Goal: Task Accomplishment & Management: Use online tool/utility

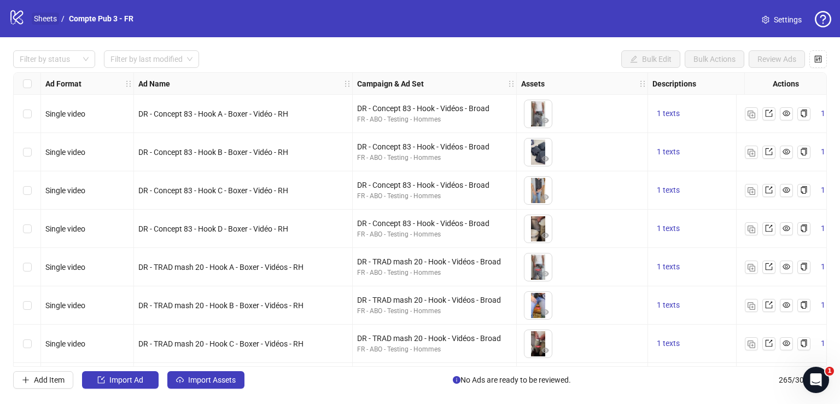
click at [45, 19] on link "Sheets" at bounding box center [45, 19] width 27 height 12
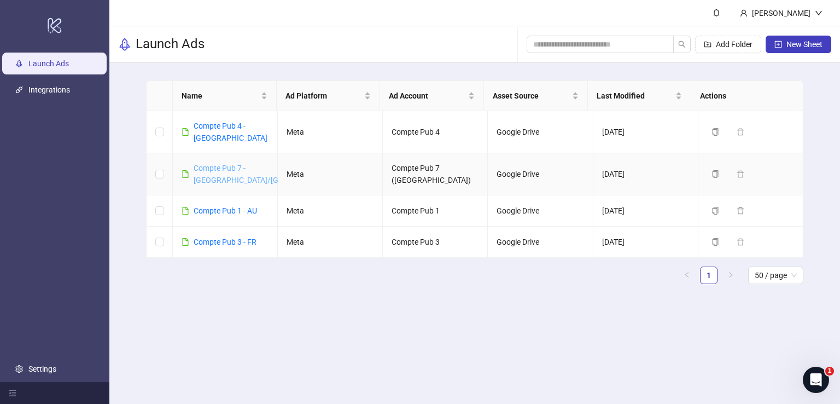
click at [214, 165] on link "Compte Pub 7 - [GEOGRAPHIC_DATA]/[GEOGRAPHIC_DATA]" at bounding box center [269, 174] width 151 height 21
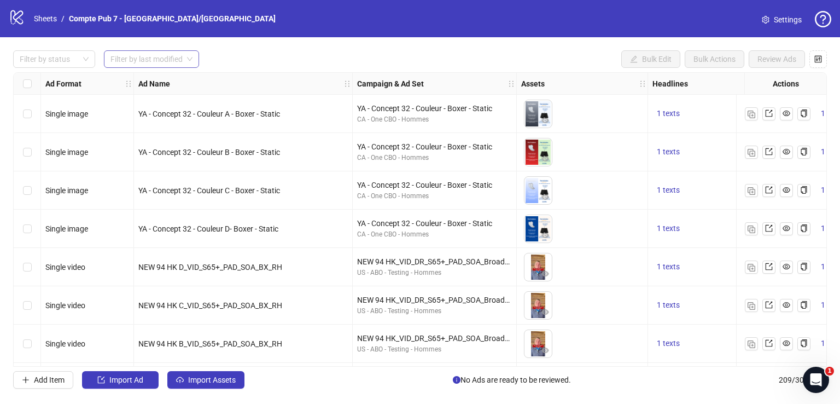
click at [185, 53] on span at bounding box center [152, 59] width 82 height 16
click at [177, 95] on div "Last 3 Days" at bounding box center [152, 98] width 78 height 12
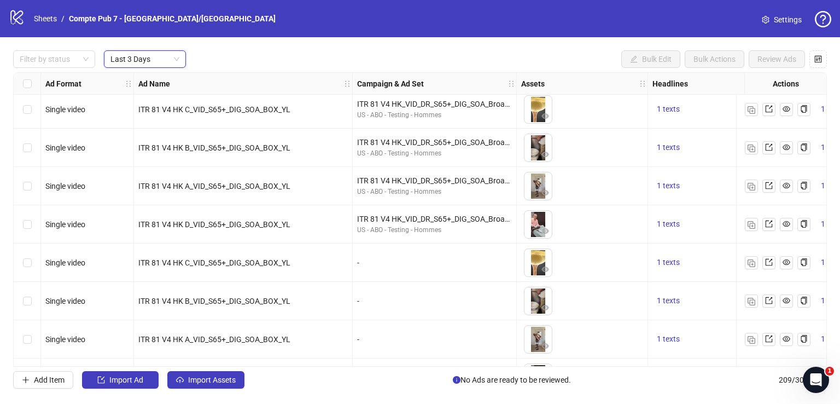
scroll to position [728, 0]
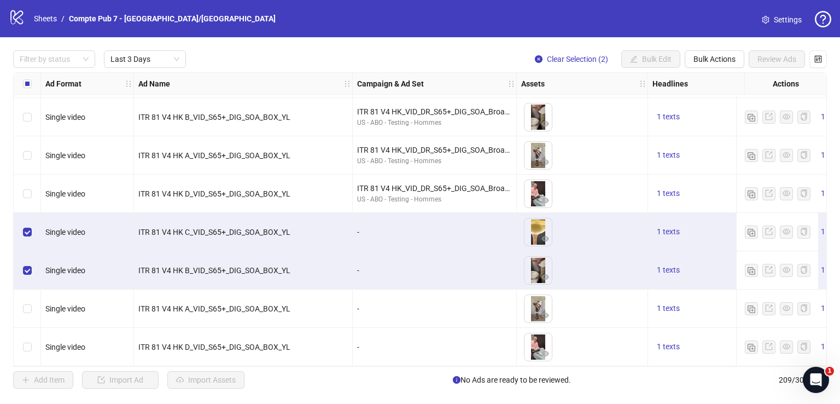
click at [24, 303] on label "Select row 25" at bounding box center [27, 309] width 9 height 12
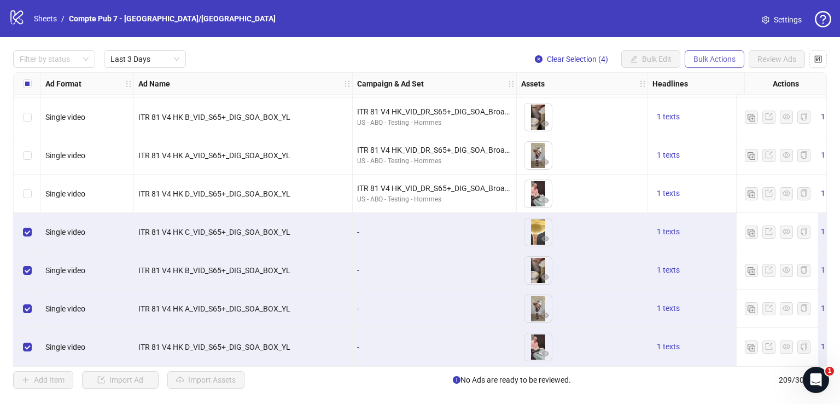
click at [712, 60] on span "Bulk Actions" at bounding box center [715, 59] width 42 height 9
click at [707, 60] on span "Bulk Actions" at bounding box center [715, 59] width 42 height 9
click at [816, 60] on icon "control" at bounding box center [818, 58] width 7 height 7
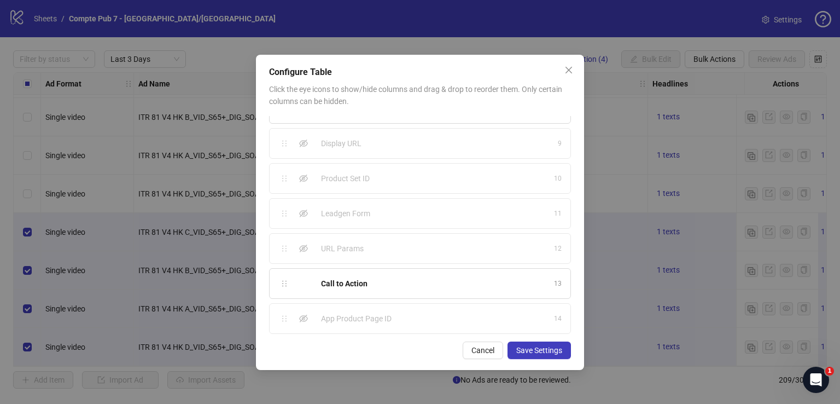
scroll to position [0, 0]
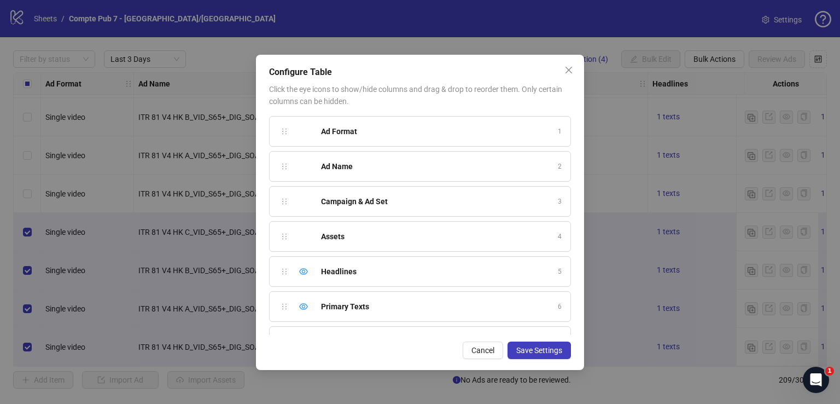
click at [309, 228] on div "Assets 4" at bounding box center [420, 236] width 302 height 31
click at [488, 351] on span "Cancel" at bounding box center [483, 350] width 23 height 9
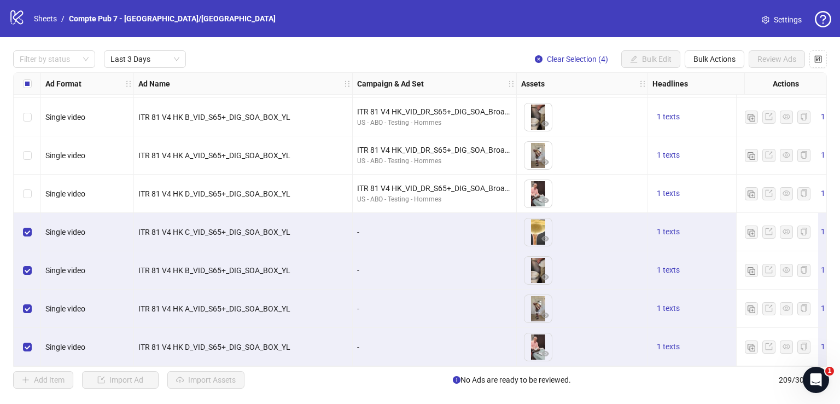
click at [18, 264] on div "Select row 24" at bounding box center [27, 270] width 27 height 38
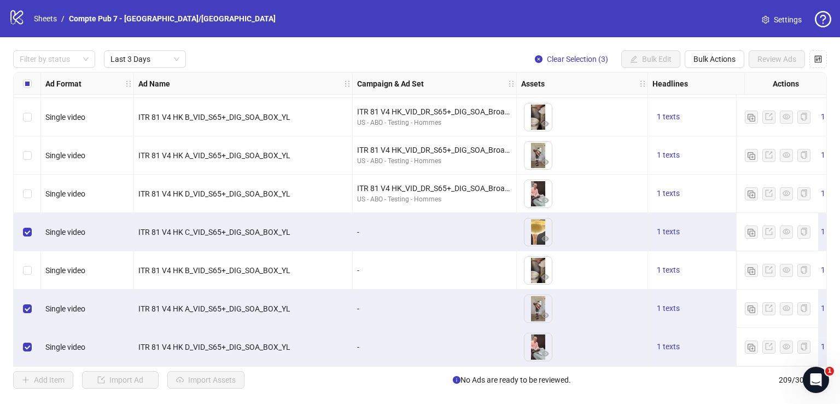
click at [28, 294] on div "Select row 25" at bounding box center [27, 308] width 27 height 38
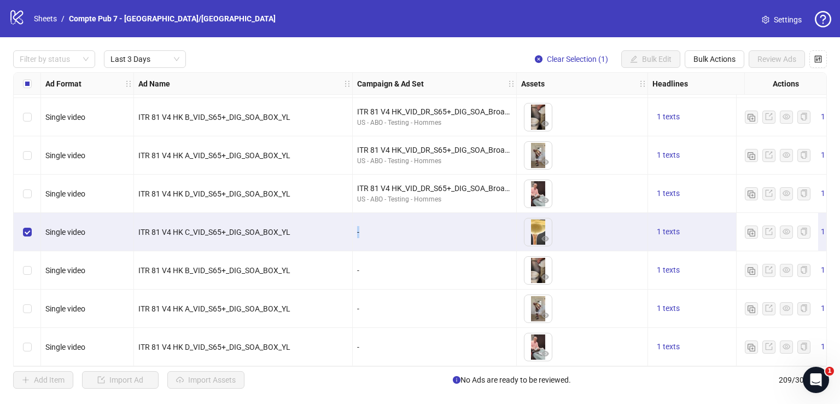
drag, startPoint x: 357, startPoint y: 227, endPoint x: 379, endPoint y: 232, distance: 22.4
click at [377, 231] on div "-" at bounding box center [434, 232] width 155 height 12
click at [379, 233] on div "-" at bounding box center [434, 232] width 155 height 12
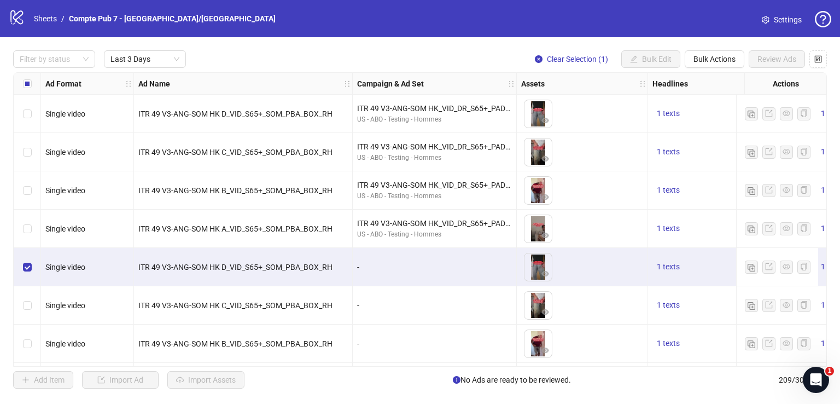
click at [777, 18] on span "Settings" at bounding box center [788, 20] width 28 height 12
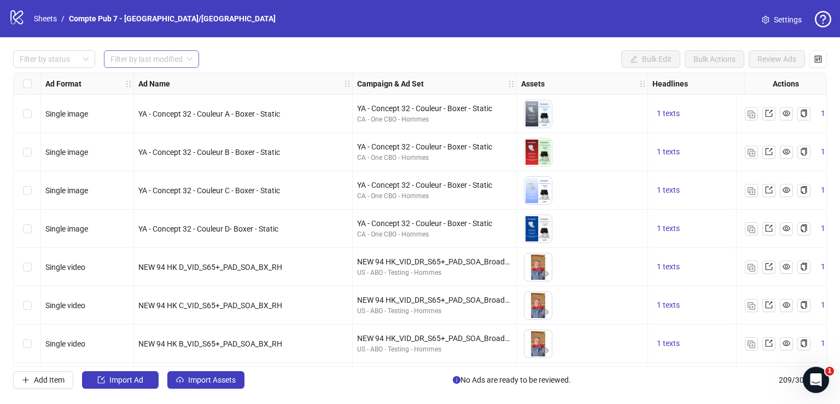
click at [173, 53] on input "search" at bounding box center [147, 59] width 72 height 16
click at [176, 95] on div "Last 3 Days" at bounding box center [152, 98] width 78 height 12
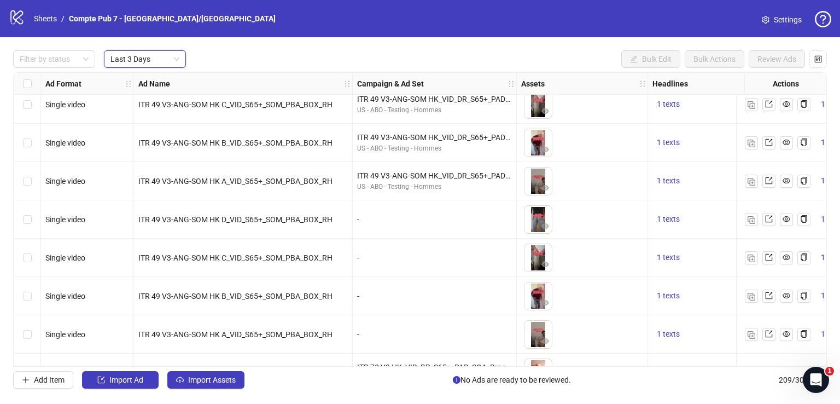
scroll to position [50, 0]
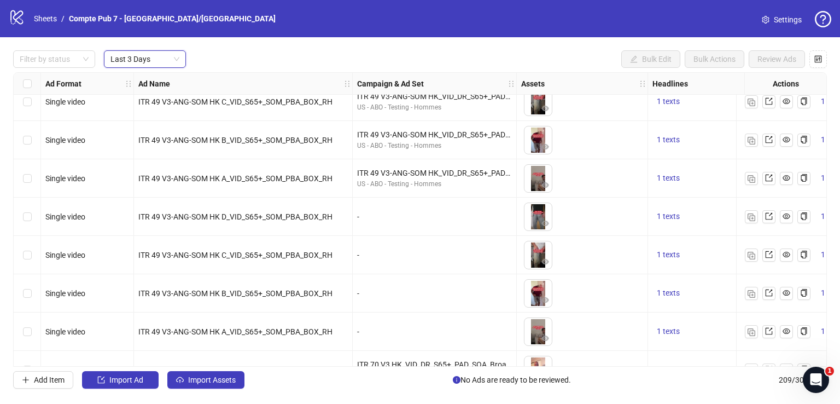
click at [278, 217] on span "ITR 49 V3-ANG-SOM HK D_VID_S65+_SOM_PBA_BOX_RH" at bounding box center [235, 216] width 194 height 9
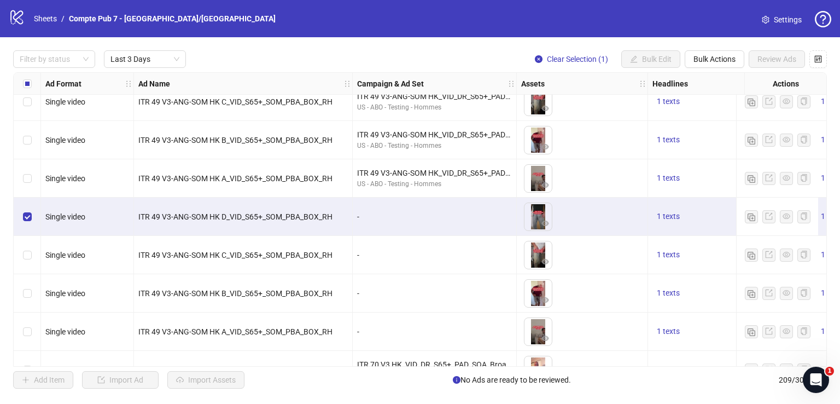
click at [32, 210] on div "Select row 5" at bounding box center [27, 216] width 27 height 38
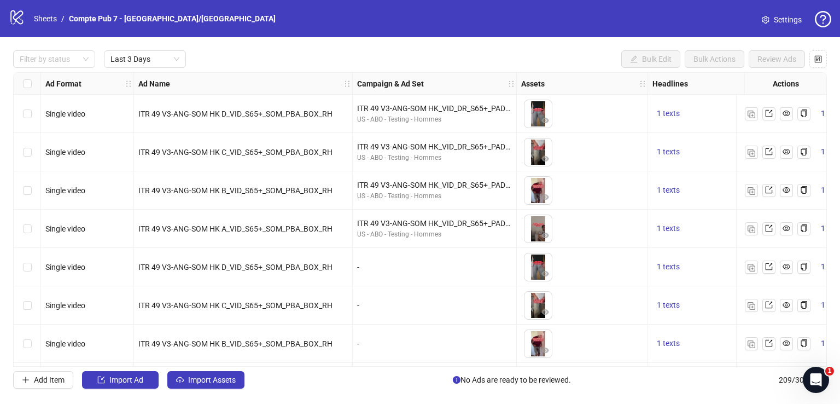
scroll to position [48, 0]
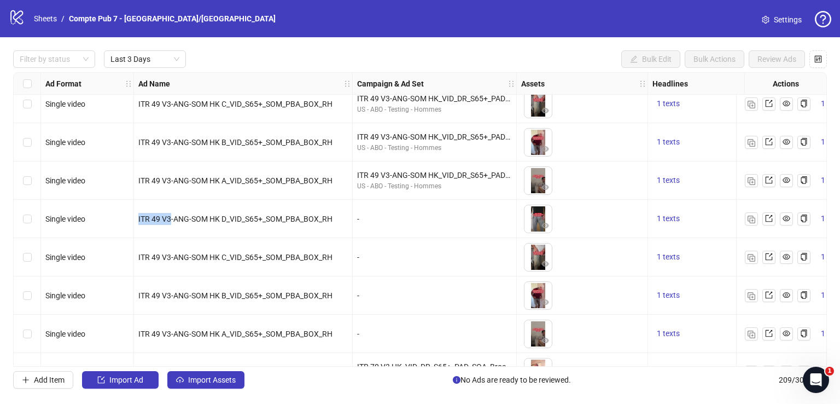
drag, startPoint x: 138, startPoint y: 223, endPoint x: 171, endPoint y: 224, distance: 32.3
click at [171, 224] on div "ITR 49 V3-ANG-SOM HK D_VID_S65+_SOM_PBA_BOX_RH" at bounding box center [243, 219] width 219 height 38
copy span "ITR 49 V3"
click at [374, 197] on div "ITR 49 V3-ANG-SOM HK_VID_DR_S65+_PAD_PBA_Broad_US/CA/UK/AU/NZ US - ABO - Testin…" at bounding box center [435, 180] width 164 height 38
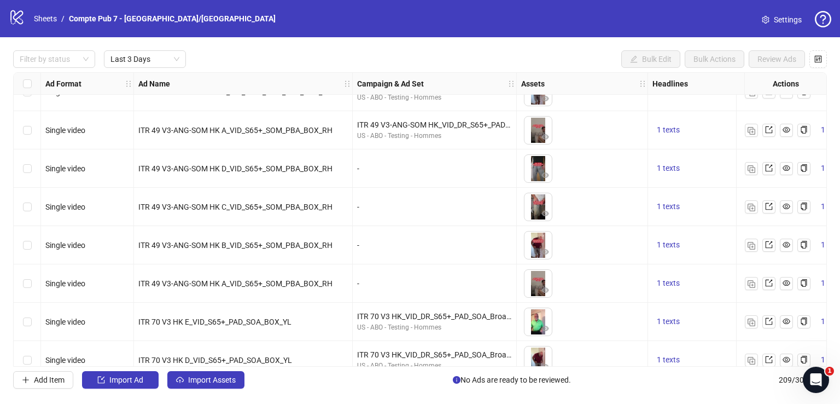
scroll to position [90, 0]
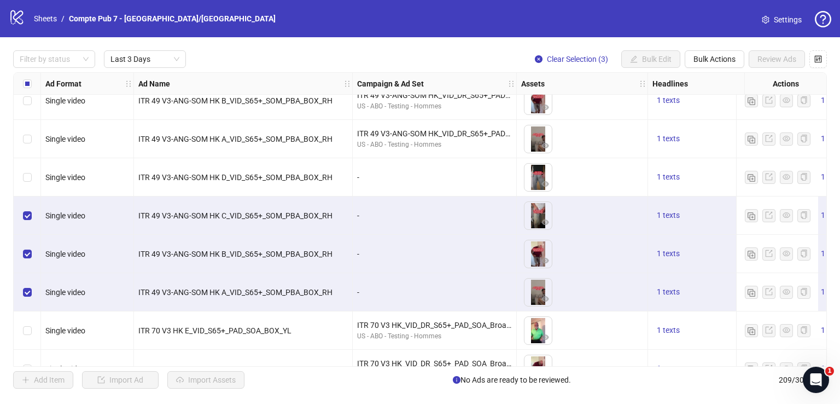
click at [31, 176] on div "Select row 5" at bounding box center [27, 177] width 27 height 38
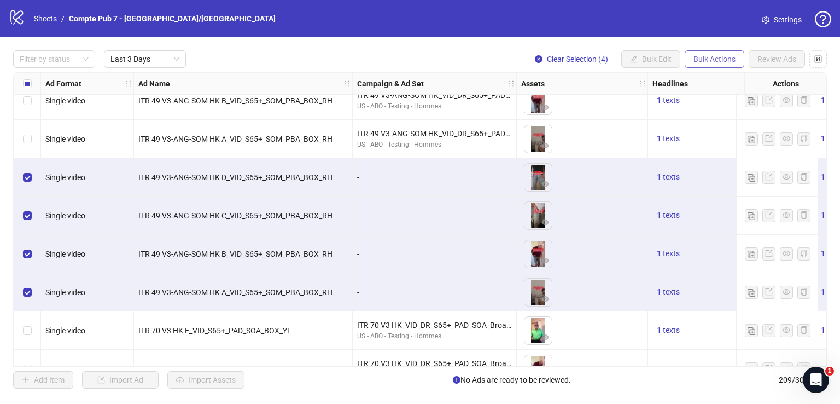
click at [702, 59] on span "Bulk Actions" at bounding box center [715, 59] width 42 height 9
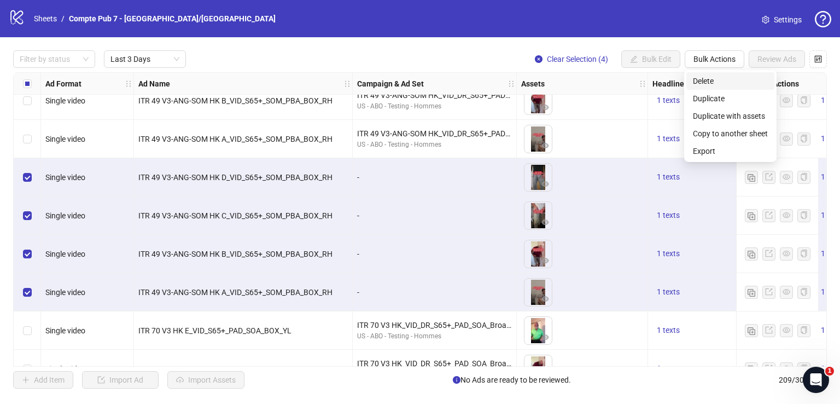
click at [713, 78] on span "Delete" at bounding box center [730, 81] width 75 height 12
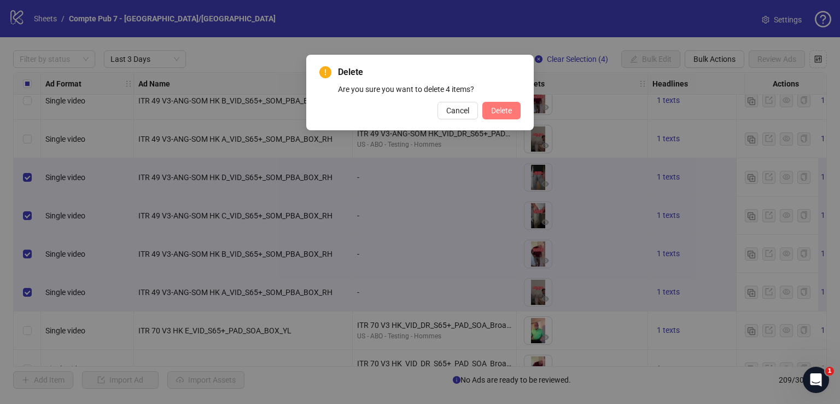
click at [506, 106] on span "Delete" at bounding box center [501, 110] width 21 height 9
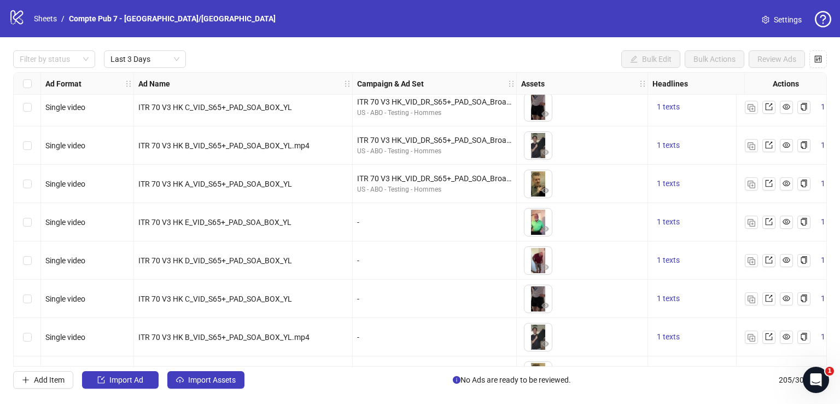
scroll to position [289, 0]
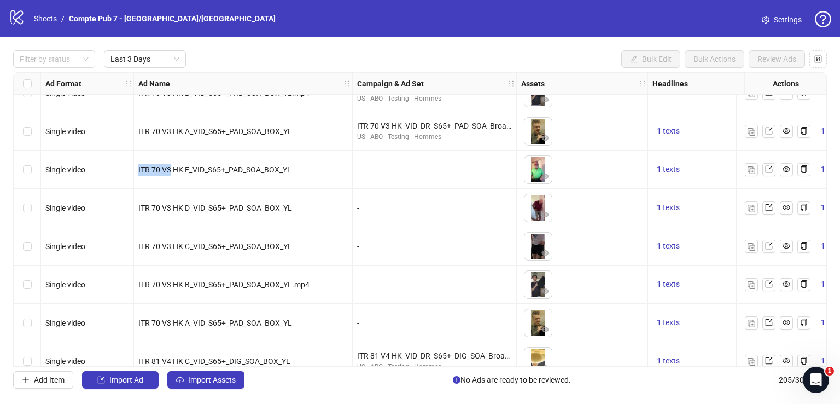
drag, startPoint x: 135, startPoint y: 167, endPoint x: 171, endPoint y: 169, distance: 35.6
click at [171, 169] on div "ITR 70 V3 HK E_VID_S65+_PAD_SOA_BOX_YL" at bounding box center [243, 169] width 219 height 38
copy span "ITR 70 V3"
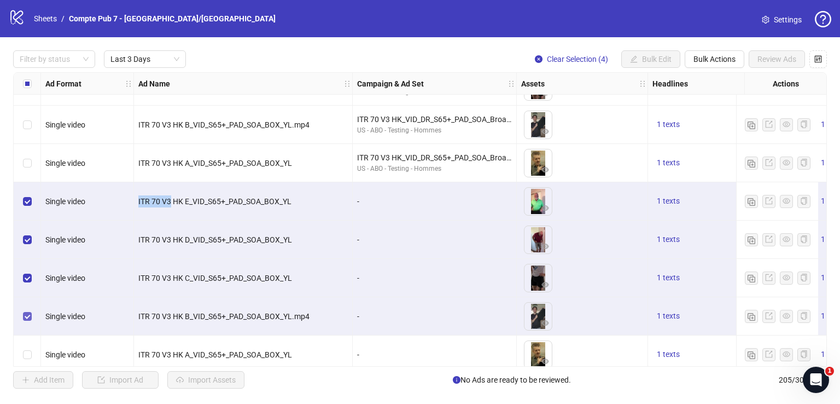
scroll to position [306, 0]
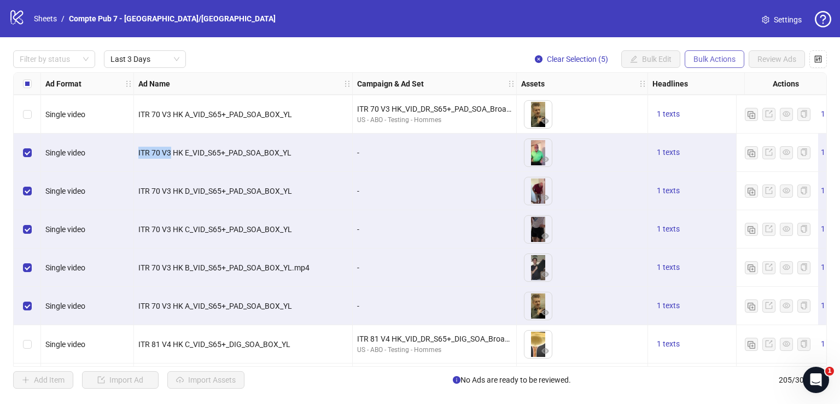
click at [728, 61] on span "Bulk Actions" at bounding box center [715, 59] width 42 height 9
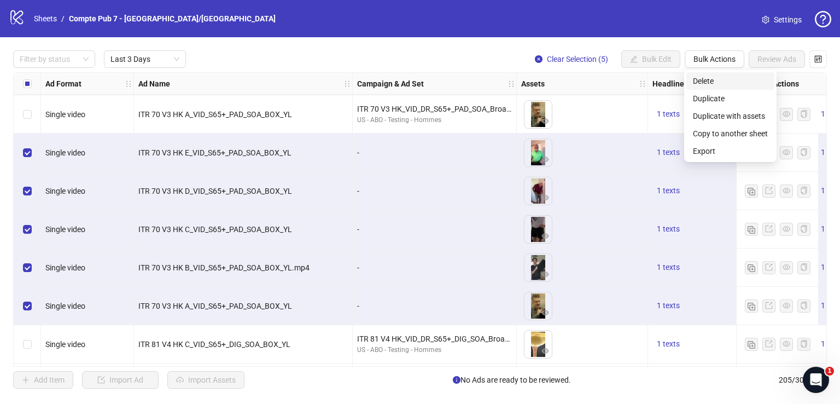
click at [717, 80] on span "Delete" at bounding box center [730, 81] width 75 height 12
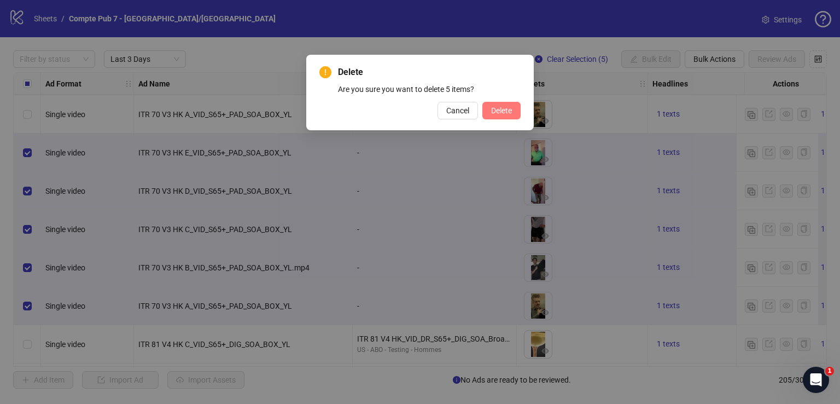
click at [501, 112] on span "Delete" at bounding box center [501, 110] width 21 height 9
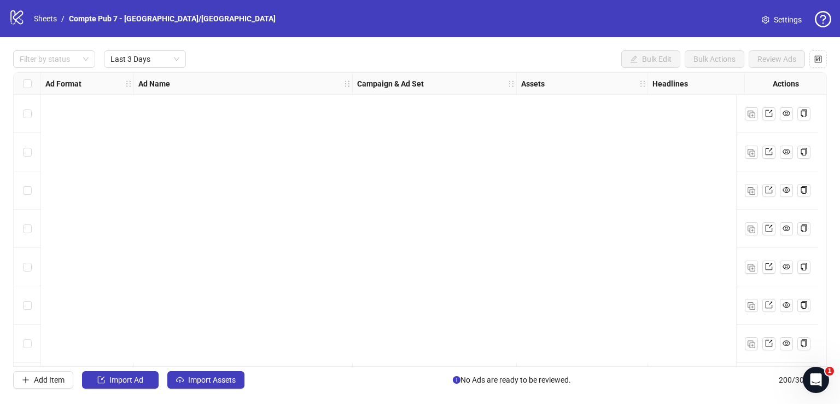
scroll to position [383, 0]
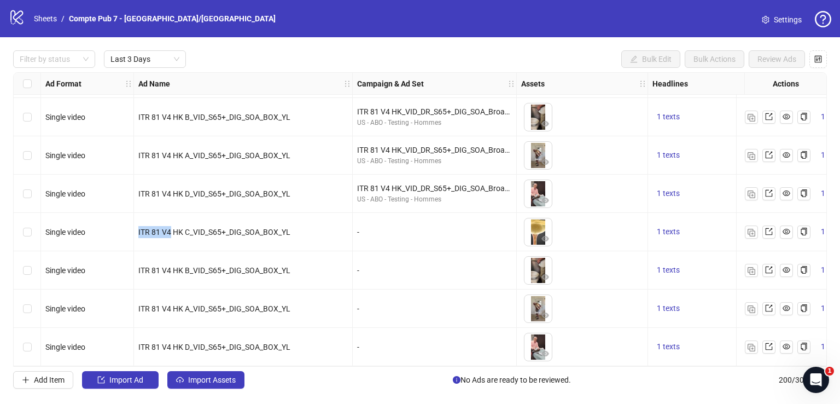
drag, startPoint x: 133, startPoint y: 226, endPoint x: 171, endPoint y: 228, distance: 37.8
click at [171, 228] on div "ITR 81 V4 HK C_VID_S65+_DIG_SOA_BOX_YL" at bounding box center [243, 232] width 219 height 38
copy span "ITR 81 V4"
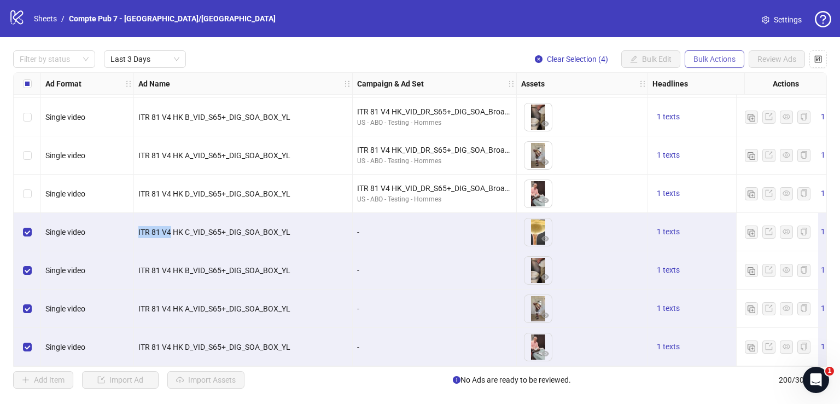
click at [723, 55] on span "Bulk Actions" at bounding box center [715, 59] width 42 height 9
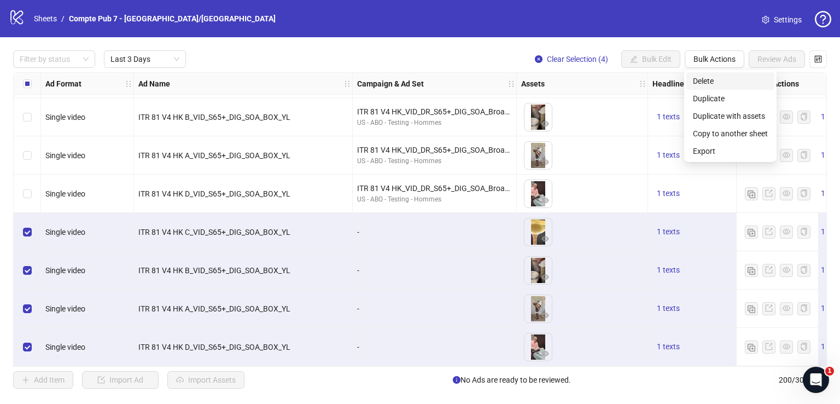
click at [709, 79] on span "Delete" at bounding box center [730, 81] width 75 height 12
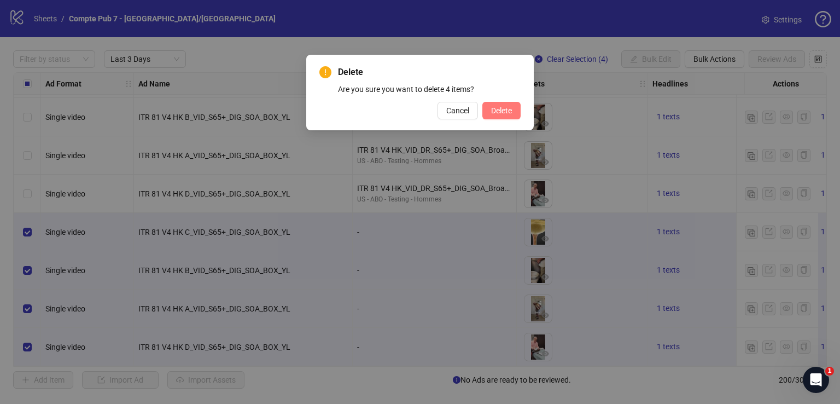
click at [505, 110] on span "Delete" at bounding box center [501, 110] width 21 height 9
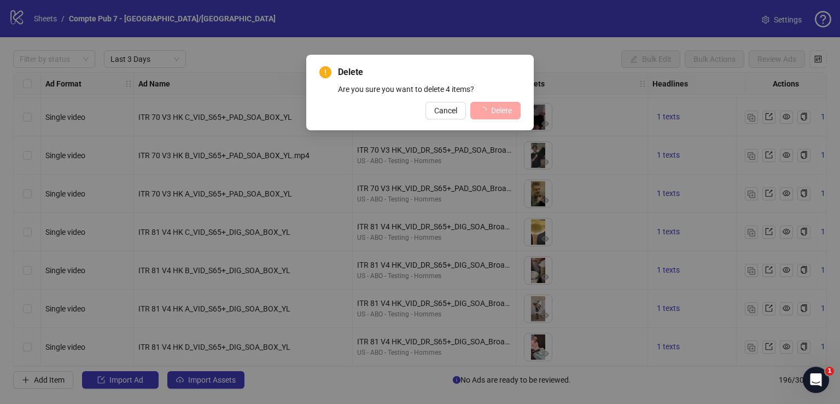
scroll to position [230, 0]
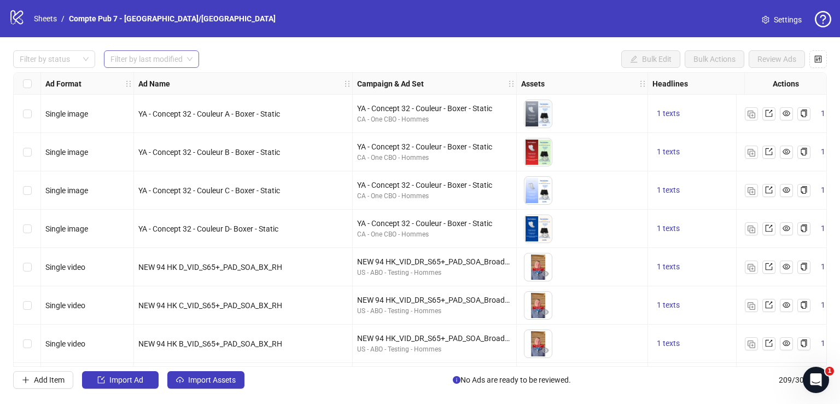
click at [192, 62] on span at bounding box center [152, 59] width 82 height 16
drag, startPoint x: 180, startPoint y: 97, endPoint x: 252, endPoint y: 102, distance: 71.8
click at [180, 97] on div "Last 3 Days" at bounding box center [152, 98] width 78 height 12
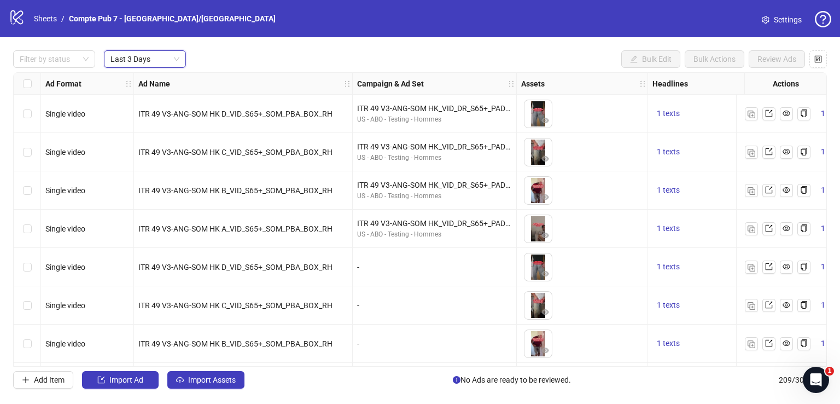
scroll to position [20, 0]
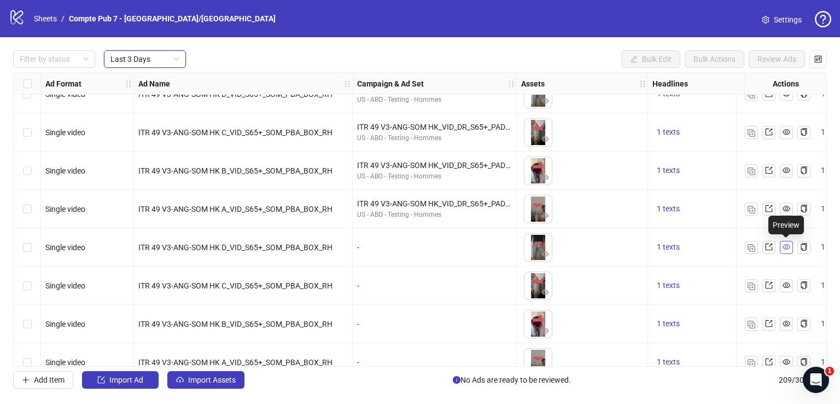
click at [785, 248] on icon "eye" at bounding box center [787, 247] width 8 height 8
click at [766, 242] on span at bounding box center [769, 247] width 8 height 12
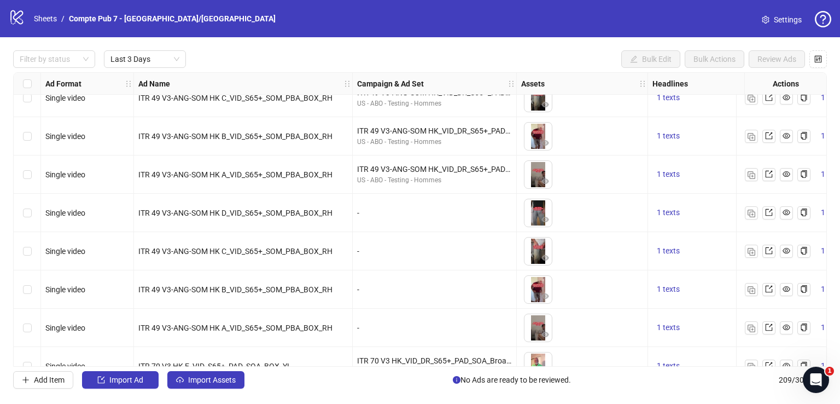
scroll to position [55, 0]
click at [223, 373] on button "Import Assets" at bounding box center [205, 380] width 77 height 18
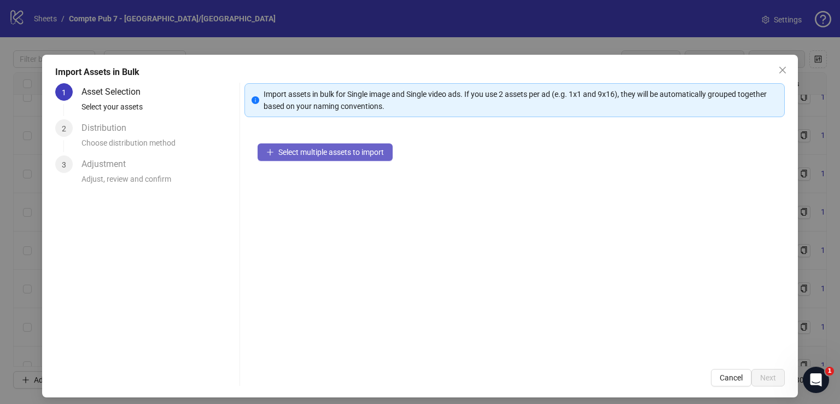
click at [371, 154] on span "Select multiple assets to import" at bounding box center [331, 152] width 106 height 9
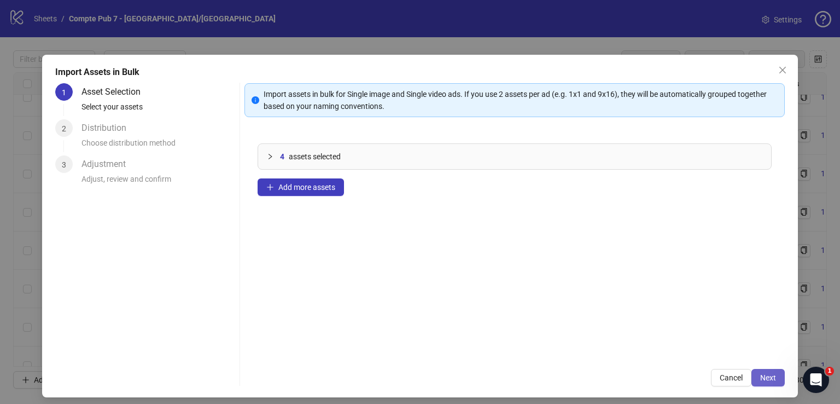
click at [768, 375] on span "Next" at bounding box center [768, 377] width 16 height 9
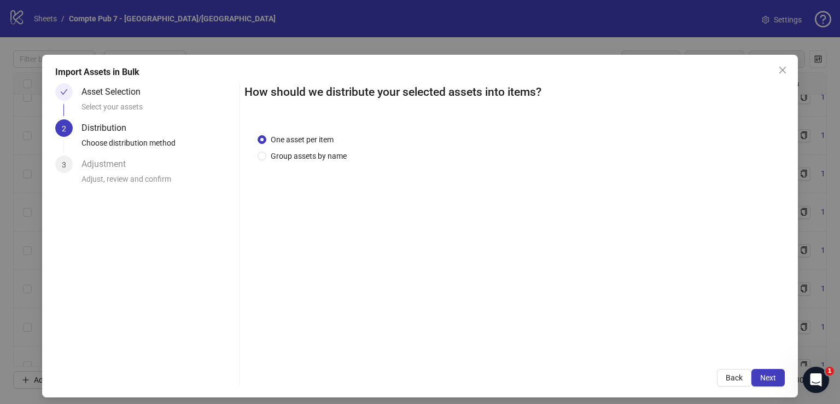
click at [760, 375] on span "Next" at bounding box center [768, 377] width 16 height 9
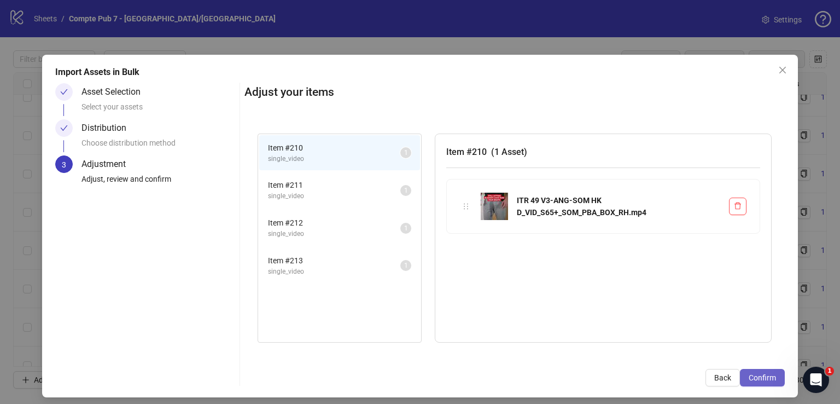
click at [757, 375] on span "Confirm" at bounding box center [762, 377] width 27 height 9
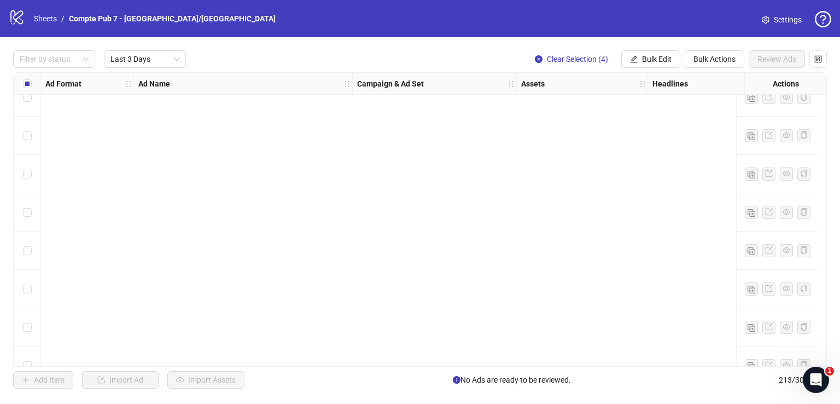
scroll to position [881, 0]
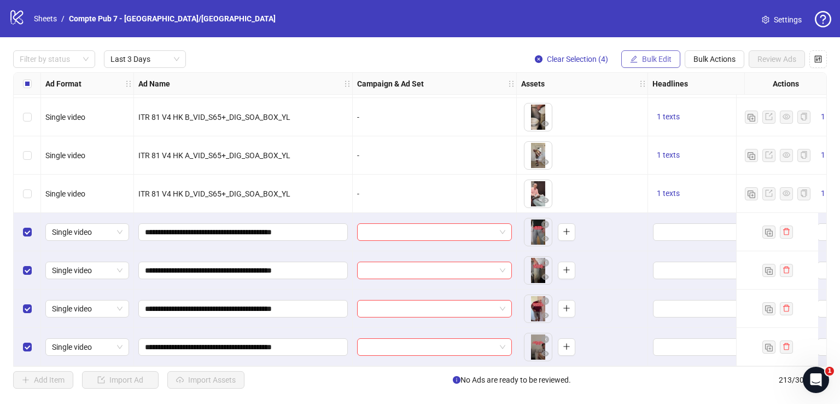
click at [643, 59] on span "Bulk Edit" at bounding box center [657, 59] width 30 height 9
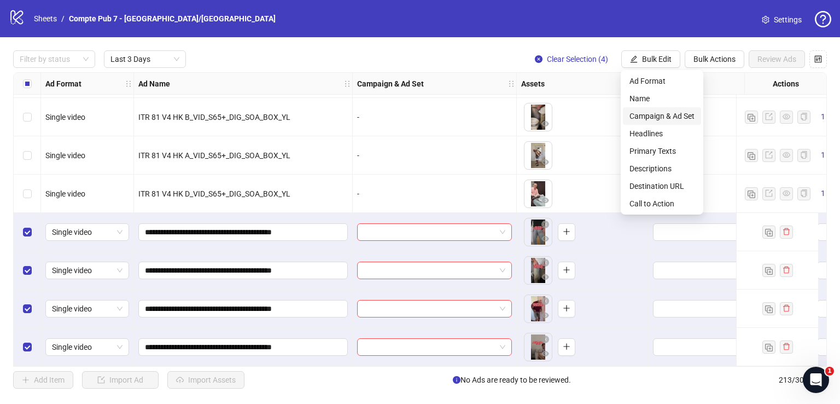
click at [648, 114] on span "Campaign & Ad Set" at bounding box center [662, 116] width 65 height 12
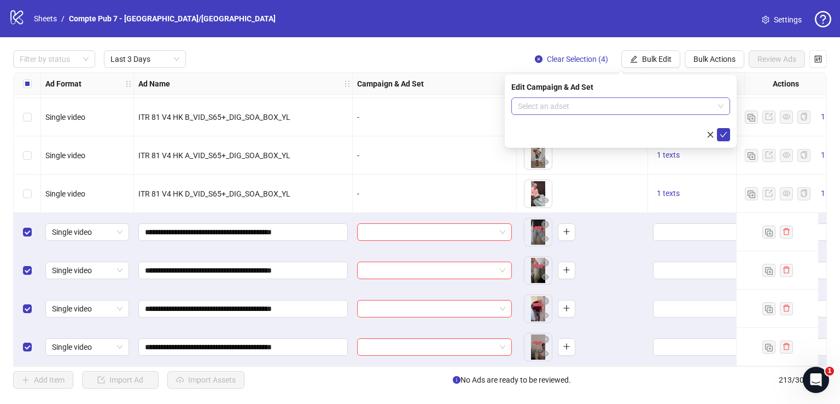
click at [589, 103] on input "search" at bounding box center [616, 106] width 196 height 16
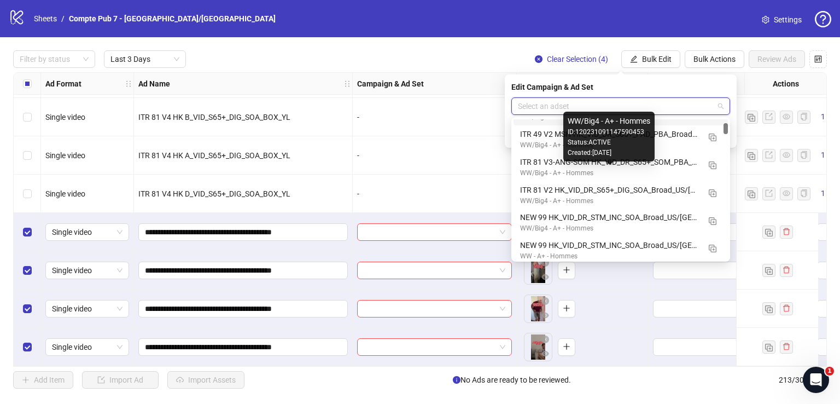
scroll to position [245, 0]
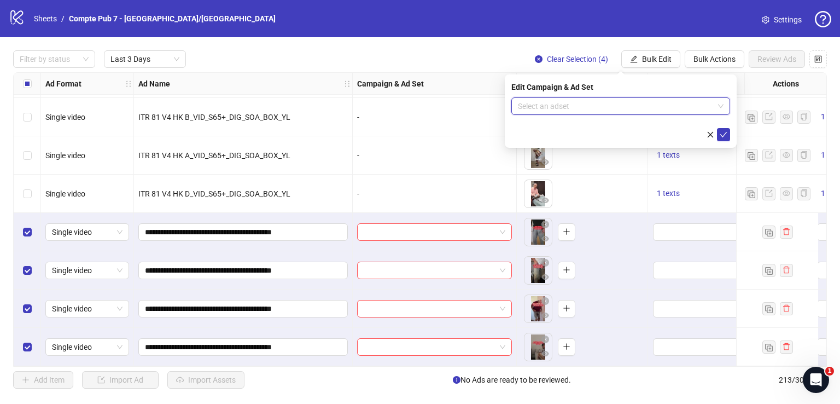
click at [581, 108] on input "search" at bounding box center [616, 106] width 196 height 16
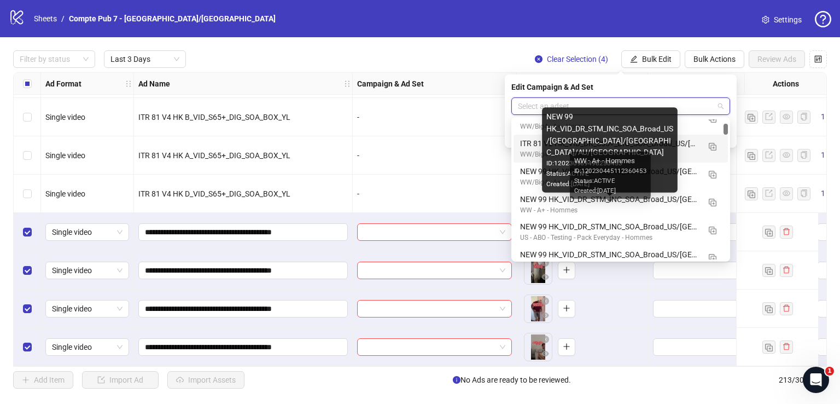
scroll to position [292, 0]
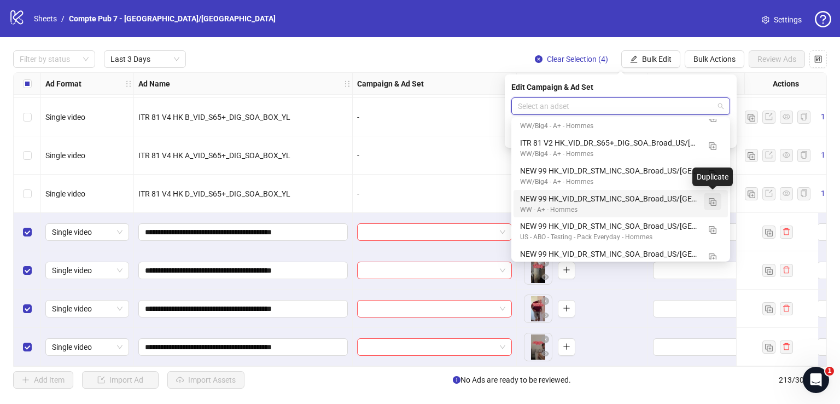
click at [712, 199] on img "button" at bounding box center [713, 202] width 8 height 8
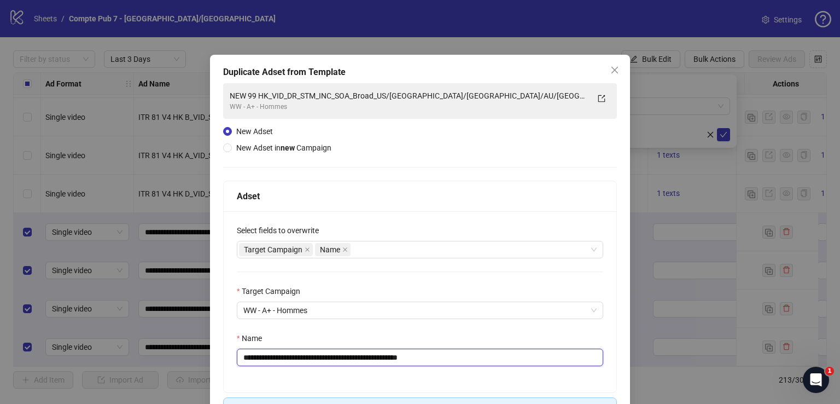
click at [330, 363] on input "**********" at bounding box center [420, 357] width 367 height 18
paste input "*****"
paste input "**********"
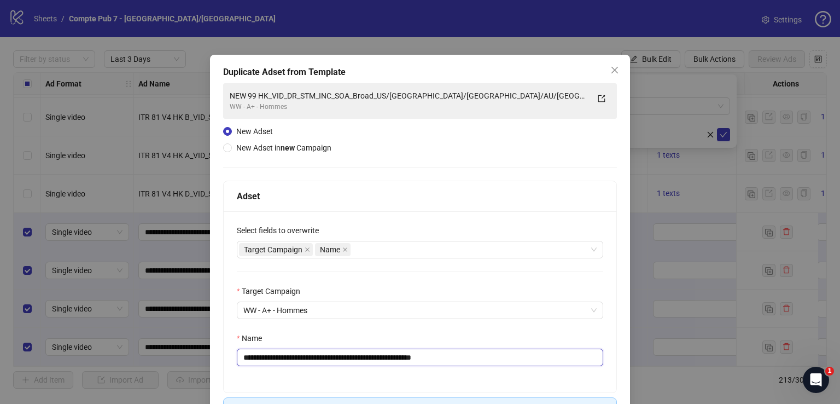
type input "**********"
click at [330, 363] on input "**********" at bounding box center [418, 357] width 363 height 18
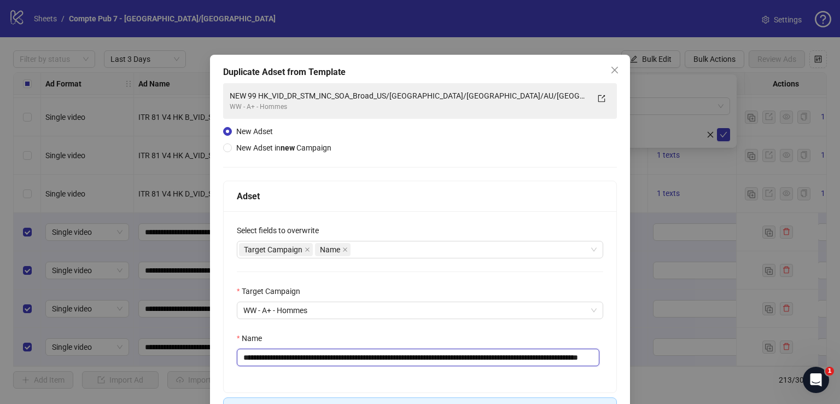
click at [330, 363] on input "**********" at bounding box center [418, 357] width 363 height 18
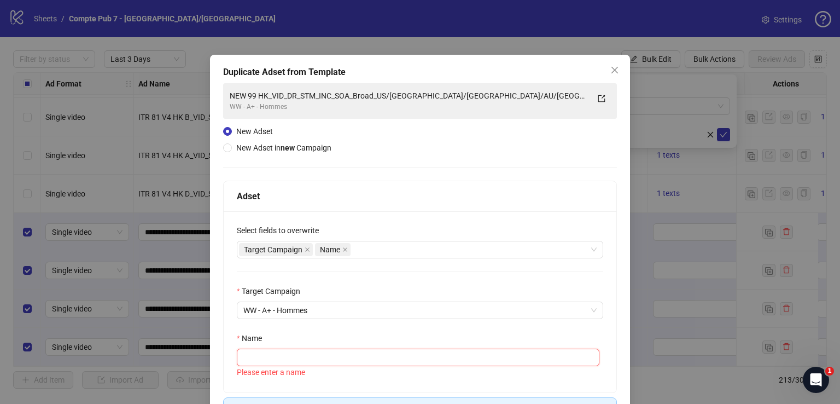
scroll to position [0, 0]
paste input "**********"
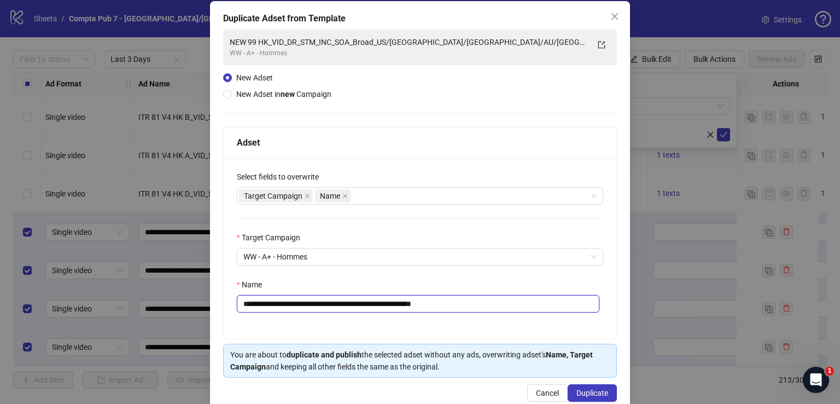
scroll to position [68, 0]
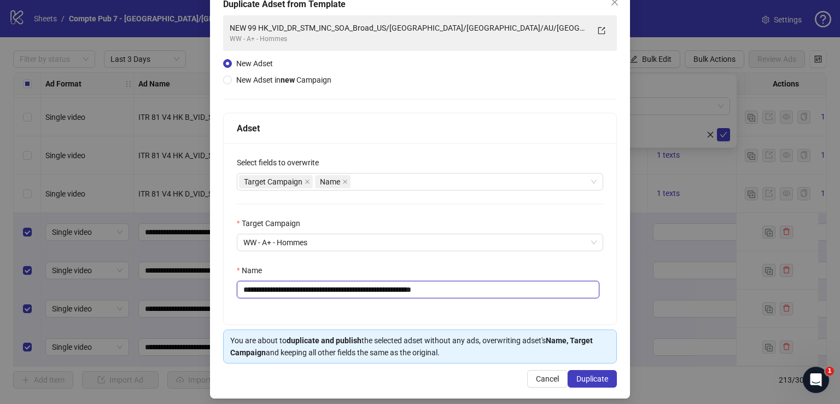
type input "**********"
click at [381, 189] on div "**********" at bounding box center [420, 233] width 393 height 181
click at [380, 185] on div "Target Campaign Name" at bounding box center [414, 181] width 351 height 15
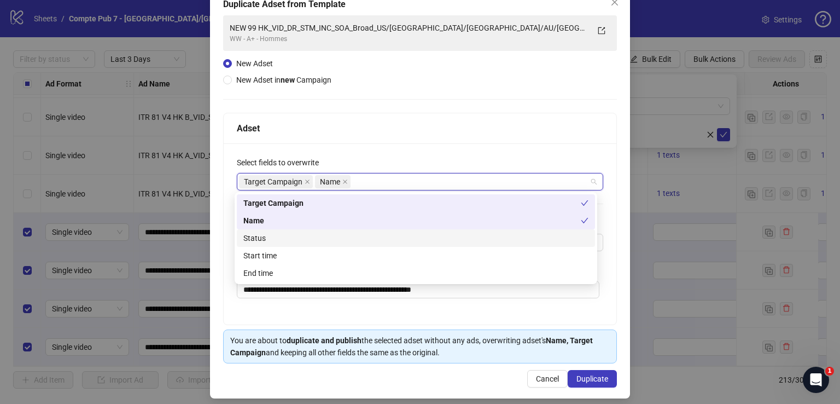
click at [377, 239] on div "Status" at bounding box center [415, 238] width 345 height 12
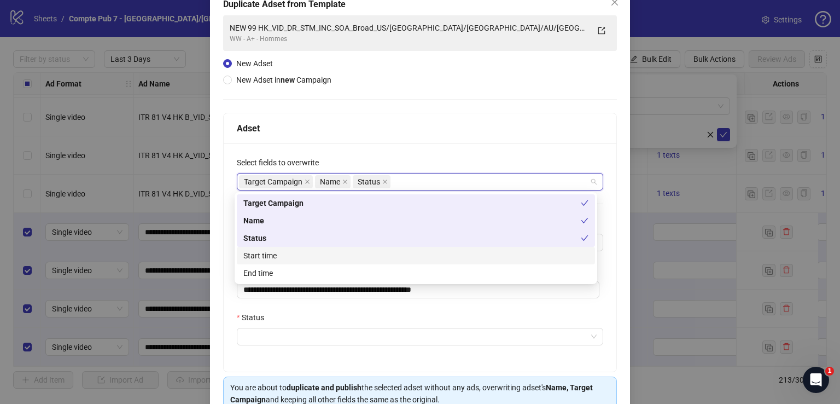
click at [370, 259] on div "Start time" at bounding box center [415, 255] width 345 height 12
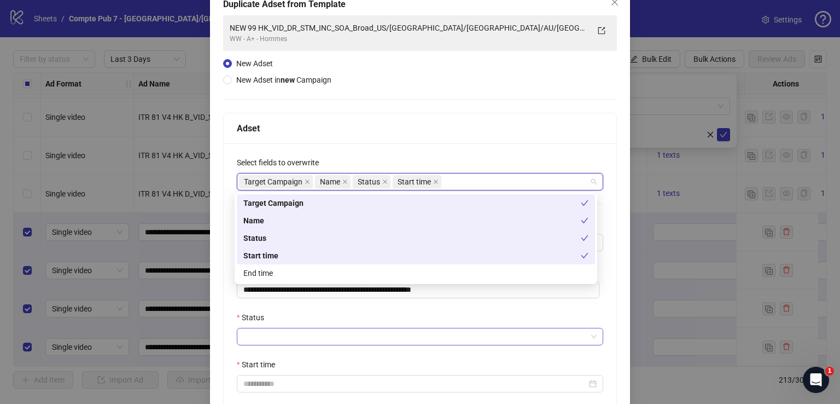
click at [334, 339] on input "Status" at bounding box center [415, 336] width 344 height 16
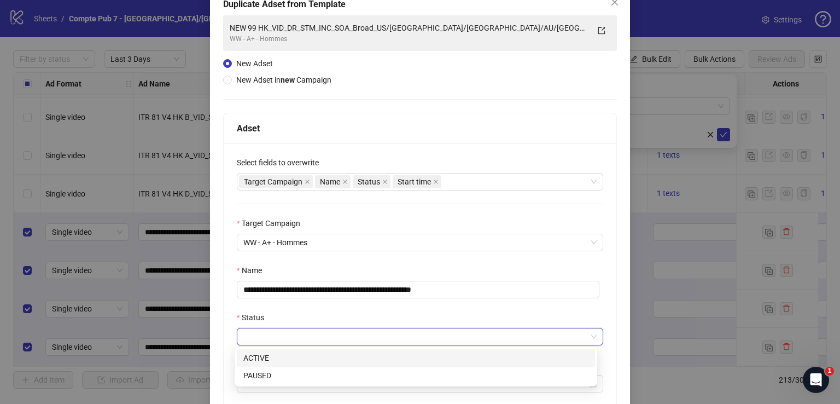
click at [327, 359] on div "ACTIVE" at bounding box center [415, 358] width 345 height 12
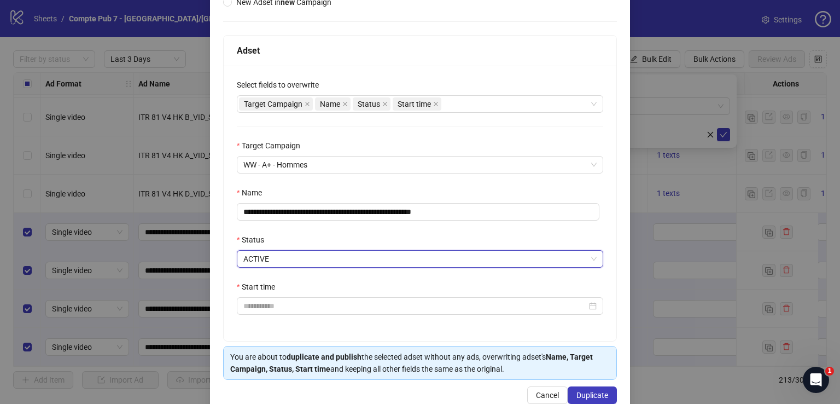
scroll to position [149, 0]
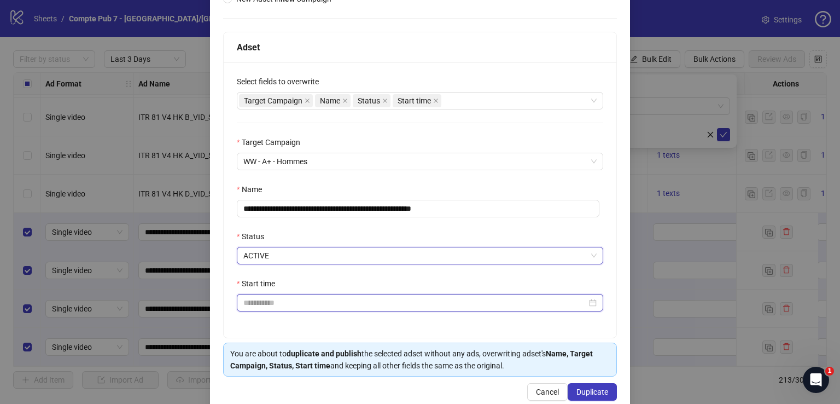
click at [322, 303] on input "Start time" at bounding box center [415, 303] width 344 height 12
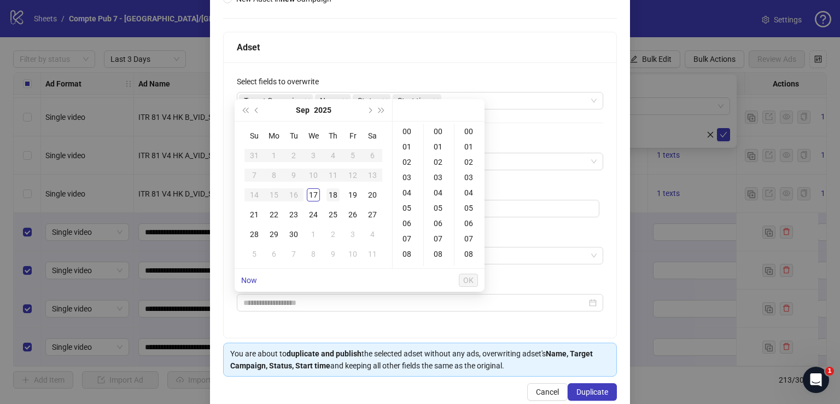
click at [333, 196] on div "18" at bounding box center [333, 194] width 13 height 13
click at [410, 227] on div "12" at bounding box center [408, 227] width 26 height 15
type input "**********"
click at [472, 283] on span "OK" at bounding box center [468, 280] width 10 height 9
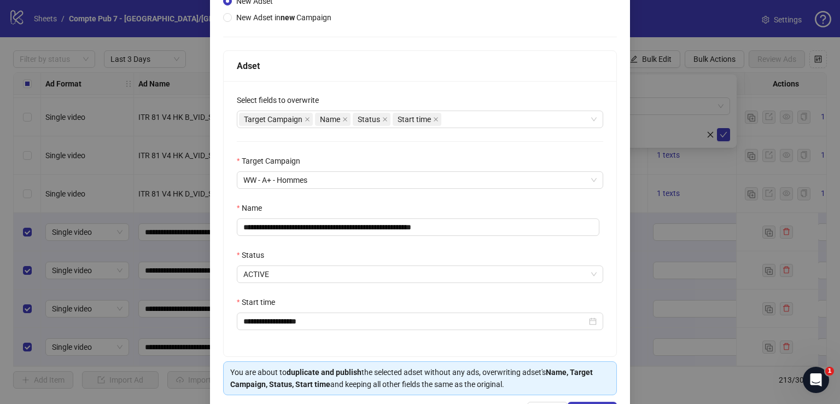
scroll to position [131, 0]
click at [451, 172] on span "WW - A+ - Hommes" at bounding box center [419, 179] width 353 height 16
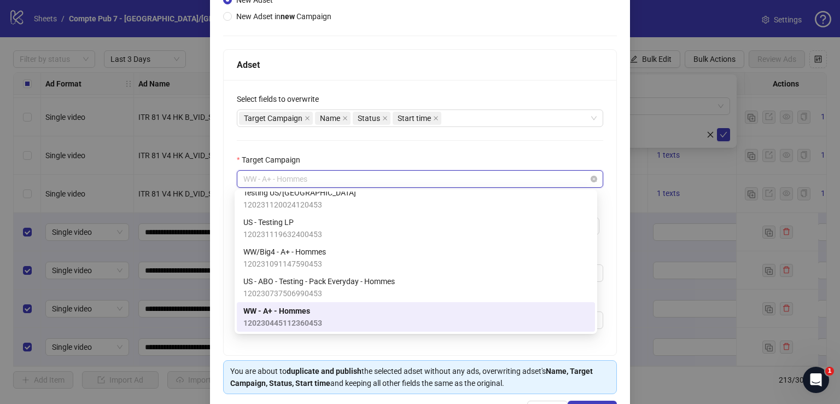
click at [455, 171] on span "WW - A+ - Hommes" at bounding box center [419, 179] width 353 height 16
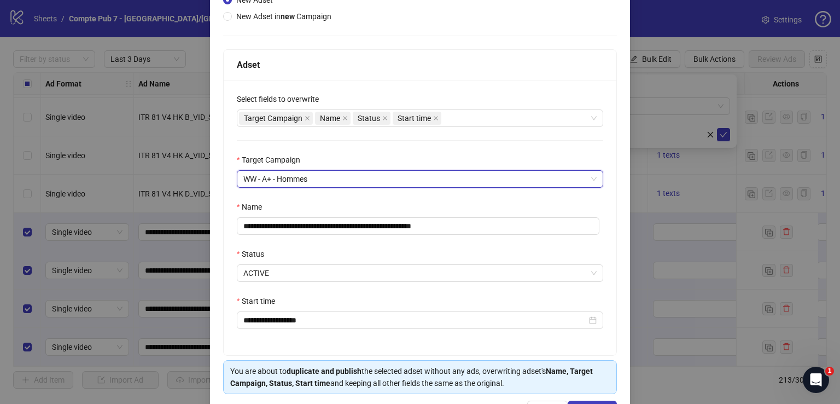
click at [436, 149] on div "**********" at bounding box center [420, 217] width 393 height 275
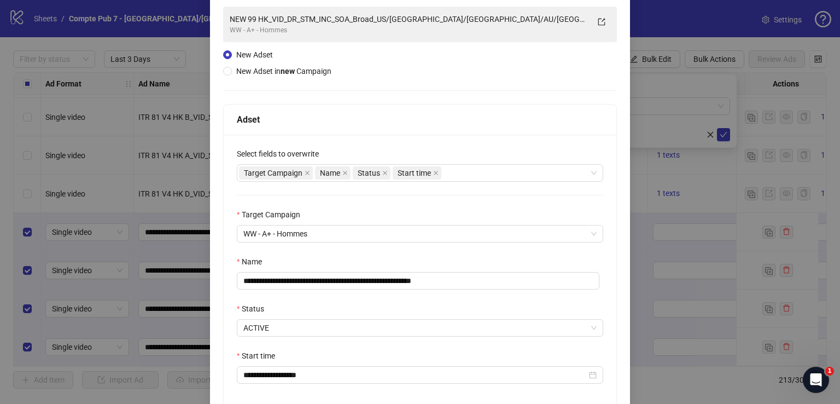
scroll to position [169, 0]
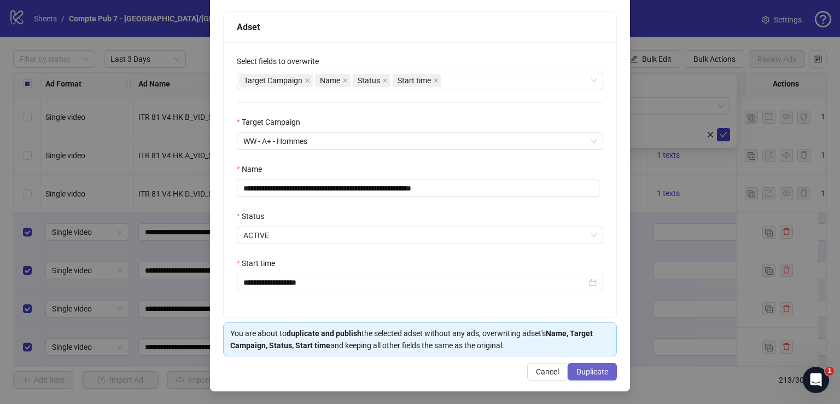
click at [578, 369] on span "Duplicate" at bounding box center [593, 371] width 32 height 9
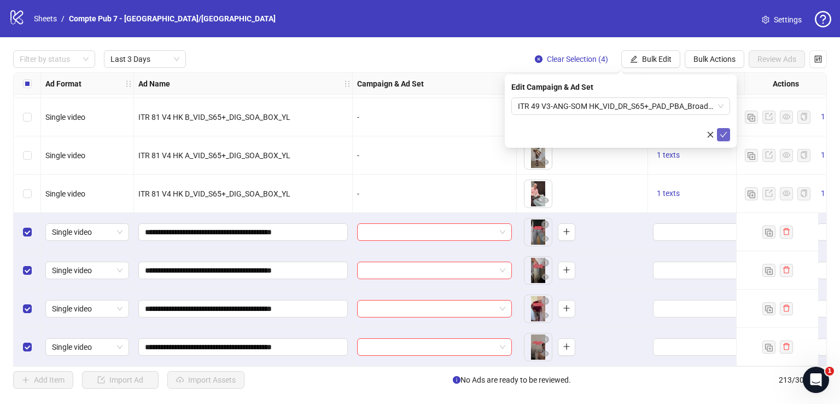
click at [722, 132] on icon "check" at bounding box center [724, 135] width 8 height 8
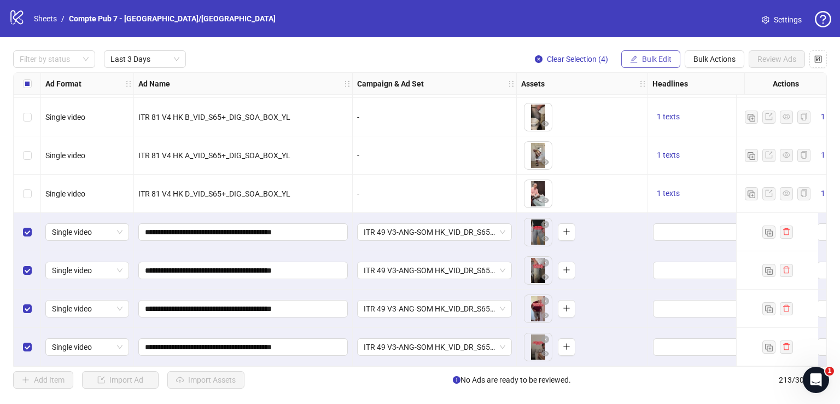
click at [654, 57] on span "Bulk Edit" at bounding box center [657, 59] width 30 height 9
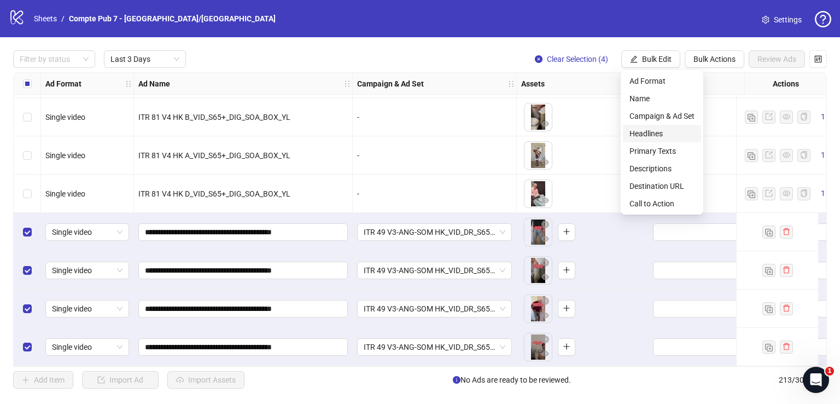
click at [664, 137] on span "Headlines" at bounding box center [662, 133] width 65 height 12
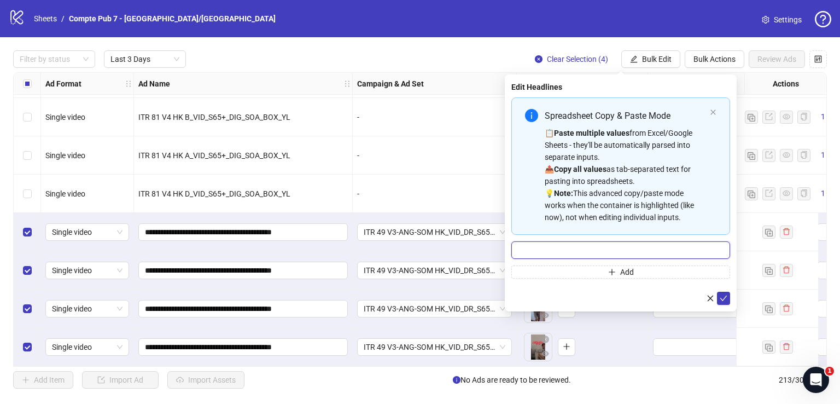
click at [580, 253] on input "Multi-input container - paste or copy values" at bounding box center [621, 250] width 219 height 18
paste input "**********"
type input "**********"
click at [727, 294] on button "submit" at bounding box center [723, 298] width 13 height 13
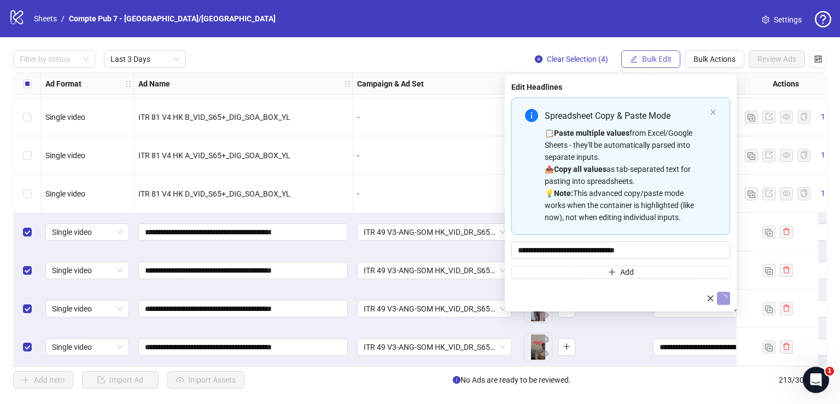
click at [644, 62] on span "Bulk Edit" at bounding box center [657, 59] width 30 height 9
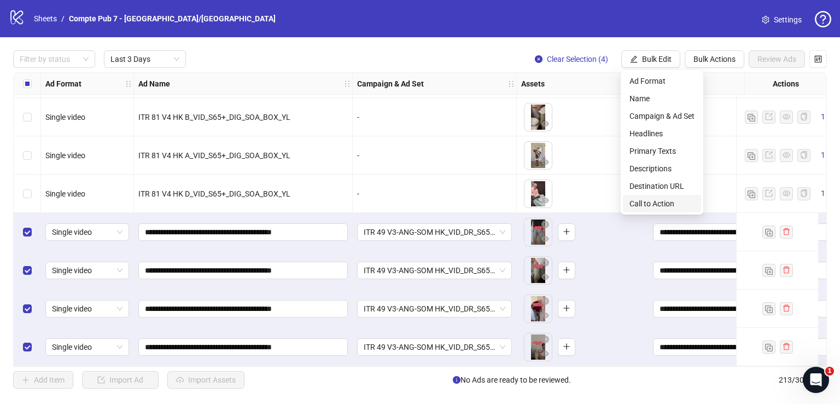
click at [639, 202] on span "Call to Action" at bounding box center [662, 203] width 65 height 12
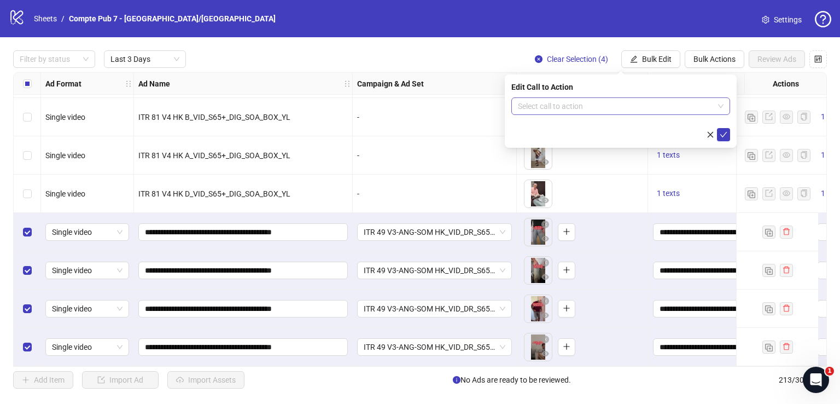
click at [545, 101] on input "search" at bounding box center [616, 106] width 196 height 16
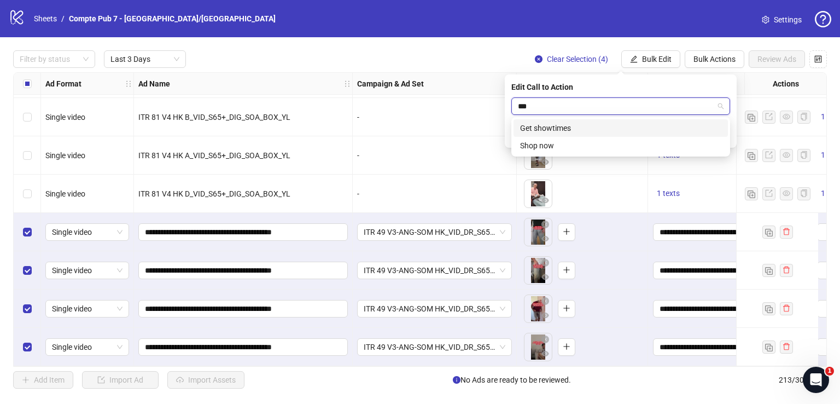
type input "****"
drag, startPoint x: 565, startPoint y: 123, endPoint x: 590, endPoint y: 114, distance: 26.6
click at [566, 123] on div "Shop now" at bounding box center [620, 128] width 201 height 12
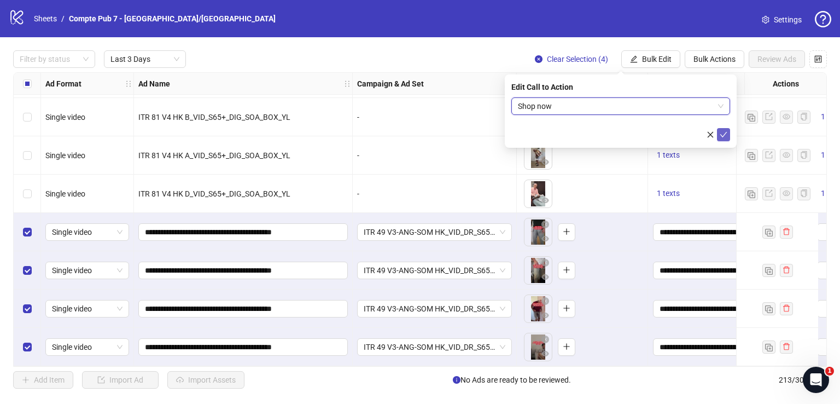
click at [728, 136] on button "submit" at bounding box center [723, 134] width 13 height 13
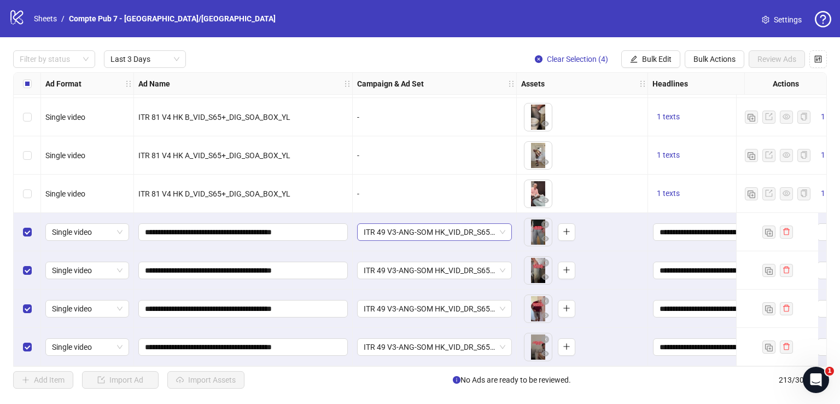
click at [449, 226] on span "ITR 49 V3-ANG-SOM HK_VID_DR_S65+_PAD_PBA_Broad_US/[GEOGRAPHIC_DATA]/[GEOGRAPHIC…" at bounding box center [435, 232] width 142 height 16
click at [449, 224] on span "ITR 49 V3-ANG-SOM HK_VID_DR_S65+_PAD_PBA_Broad_US/[GEOGRAPHIC_DATA]/[GEOGRAPHIC…" at bounding box center [435, 232] width 142 height 16
click at [427, 224] on span "ITR 49 V3-ANG-SOM HK_VID_DR_S65+_PAD_PBA_Broad_US/[GEOGRAPHIC_DATA]/[GEOGRAPHIC…" at bounding box center [435, 232] width 142 height 16
click at [426, 224] on span "ITR 49 V3-ANG-SOM HK_VID_DR_S65+_PAD_PBA_Broad_US/[GEOGRAPHIC_DATA]/[GEOGRAPHIC…" at bounding box center [435, 232] width 142 height 16
click at [652, 57] on span "Bulk Edit" at bounding box center [657, 59] width 30 height 9
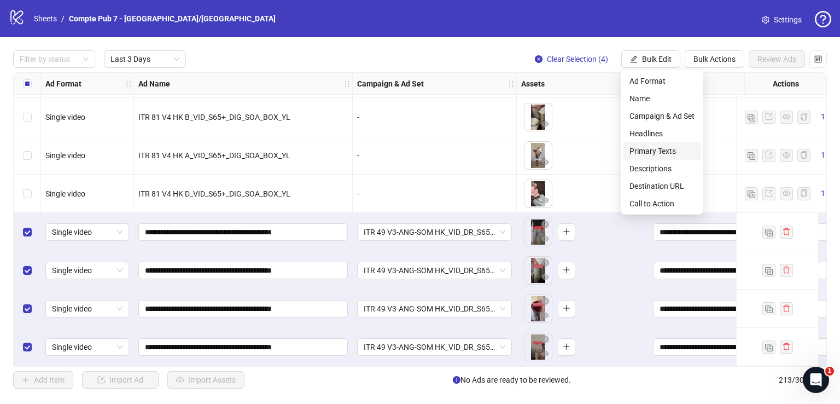
click at [665, 153] on span "Primary Texts" at bounding box center [662, 151] width 65 height 12
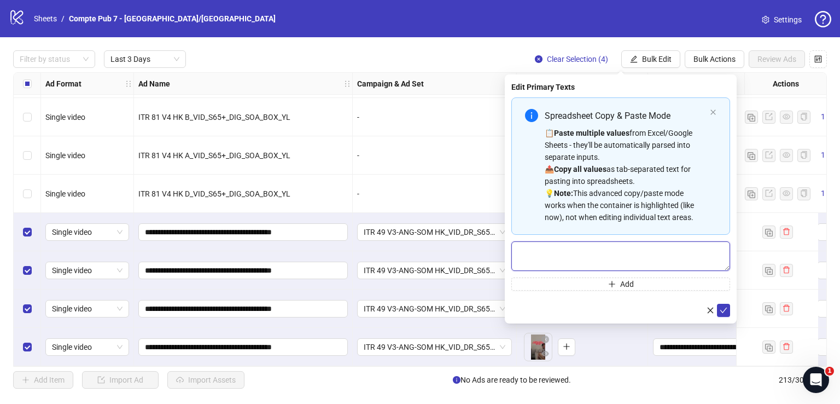
click at [569, 258] on textarea "Multi-text input container - paste or copy values" at bounding box center [621, 256] width 219 height 30
paste textarea "**********"
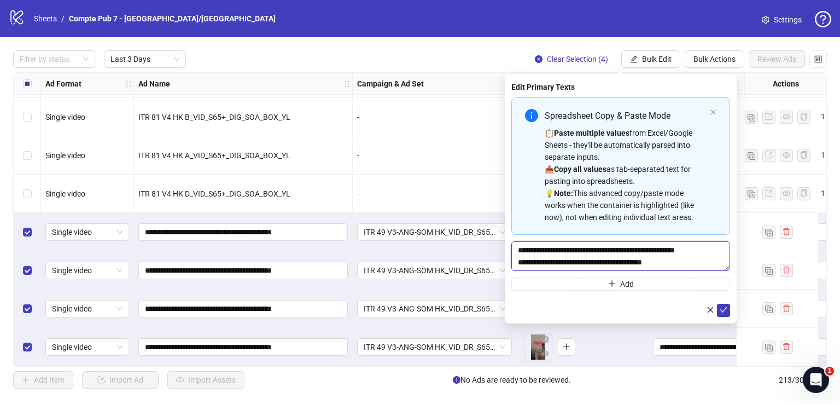
scroll to position [104, 0]
type textarea "**********"
click at [725, 308] on icon "check" at bounding box center [724, 310] width 8 height 8
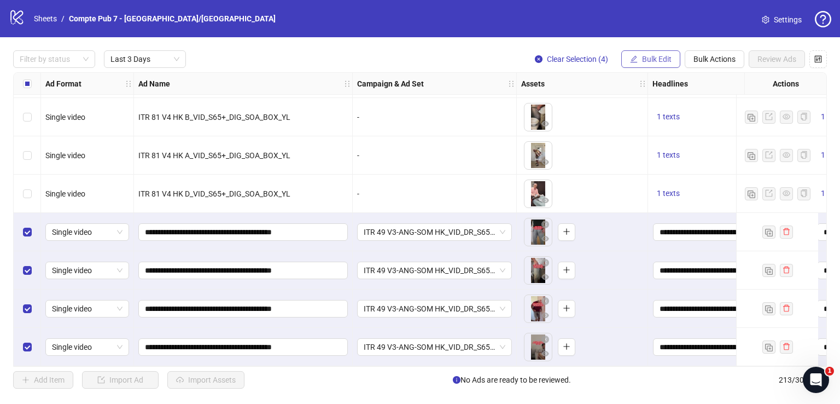
click at [646, 62] on span "Bulk Edit" at bounding box center [657, 59] width 30 height 9
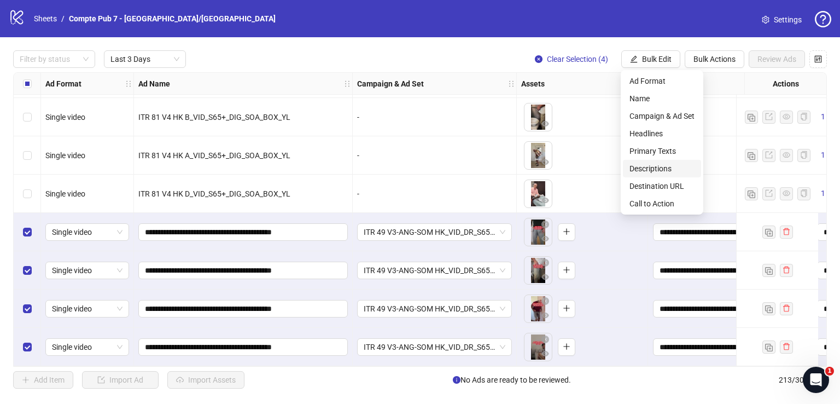
click at [661, 170] on span "Descriptions" at bounding box center [662, 168] width 65 height 12
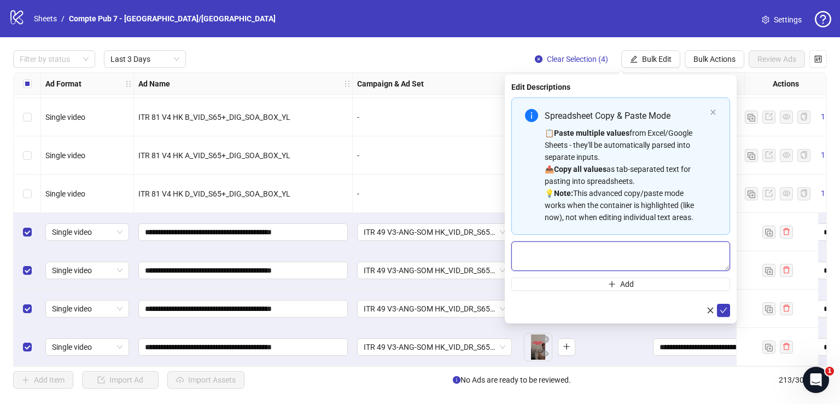
click at [580, 247] on textarea "Multi-text input container - paste or copy values" at bounding box center [621, 256] width 219 height 30
paste textarea "**********"
type textarea "**********"
click at [724, 310] on icon "check" at bounding box center [723, 309] width 7 height 5
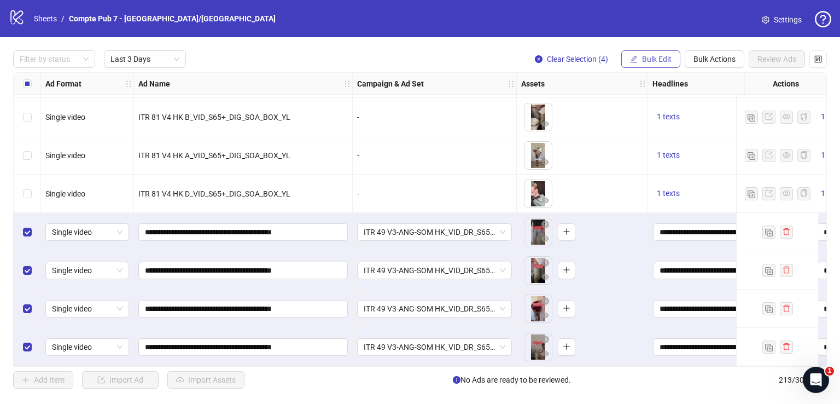
click at [663, 60] on span "Bulk Edit" at bounding box center [657, 59] width 30 height 9
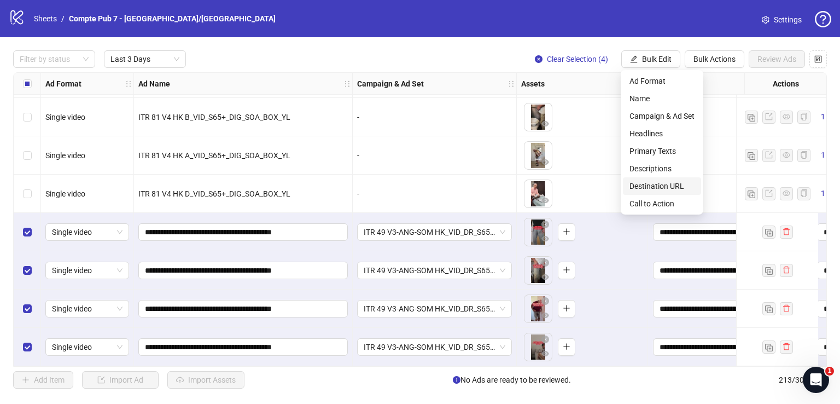
click at [668, 187] on span "Destination URL" at bounding box center [662, 186] width 65 height 12
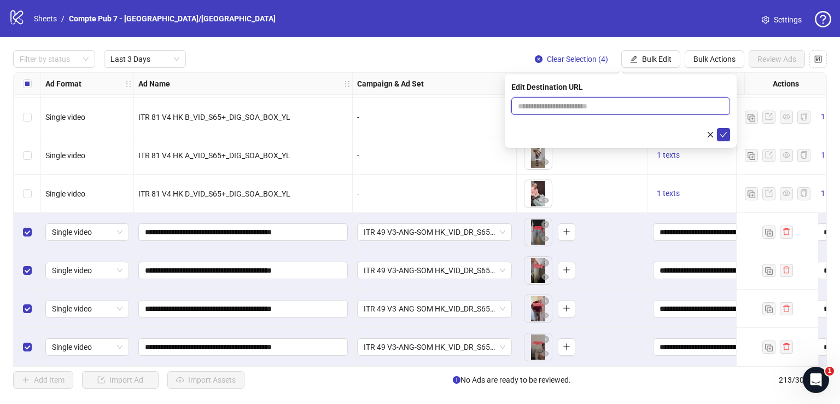
click at [585, 110] on input "text" at bounding box center [616, 106] width 197 height 12
paste input "**********"
type input "**********"
click at [726, 136] on icon "check" at bounding box center [724, 135] width 8 height 8
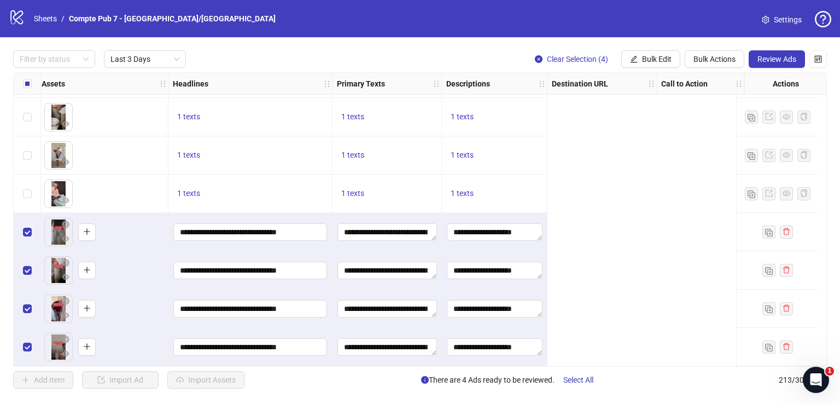
scroll to position [881, 0]
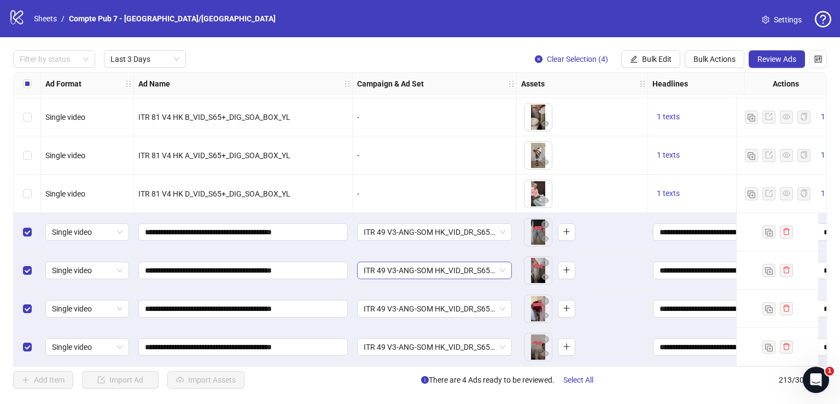
click at [479, 272] on span "ITR 49 V3-ANG-SOM HK_VID_DR_S65+_PAD_PBA_Broad_US/[GEOGRAPHIC_DATA]/[GEOGRAPHIC…" at bounding box center [435, 270] width 142 height 16
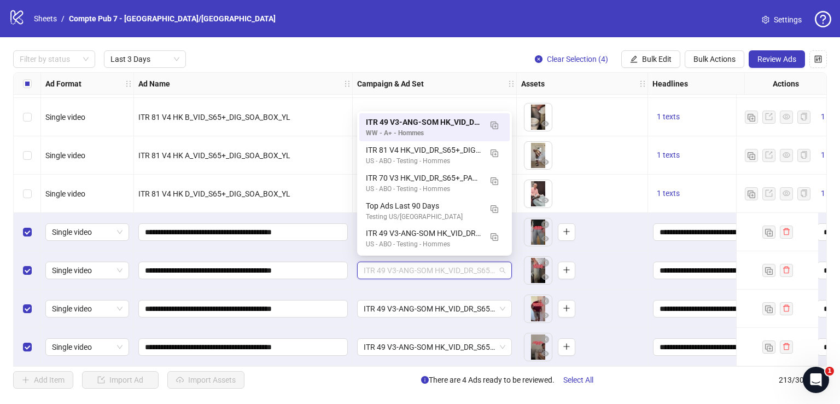
click at [479, 271] on span "ITR 49 V3-ANG-SOM HK_VID_DR_S65+_PAD_PBA_Broad_US/[GEOGRAPHIC_DATA]/[GEOGRAPHIC…" at bounding box center [435, 270] width 142 height 16
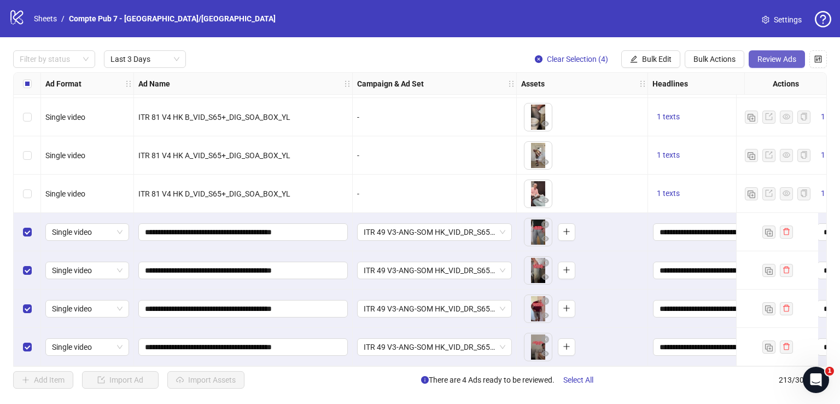
click at [768, 59] on span "Review Ads" at bounding box center [777, 59] width 39 height 9
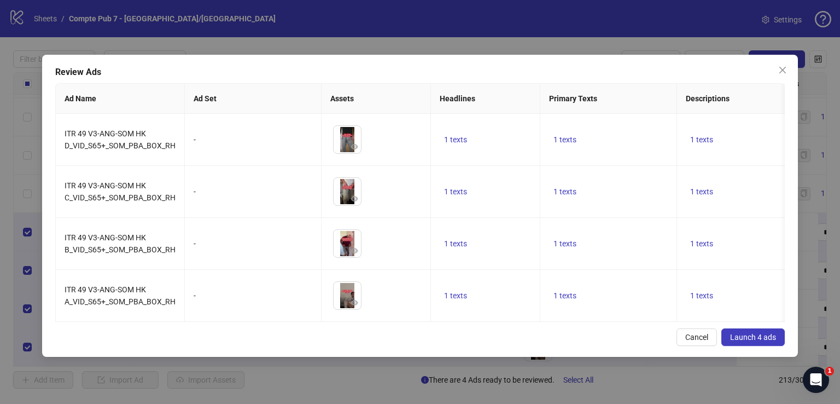
click at [766, 341] on span "Launch 4 ads" at bounding box center [753, 337] width 46 height 9
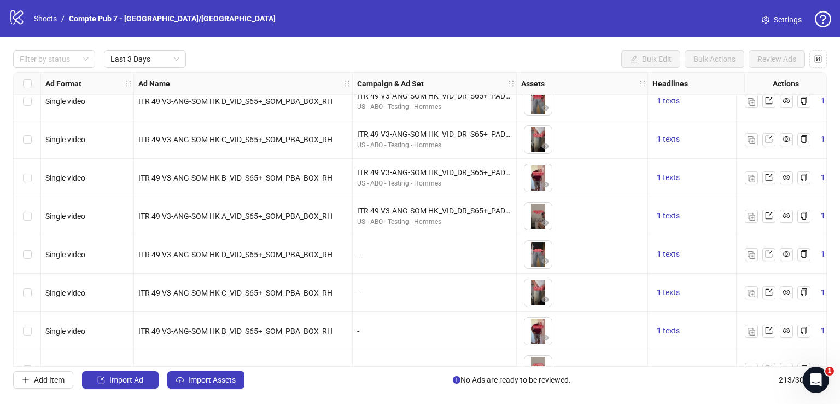
scroll to position [12, 0]
click at [214, 379] on span "Import Assets" at bounding box center [212, 379] width 48 height 9
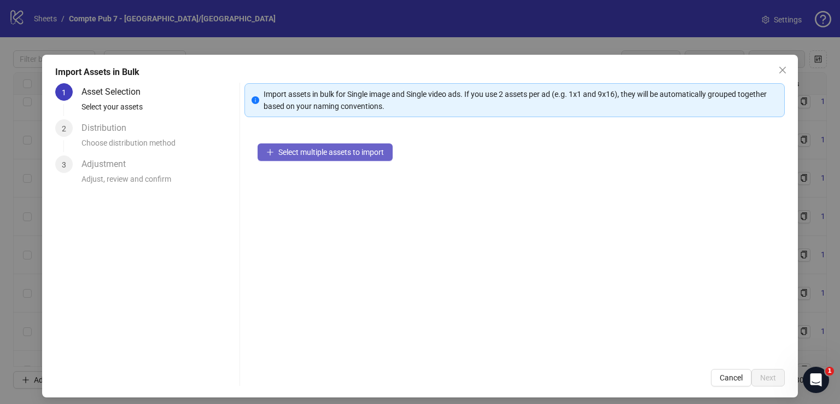
click at [365, 154] on span "Select multiple assets to import" at bounding box center [331, 152] width 106 height 9
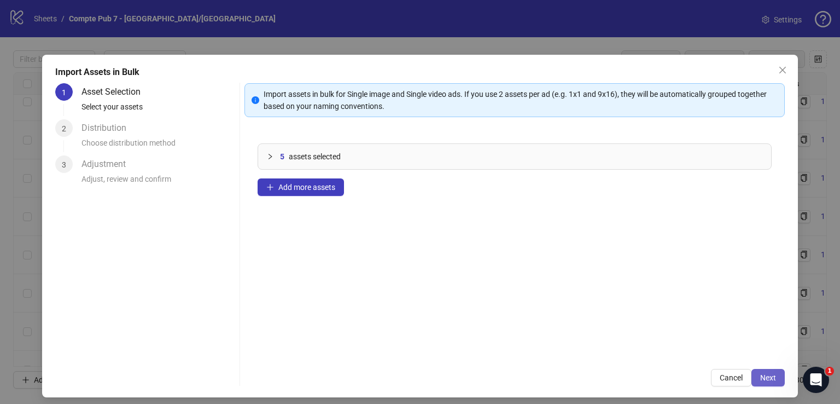
click at [760, 380] on span "Next" at bounding box center [768, 377] width 16 height 9
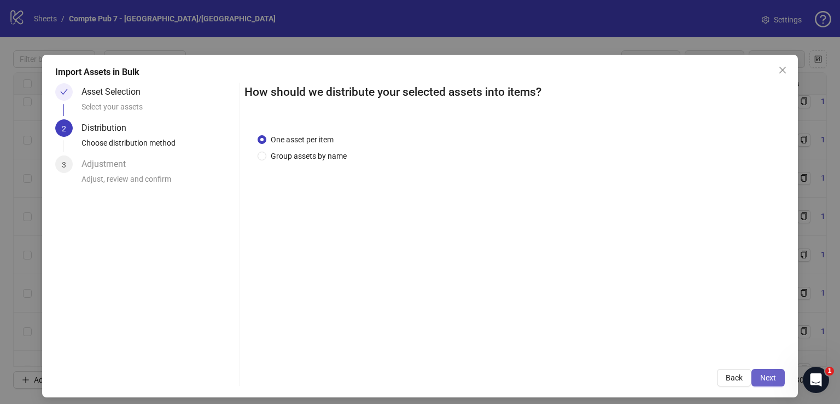
click at [760, 377] on span "Next" at bounding box center [768, 377] width 16 height 9
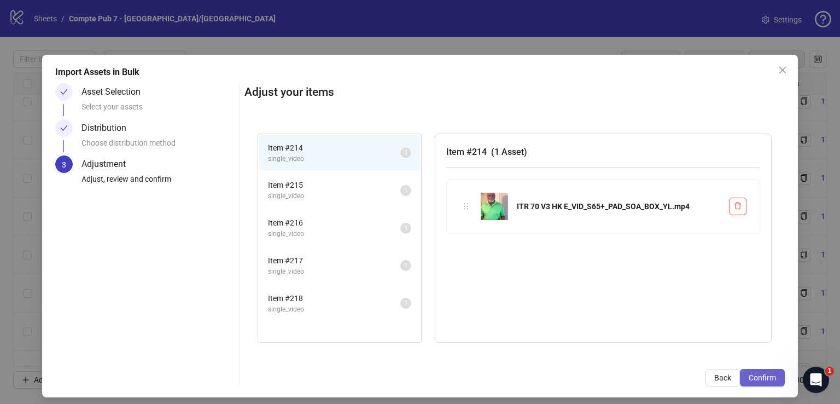
click at [759, 377] on span "Confirm" at bounding box center [762, 377] width 27 height 9
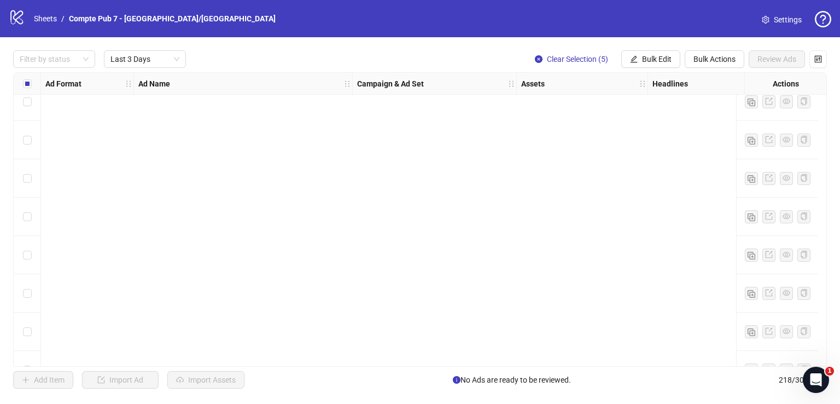
scroll to position [1073, 0]
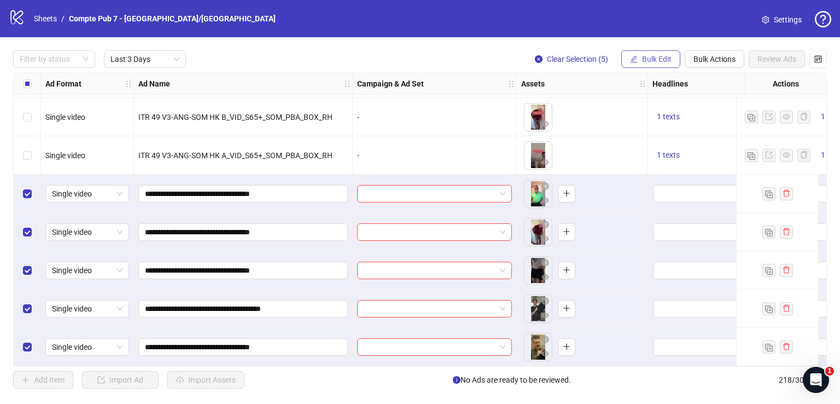
click at [647, 60] on span "Bulk Edit" at bounding box center [657, 59] width 30 height 9
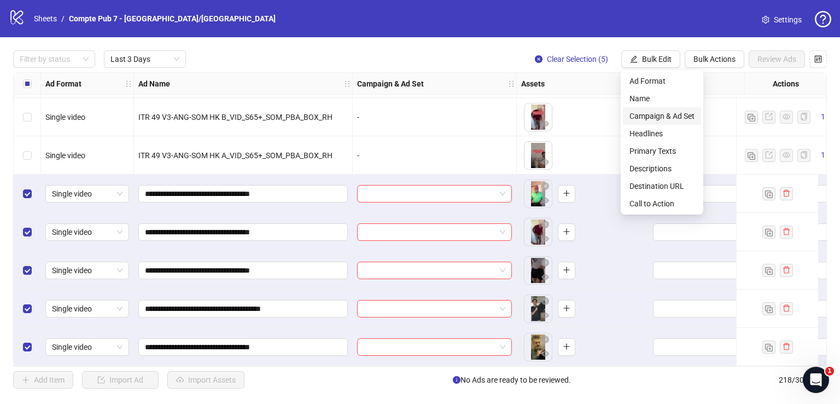
click at [675, 113] on span "Campaign & Ad Set" at bounding box center [662, 116] width 65 height 12
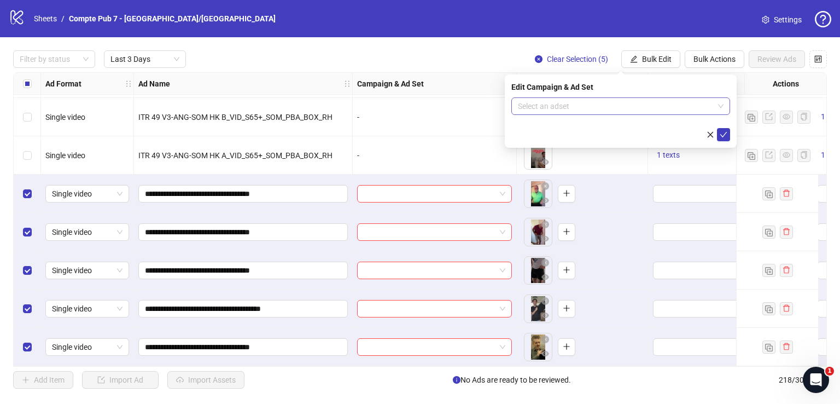
click at [594, 109] on input "search" at bounding box center [616, 106] width 196 height 16
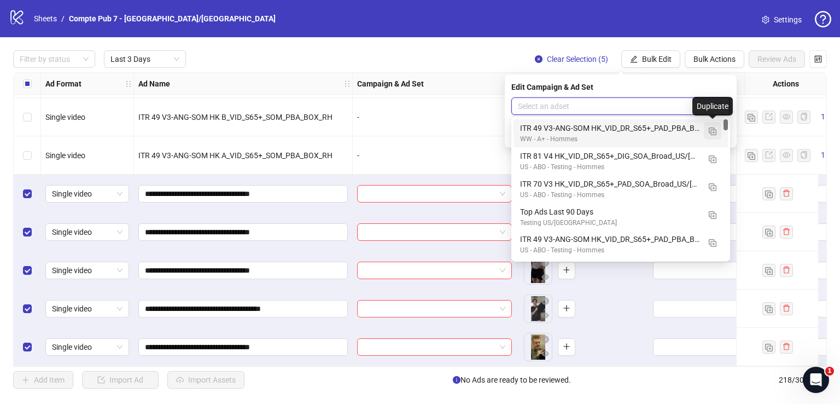
click at [714, 133] on img "button" at bounding box center [713, 131] width 8 height 8
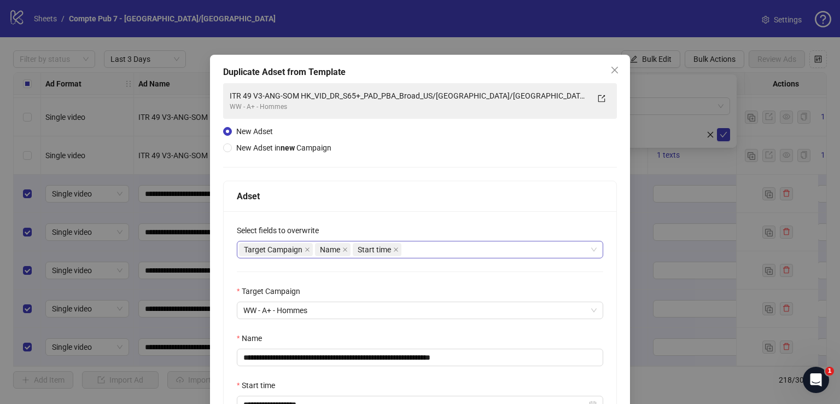
click at [451, 248] on div "Target Campaign Name Start time" at bounding box center [414, 249] width 351 height 15
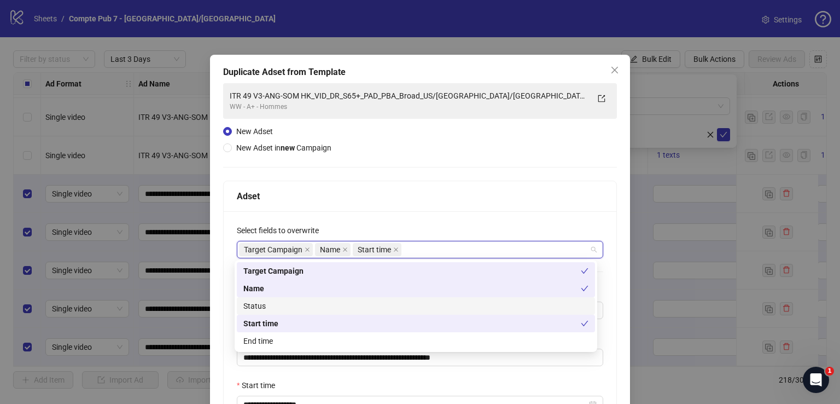
click at [406, 298] on div "Status" at bounding box center [416, 306] width 358 height 18
click at [455, 196] on div "Adset" at bounding box center [420, 196] width 367 height 14
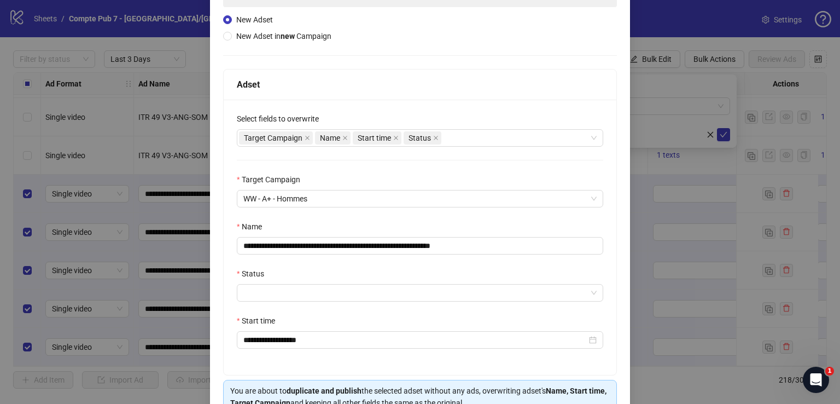
scroll to position [114, 0]
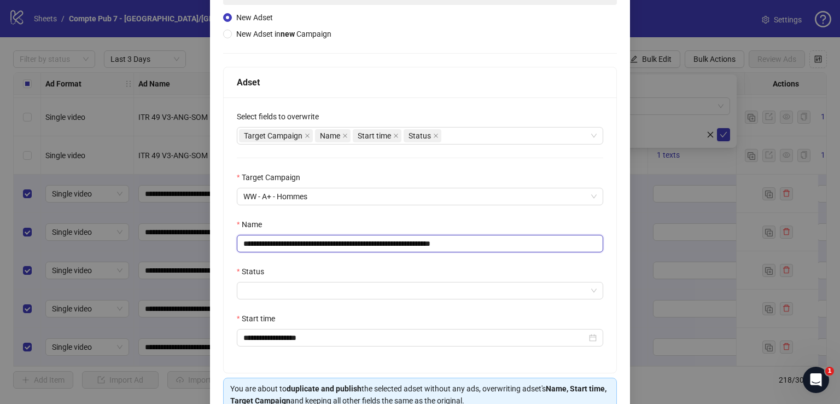
click at [381, 246] on input "**********" at bounding box center [420, 244] width 367 height 18
paste input "text"
type input "**********"
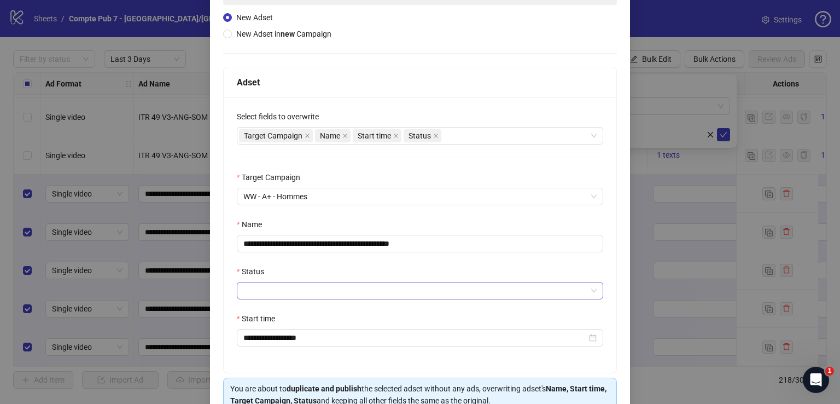
click at [358, 293] on input "Status" at bounding box center [415, 290] width 344 height 16
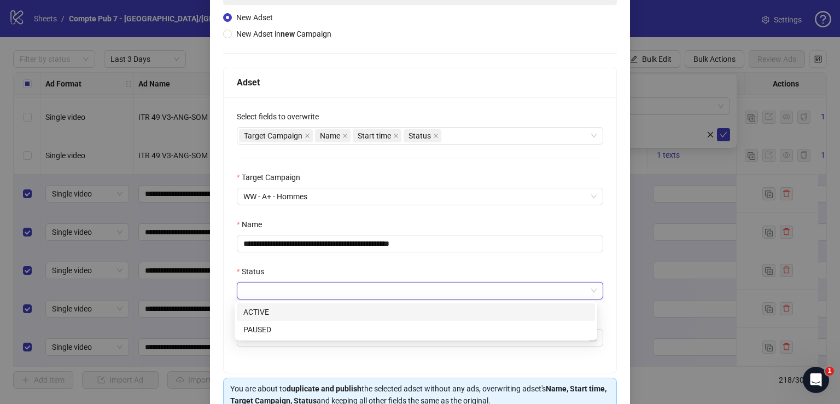
click at [330, 315] on div "ACTIVE" at bounding box center [415, 312] width 345 height 12
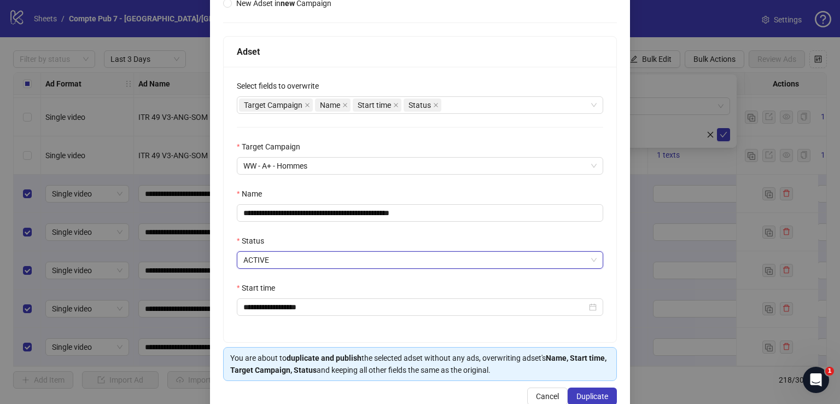
scroll to position [152, 0]
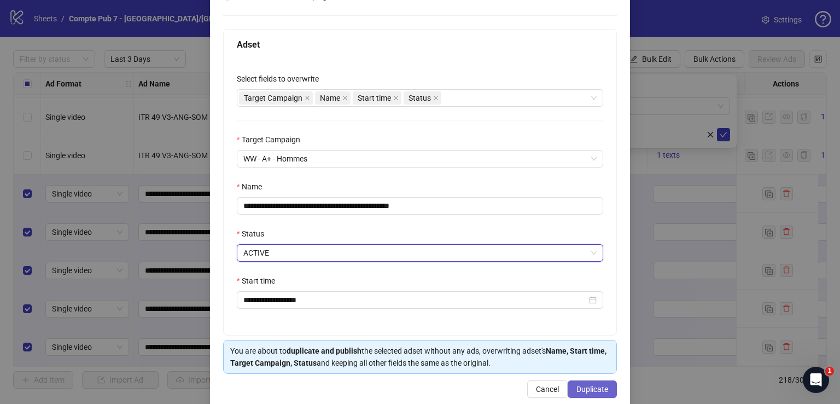
click at [576, 382] on button "Duplicate" at bounding box center [592, 389] width 49 height 18
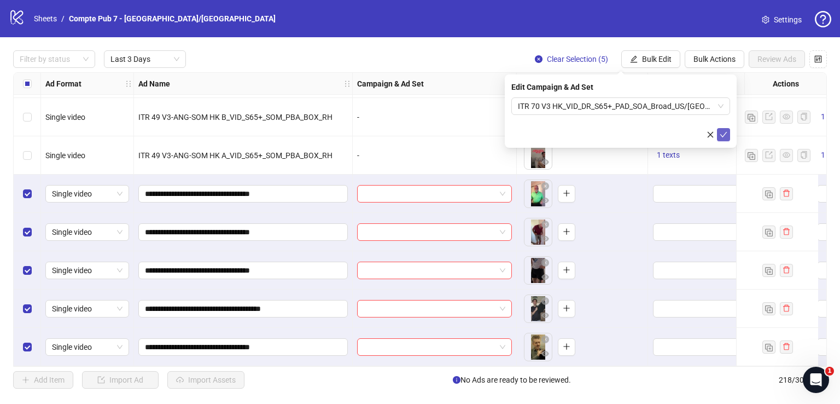
drag, startPoint x: 722, startPoint y: 137, endPoint x: 722, endPoint y: 129, distance: 8.8
click at [722, 137] on icon "check" at bounding box center [724, 135] width 8 height 8
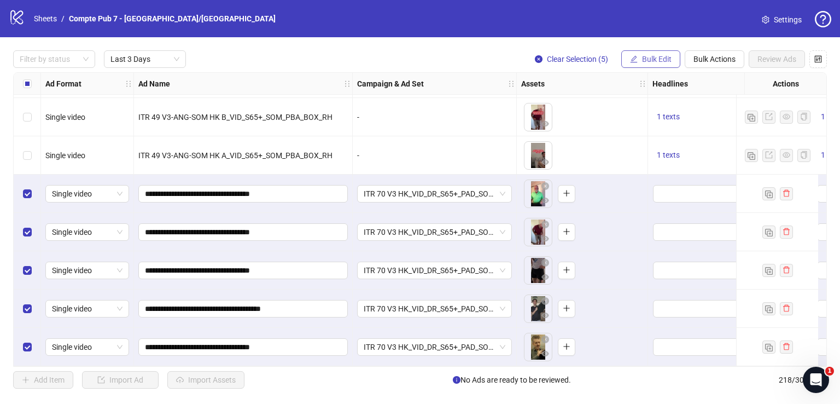
click at [658, 61] on span "Bulk Edit" at bounding box center [657, 59] width 30 height 9
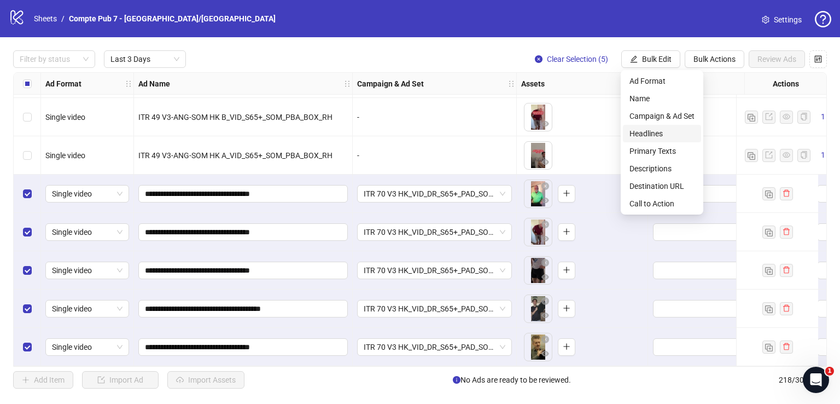
click at [666, 131] on span "Headlines" at bounding box center [662, 133] width 65 height 12
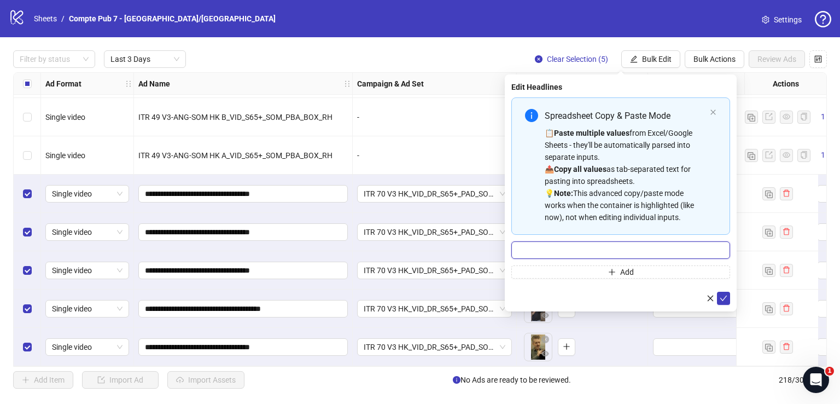
drag, startPoint x: 589, startPoint y: 246, endPoint x: 595, endPoint y: 242, distance: 6.9
click at [589, 246] on input "Multi-input container - paste or copy values" at bounding box center [621, 250] width 219 height 18
paste input "**********"
type input "**********"
click at [727, 294] on icon "check" at bounding box center [724, 298] width 8 height 8
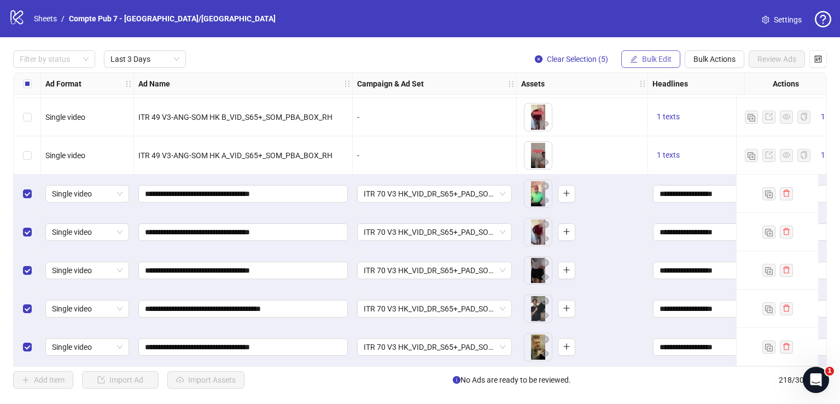
click at [649, 55] on span "Bulk Edit" at bounding box center [657, 59] width 30 height 9
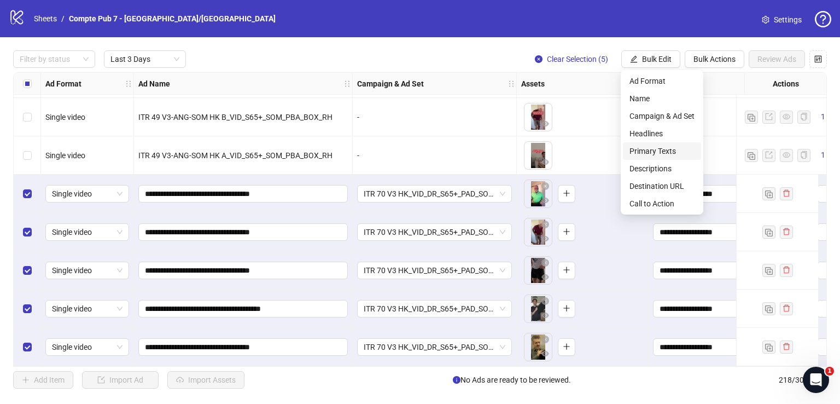
click at [654, 153] on span "Primary Texts" at bounding box center [662, 151] width 65 height 12
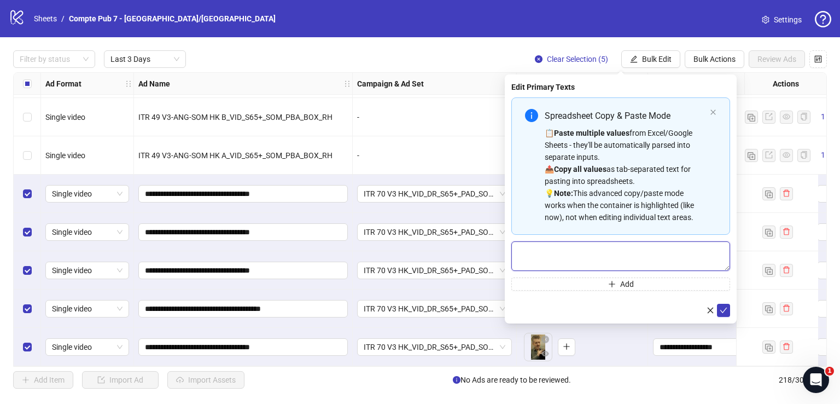
click at [541, 267] on textarea "Multi-text input container - paste or copy values" at bounding box center [621, 256] width 219 height 30
paste textarea "**********"
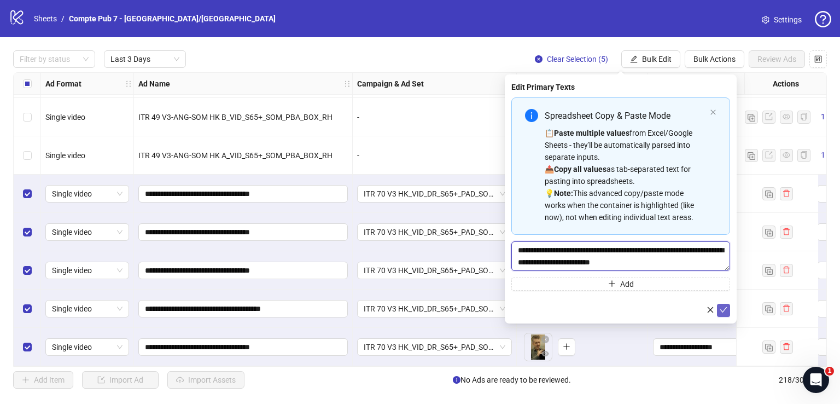
type textarea "**********"
click at [726, 310] on icon "check" at bounding box center [724, 310] width 8 height 8
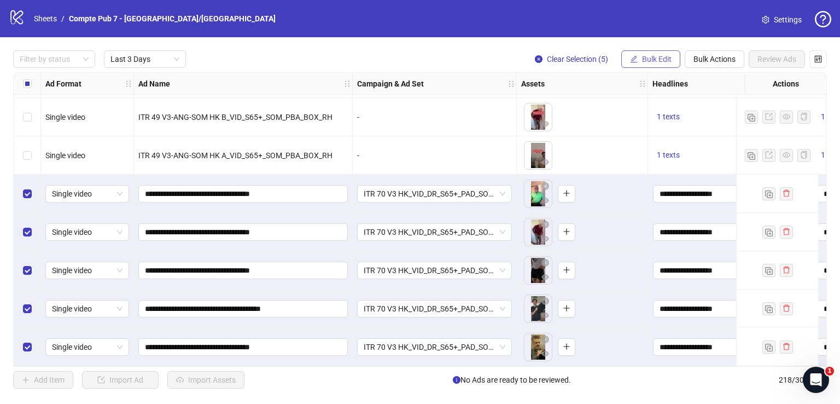
click at [655, 55] on span "Bulk Edit" at bounding box center [657, 59] width 30 height 9
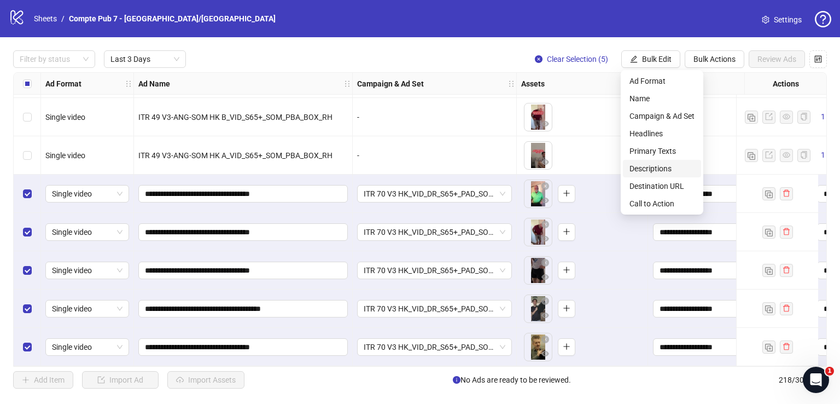
click at [656, 164] on span "Descriptions" at bounding box center [662, 168] width 65 height 12
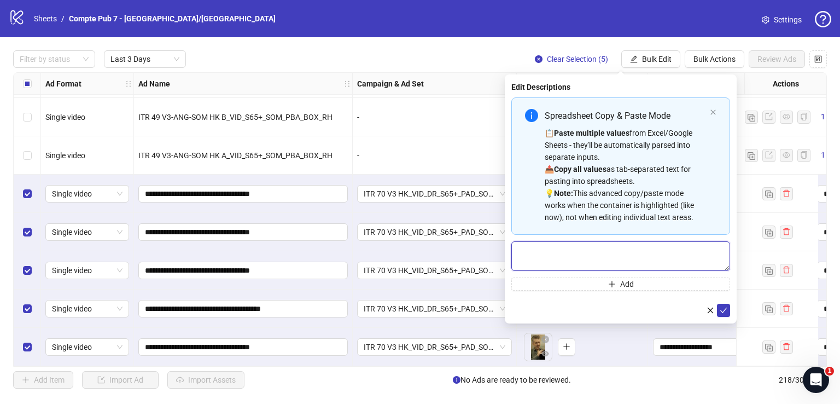
drag, startPoint x: 608, startPoint y: 243, endPoint x: 606, endPoint y: 249, distance: 5.7
click at [607, 245] on textarea "Multi-text input container - paste or copy values" at bounding box center [621, 256] width 219 height 30
paste textarea "**********"
type textarea "**********"
click at [724, 309] on icon "check" at bounding box center [724, 310] width 8 height 8
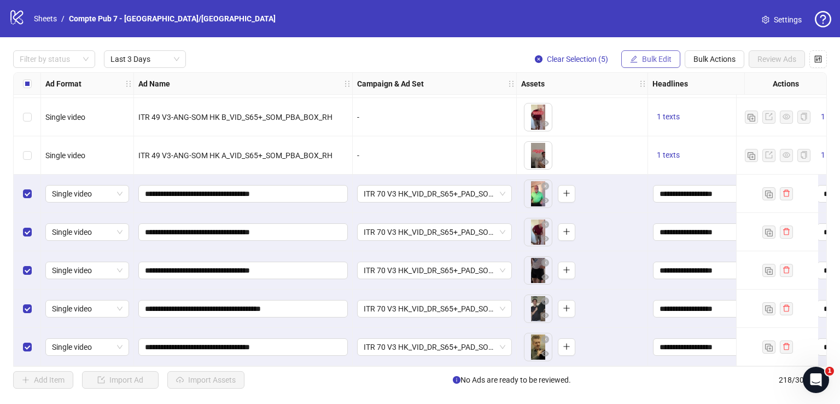
click at [648, 55] on span "Bulk Edit" at bounding box center [657, 59] width 30 height 9
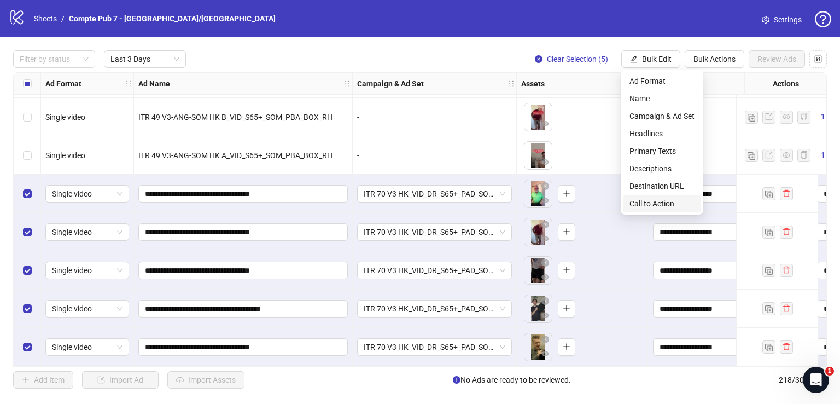
click at [656, 201] on span "Call to Action" at bounding box center [662, 203] width 65 height 12
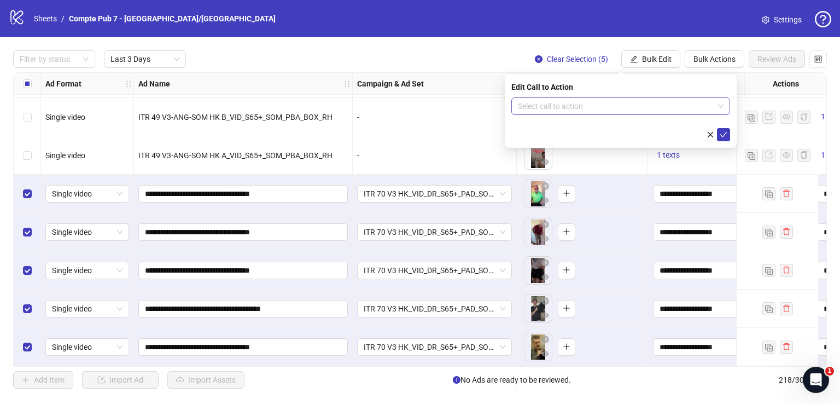
click at [567, 108] on input "search" at bounding box center [616, 106] width 196 height 16
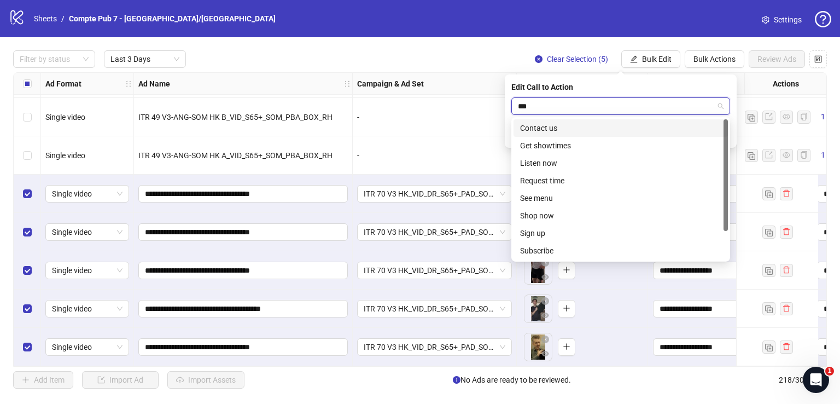
type input "****"
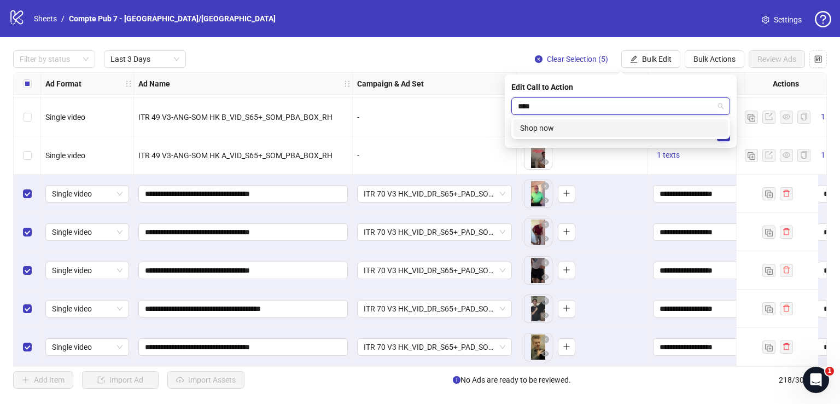
click at [584, 132] on div "Shop now" at bounding box center [620, 128] width 201 height 12
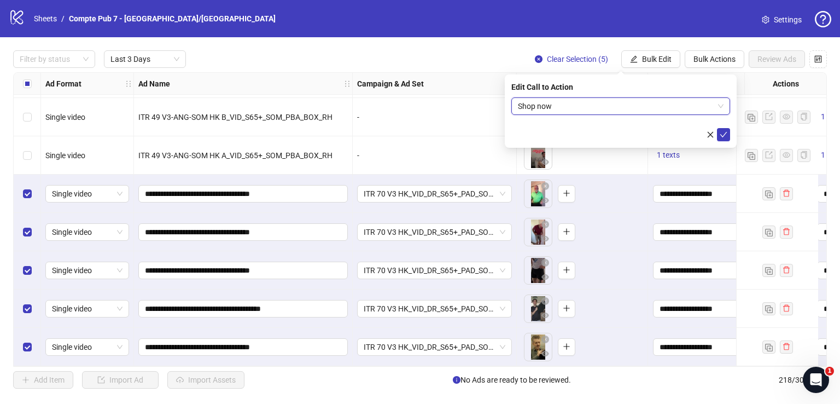
drag, startPoint x: 722, startPoint y: 131, endPoint x: 675, endPoint y: 117, distance: 49.8
click at [723, 131] on icon "check" at bounding box center [724, 135] width 8 height 8
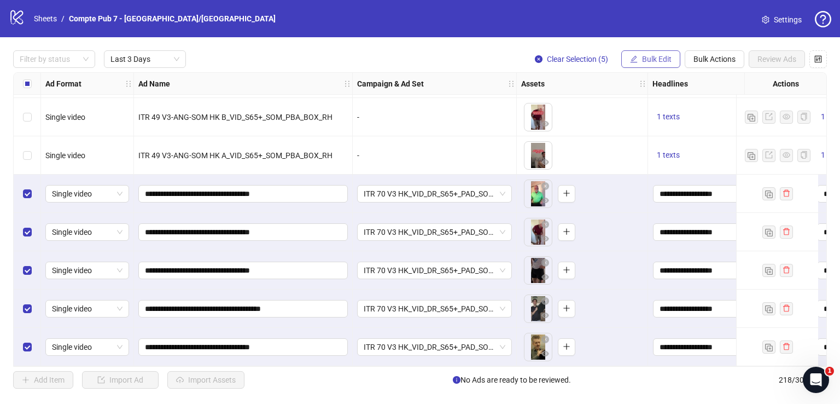
click at [650, 65] on button "Bulk Edit" at bounding box center [650, 59] width 59 height 18
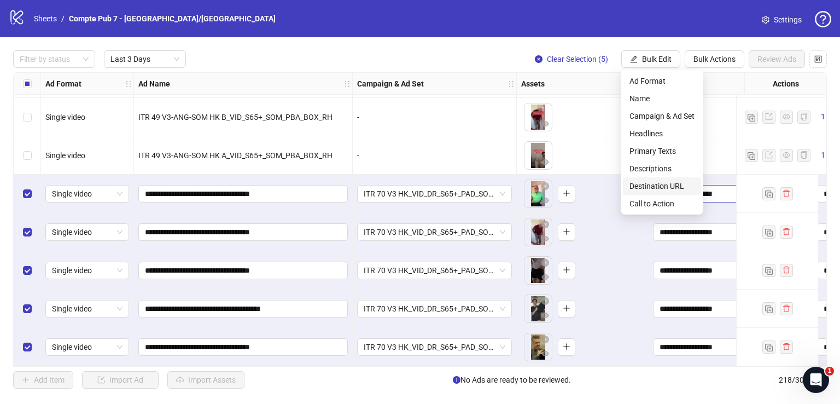
click at [663, 186] on span "Destination URL" at bounding box center [662, 186] width 65 height 12
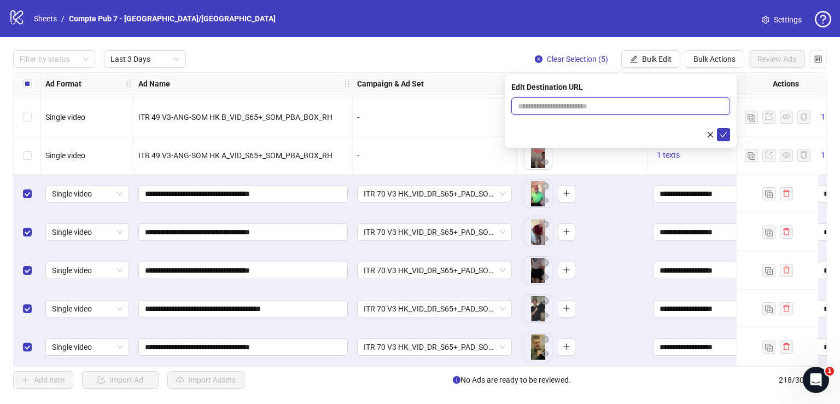
click at [636, 104] on input "text" at bounding box center [616, 106] width 197 height 12
paste input "**********"
type input "**********"
click at [724, 134] on icon "check" at bounding box center [724, 135] width 8 height 8
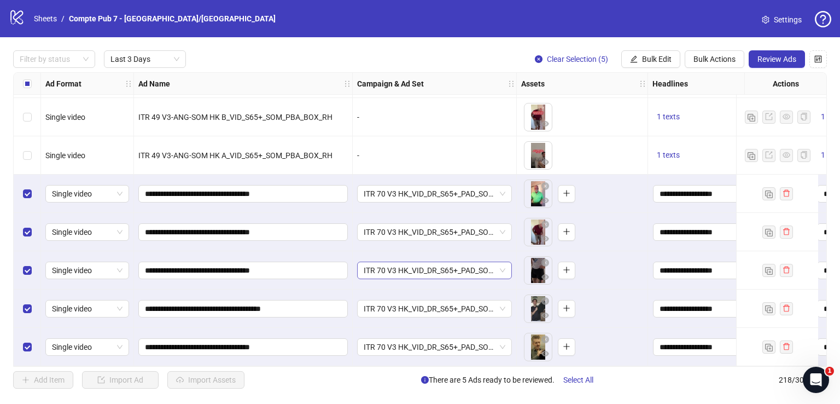
click at [497, 264] on span "ITR 70 V3 HK_VID_DR_S65+_PAD_SOA_Broad_US/[GEOGRAPHIC_DATA]/[GEOGRAPHIC_DATA]/A…" at bounding box center [435, 270] width 142 height 16
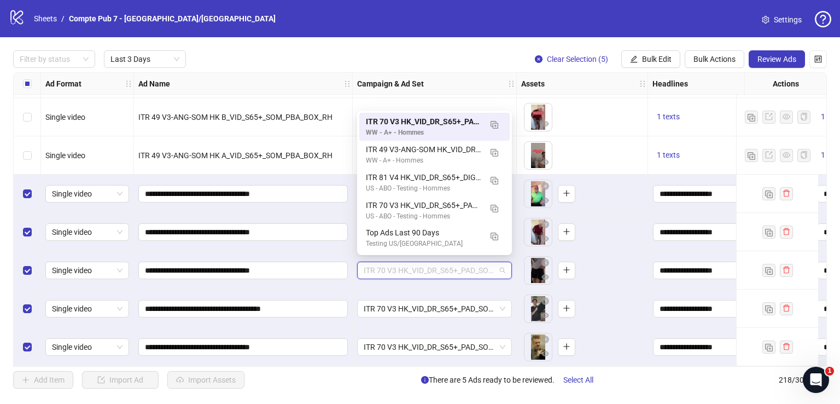
click at [490, 265] on span "ITR 70 V3 HK_VID_DR_S65+_PAD_SOA_Broad_US/[GEOGRAPHIC_DATA]/[GEOGRAPHIC_DATA]/A…" at bounding box center [435, 270] width 142 height 16
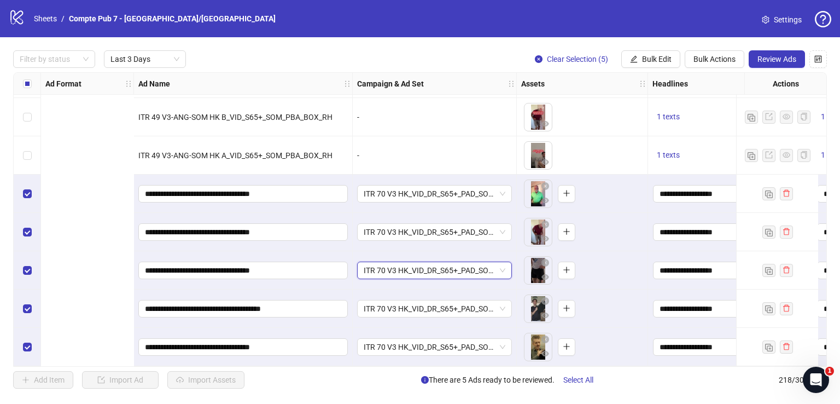
scroll to position [1073, 488]
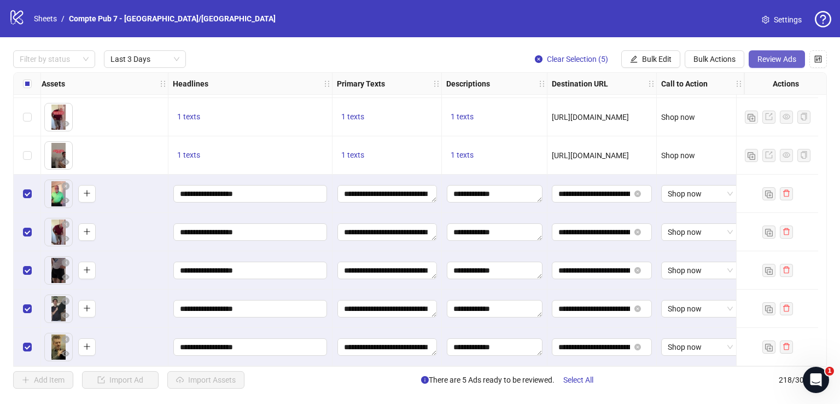
click at [777, 57] on span "Review Ads" at bounding box center [777, 59] width 39 height 9
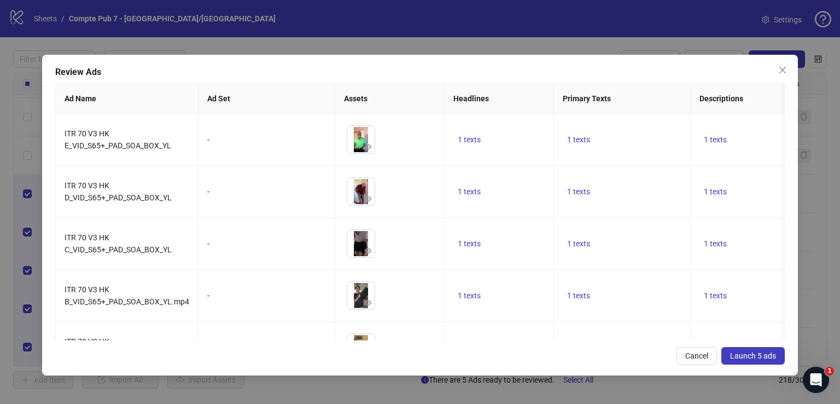
click at [745, 355] on span "Launch 5 ads" at bounding box center [753, 355] width 46 height 9
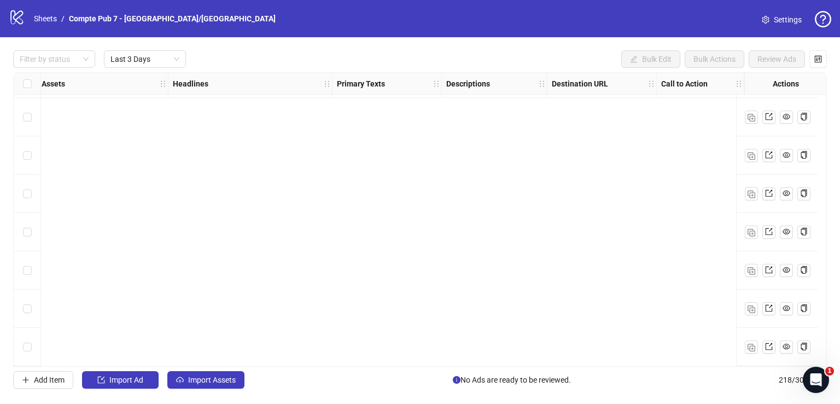
scroll to position [745, 488]
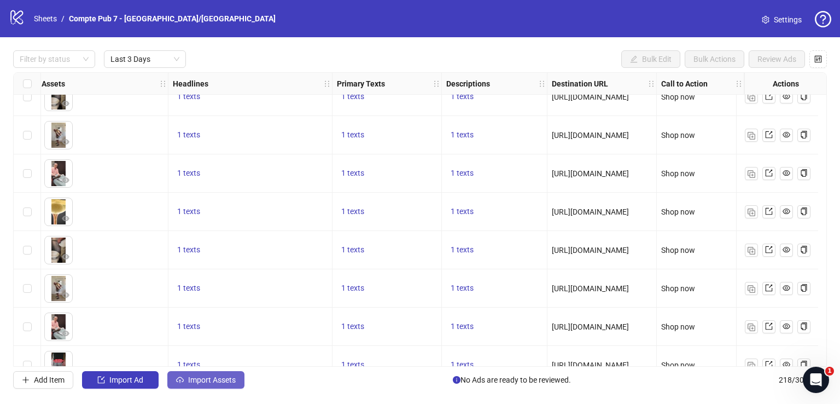
click at [220, 376] on span "Import Assets" at bounding box center [212, 379] width 48 height 9
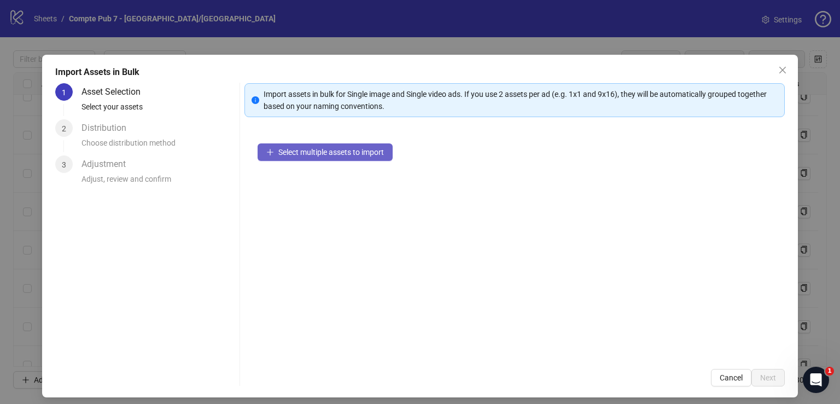
click at [322, 144] on button "Select multiple assets to import" at bounding box center [325, 152] width 135 height 18
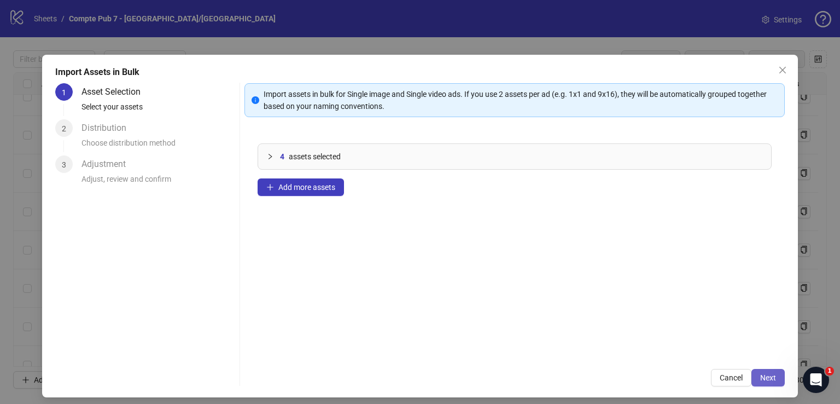
click at [762, 374] on span "Next" at bounding box center [768, 377] width 16 height 9
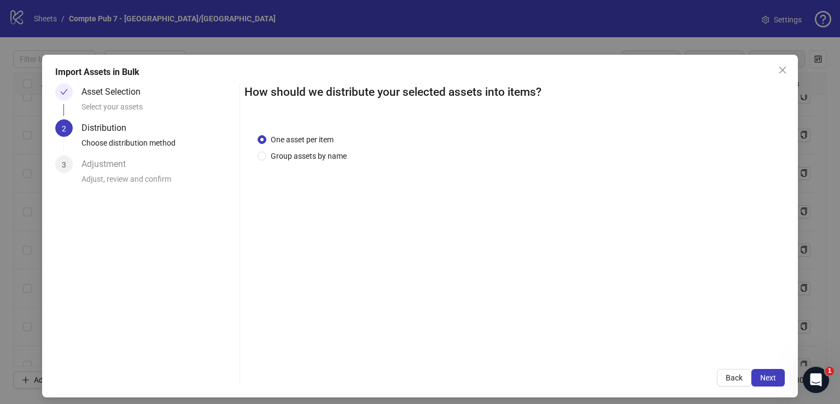
click at [760, 374] on span "Next" at bounding box center [768, 377] width 16 height 9
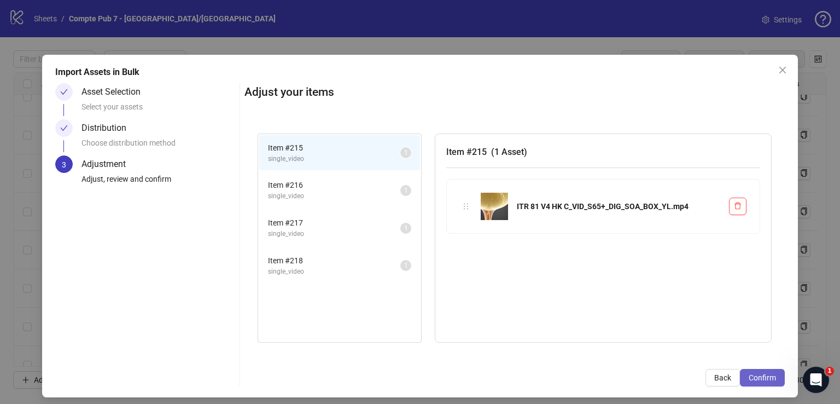
click at [759, 374] on span "Confirm" at bounding box center [762, 377] width 27 height 9
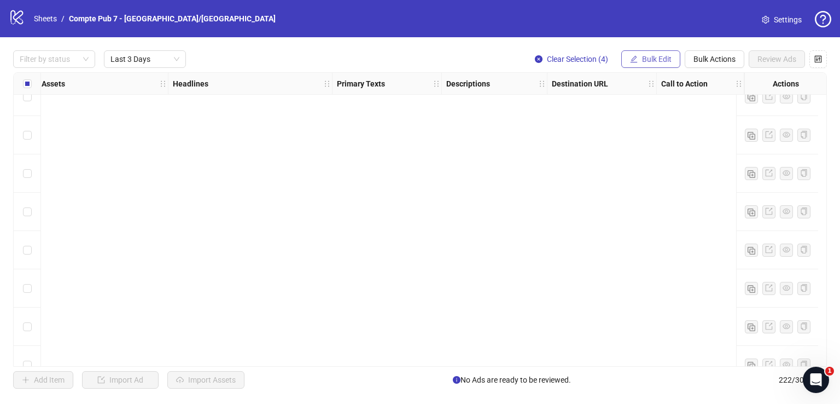
scroll to position [1226, 488]
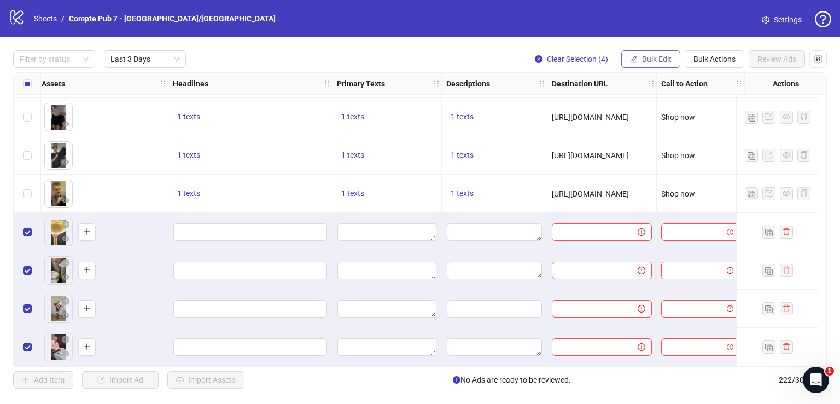
click at [652, 55] on span "Bulk Edit" at bounding box center [657, 59] width 30 height 9
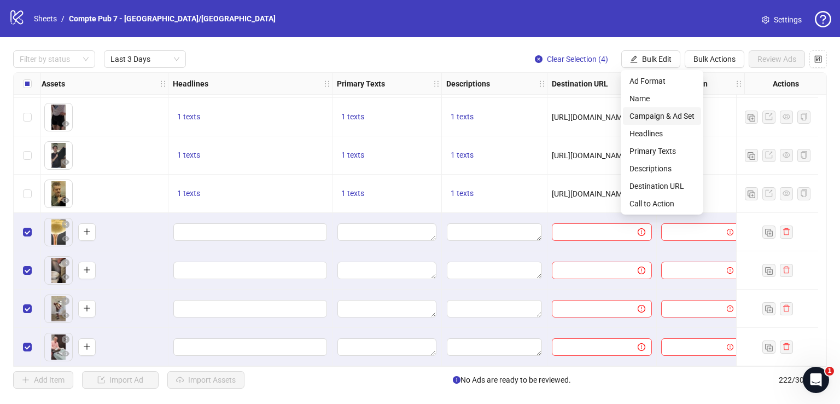
click at [667, 115] on span "Campaign & Ad Set" at bounding box center [662, 116] width 65 height 12
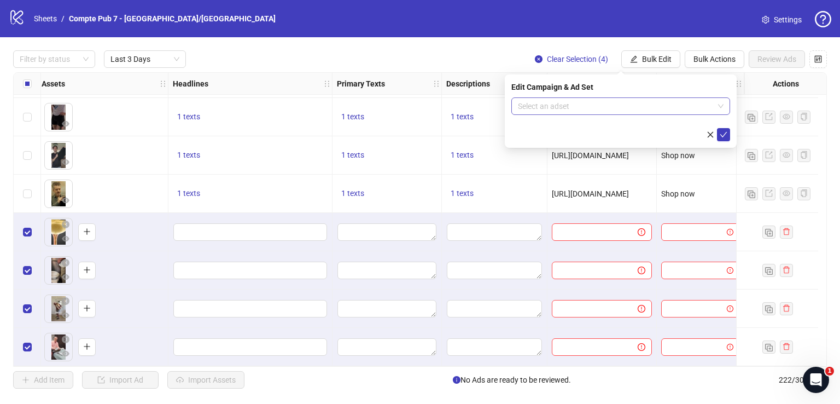
click at [615, 105] on input "search" at bounding box center [616, 106] width 196 height 16
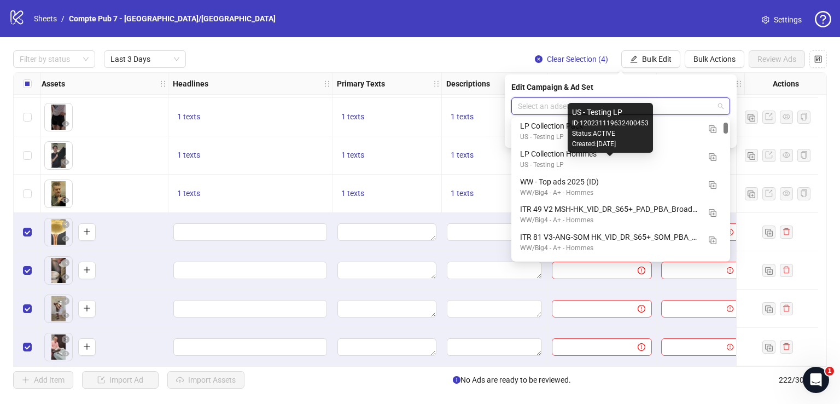
scroll to position [0, 0]
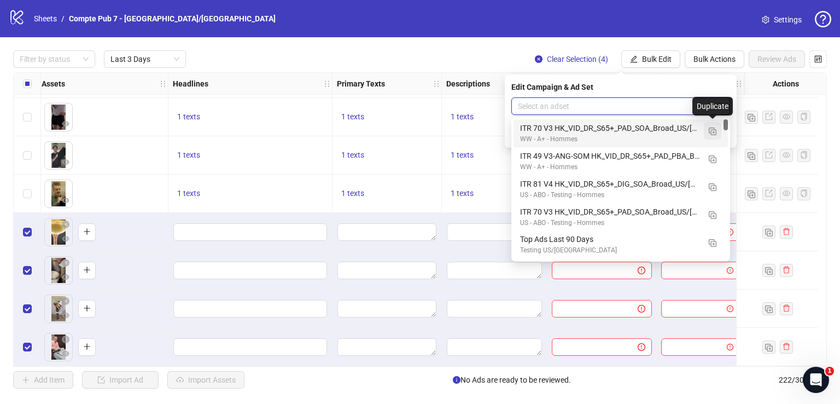
click at [716, 132] on img "button" at bounding box center [713, 131] width 8 height 8
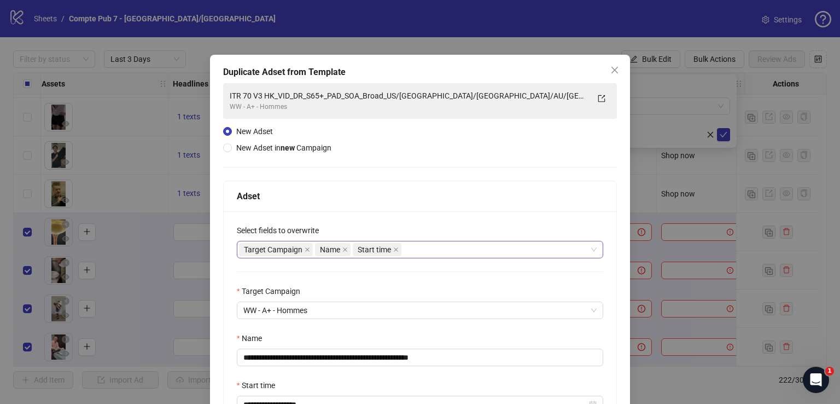
click at [432, 248] on div "Target Campaign Name Start time" at bounding box center [414, 249] width 351 height 15
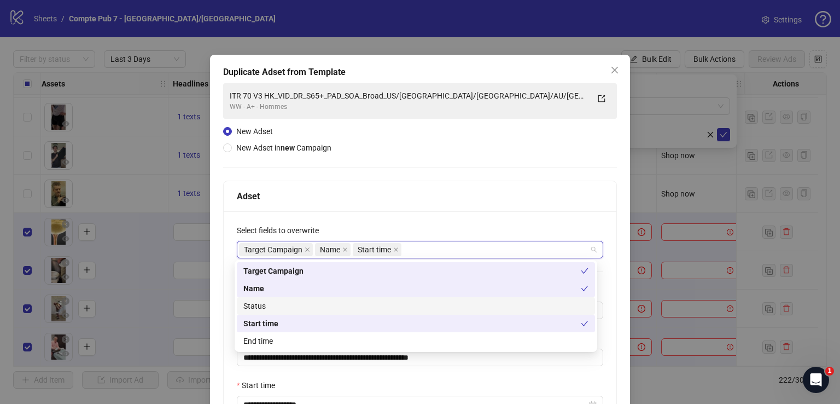
click at [408, 304] on div "Status" at bounding box center [415, 306] width 345 height 12
click at [452, 200] on div "Adset" at bounding box center [420, 196] width 367 height 14
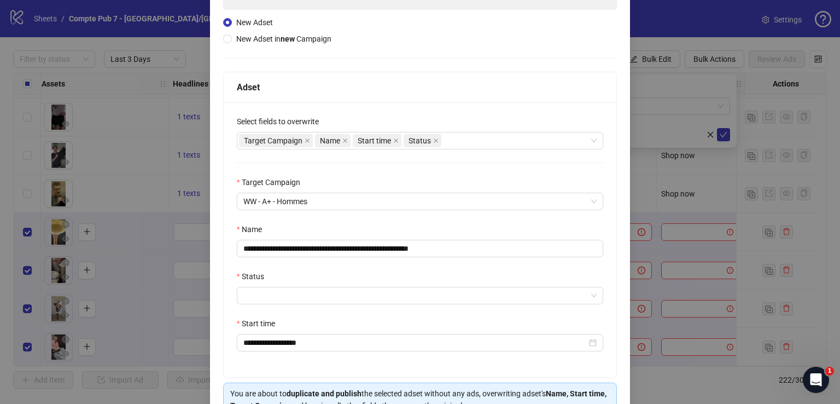
scroll to position [115, 0]
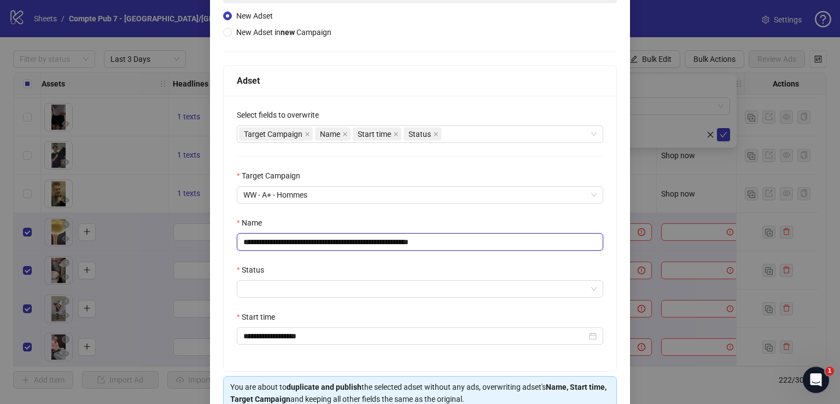
click at [417, 240] on input "**********" at bounding box center [420, 242] width 367 height 18
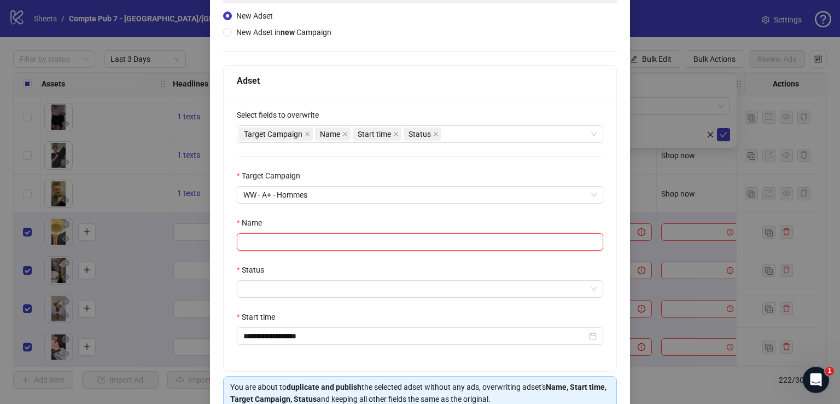
paste input "**********"
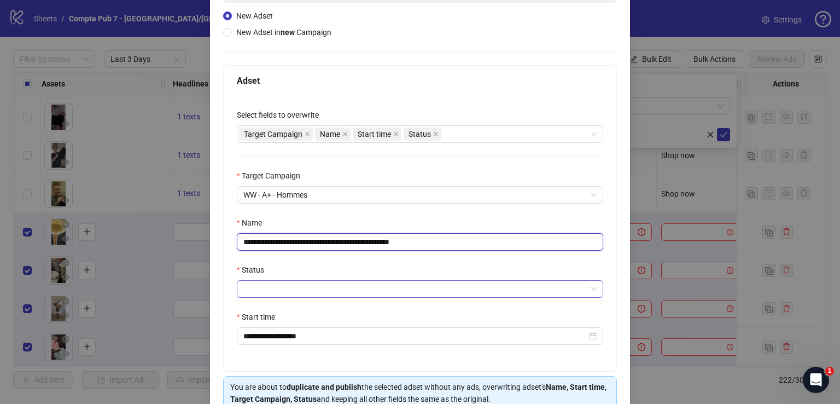
type input "**********"
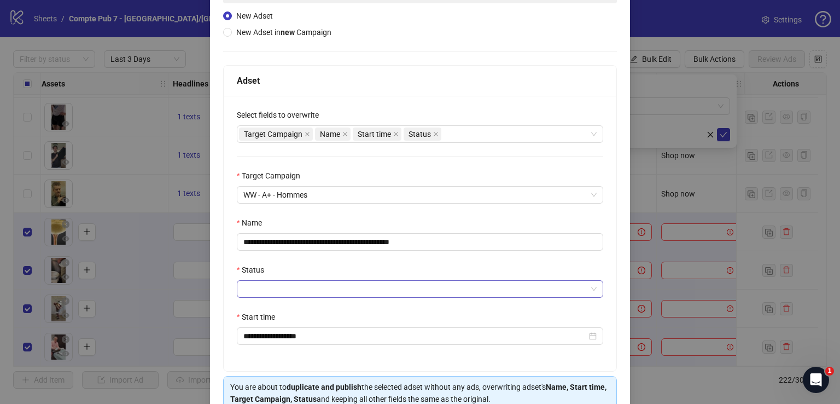
click at [365, 290] on input "Status" at bounding box center [415, 289] width 344 height 16
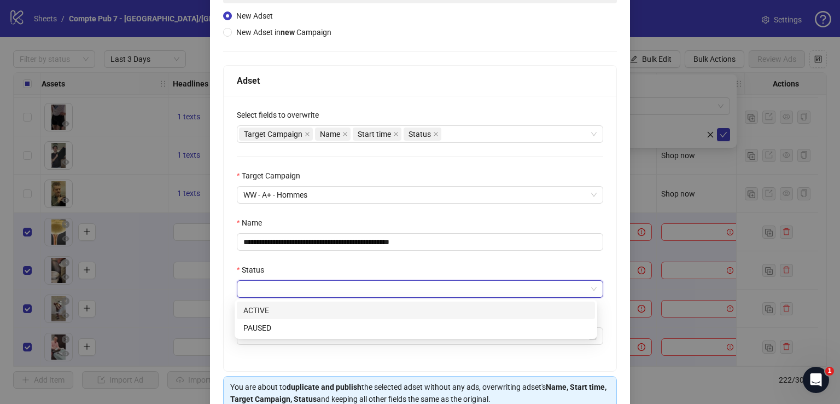
click at [359, 307] on div "ACTIVE" at bounding box center [415, 310] width 345 height 12
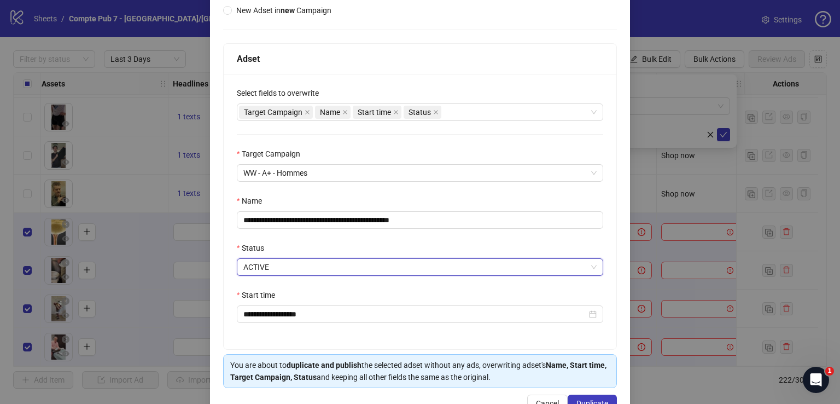
scroll to position [169, 0]
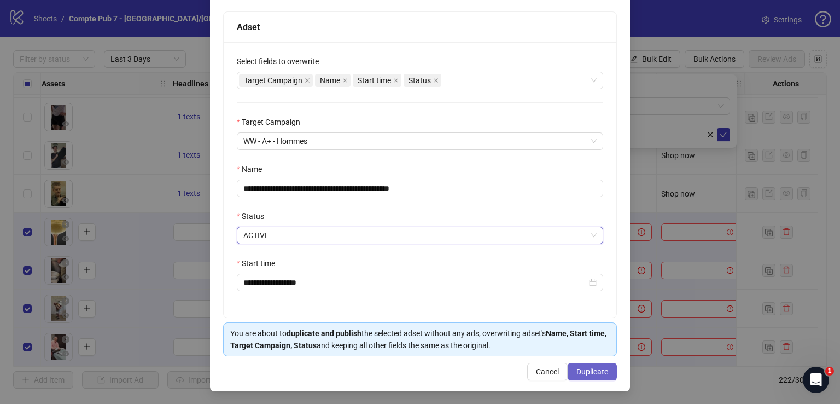
click at [593, 367] on span "Duplicate" at bounding box center [593, 371] width 32 height 9
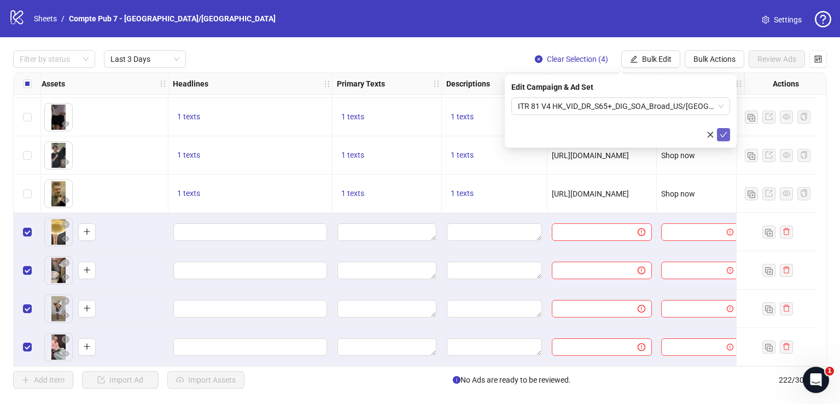
click at [725, 133] on icon "check" at bounding box center [723, 134] width 7 height 5
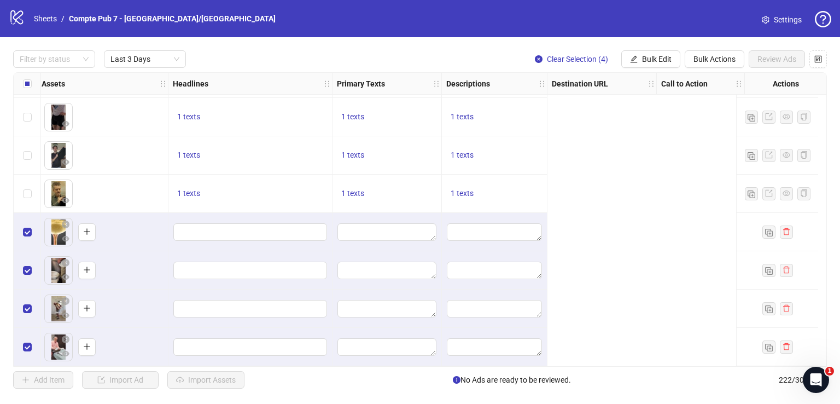
scroll to position [1226, 0]
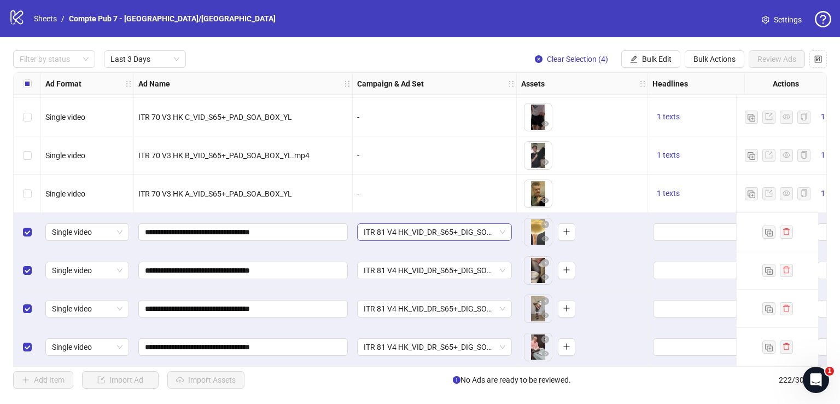
click at [411, 228] on span "ITR 81 V4 HK_VID_DR_S65+_DIG_SOA_Broad_US/[GEOGRAPHIC_DATA]/[GEOGRAPHIC_DATA]/A…" at bounding box center [435, 232] width 142 height 16
click at [409, 227] on span "ITR 81 V4 HK_VID_DR_S65+_DIG_SOA_Broad_US/[GEOGRAPHIC_DATA]/[GEOGRAPHIC_DATA]/A…" at bounding box center [435, 232] width 142 height 16
click at [652, 65] on button "Bulk Edit" at bounding box center [650, 59] width 59 height 18
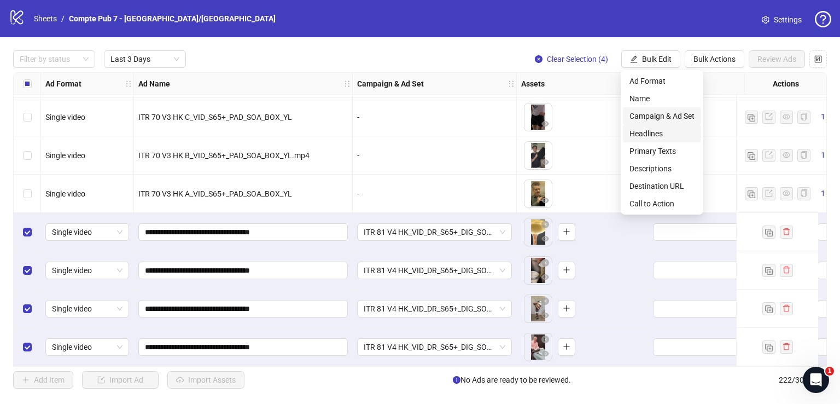
click at [648, 130] on span "Headlines" at bounding box center [662, 133] width 65 height 12
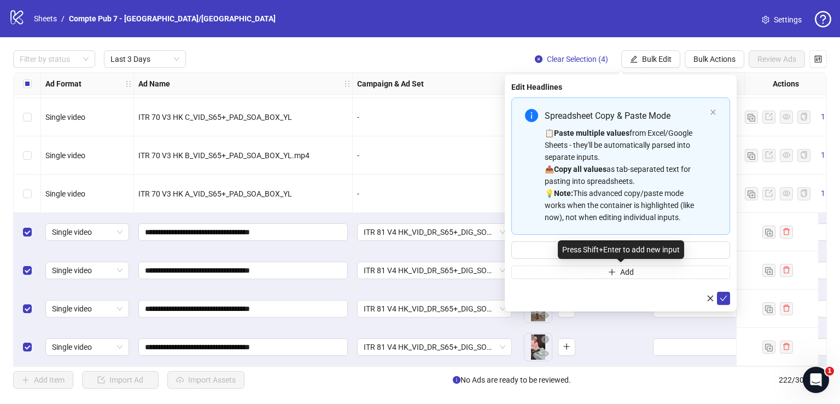
click at [588, 254] on div "Press Shift+Enter to add new input" at bounding box center [621, 249] width 126 height 19
click at [547, 248] on input "Multi-input container - paste or copy values" at bounding box center [621, 250] width 219 height 18
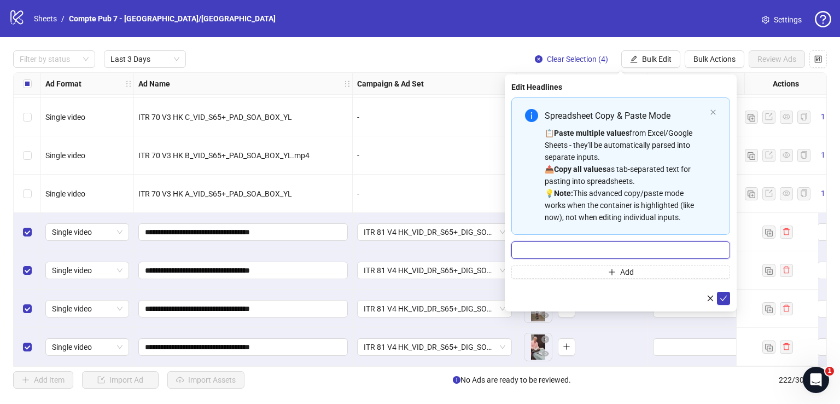
paste input "**********"
type input "**********"
click at [727, 300] on icon "check" at bounding box center [724, 298] width 8 height 8
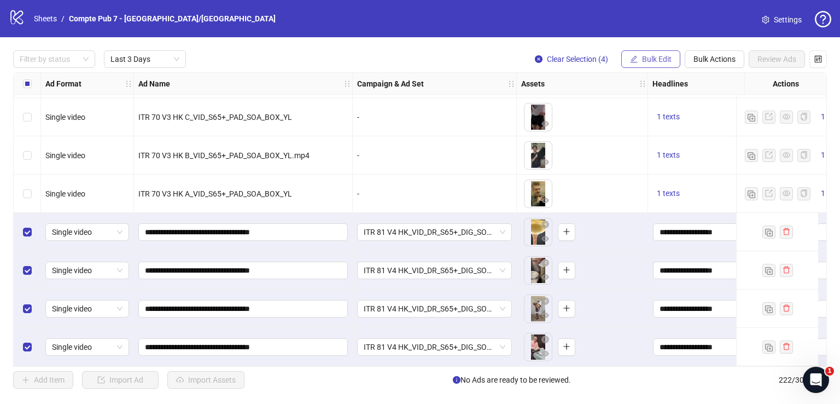
click at [661, 54] on button "Bulk Edit" at bounding box center [650, 59] width 59 height 18
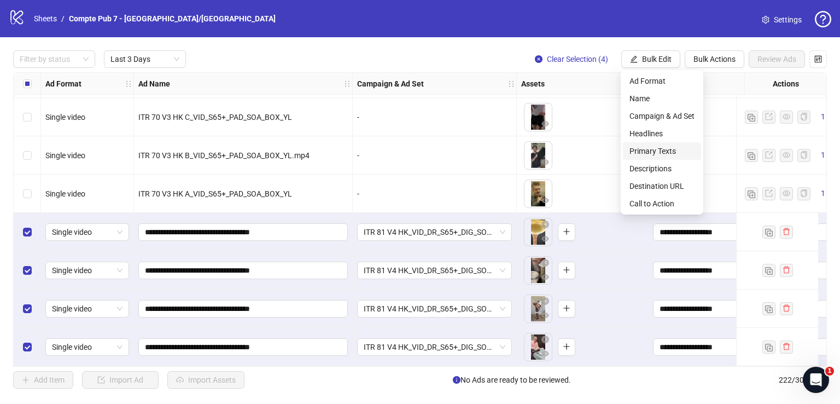
click at [661, 148] on span "Primary Texts" at bounding box center [662, 151] width 65 height 12
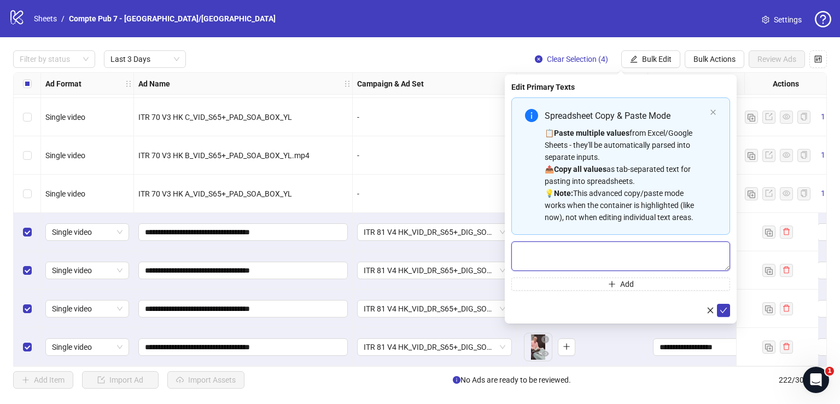
click at [605, 254] on textarea "Multi-text input container - paste or copy values" at bounding box center [621, 256] width 219 height 30
paste textarea "**********"
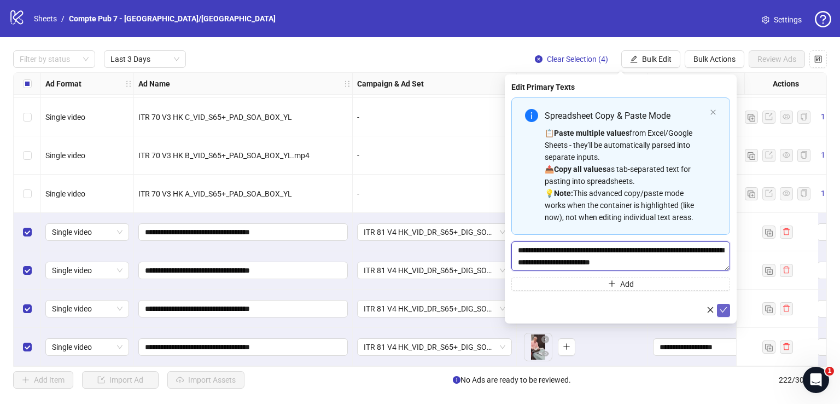
type textarea "**********"
click at [718, 309] on button "submit" at bounding box center [723, 310] width 13 height 13
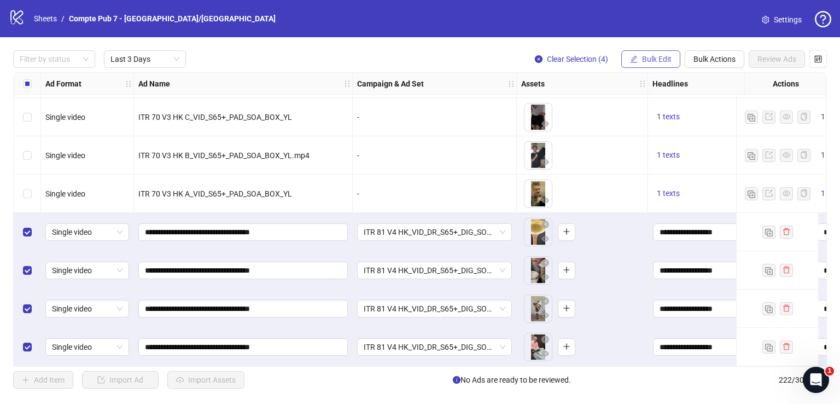
click at [653, 59] on span "Bulk Edit" at bounding box center [657, 59] width 30 height 9
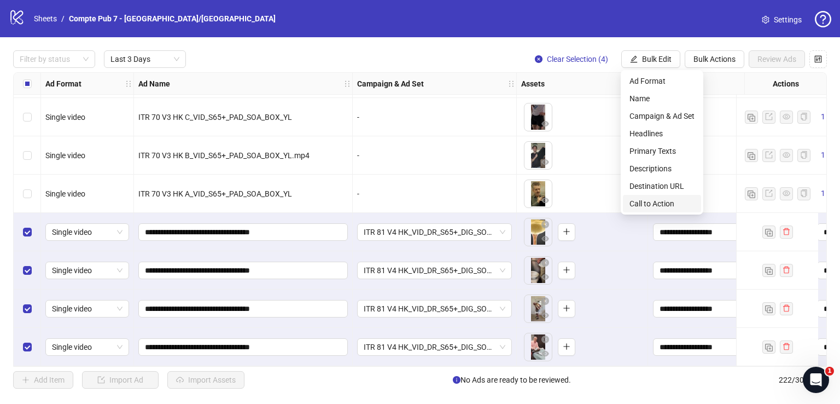
click at [662, 203] on span "Call to Action" at bounding box center [662, 203] width 65 height 12
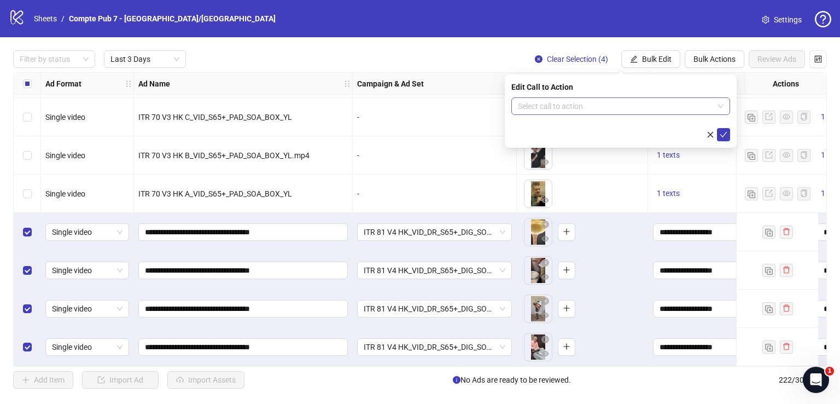
click at [601, 103] on input "search" at bounding box center [616, 106] width 196 height 16
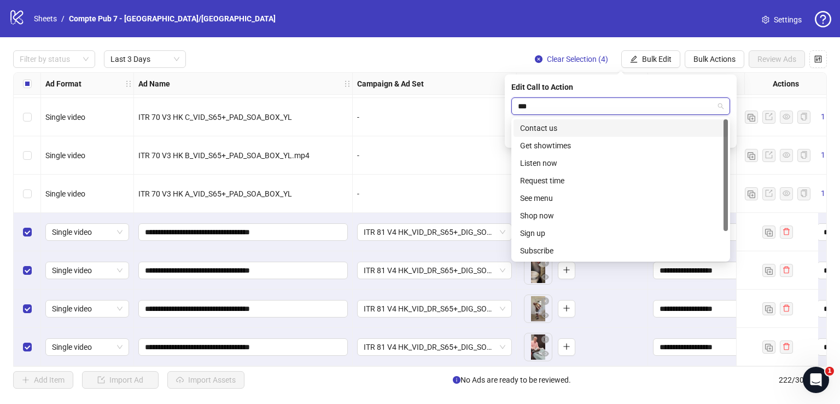
type input "****"
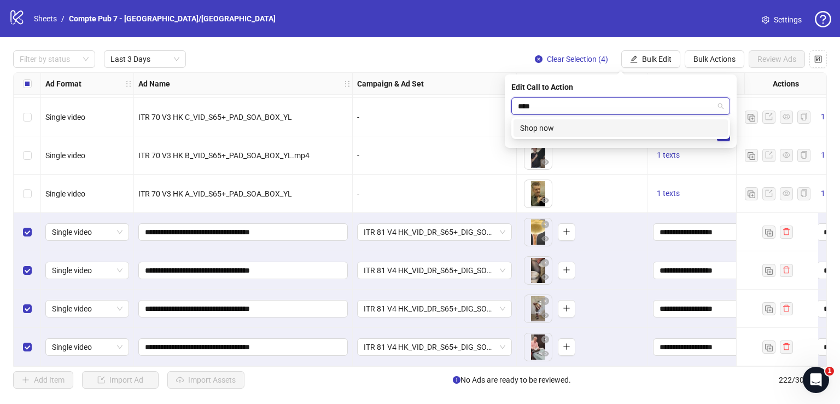
click at [629, 123] on div "Shop now" at bounding box center [620, 128] width 201 height 12
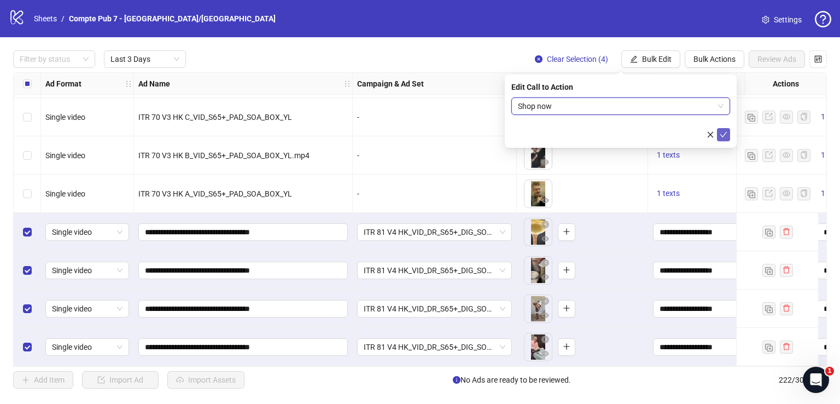
click at [724, 136] on icon "check" at bounding box center [724, 135] width 8 height 8
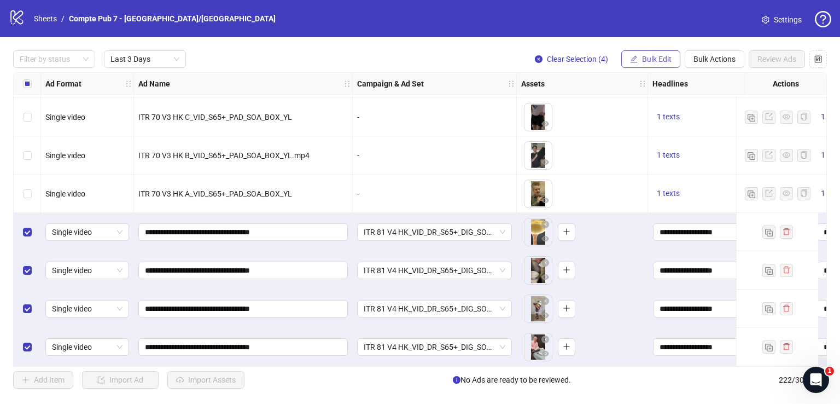
click at [645, 55] on span "Bulk Edit" at bounding box center [657, 59] width 30 height 9
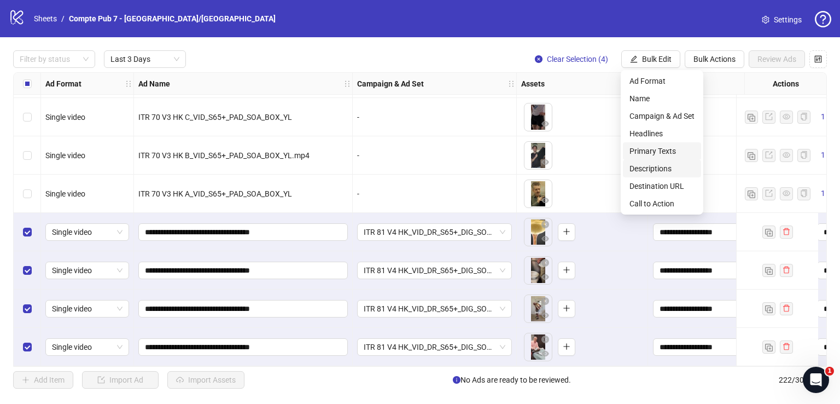
click at [652, 166] on span "Descriptions" at bounding box center [662, 168] width 65 height 12
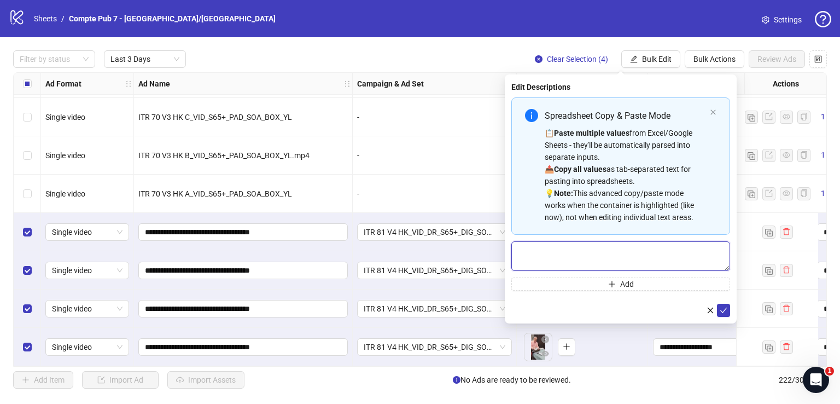
click at [607, 258] on textarea "Multi-text input container - paste or copy values" at bounding box center [621, 256] width 219 height 30
paste textarea "**********"
type textarea "**********"
click at [724, 307] on icon "check" at bounding box center [724, 310] width 8 height 8
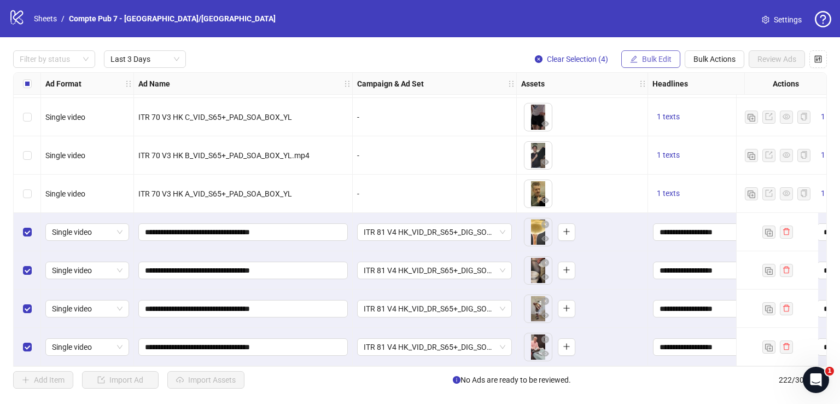
click at [644, 52] on button "Bulk Edit" at bounding box center [650, 59] width 59 height 18
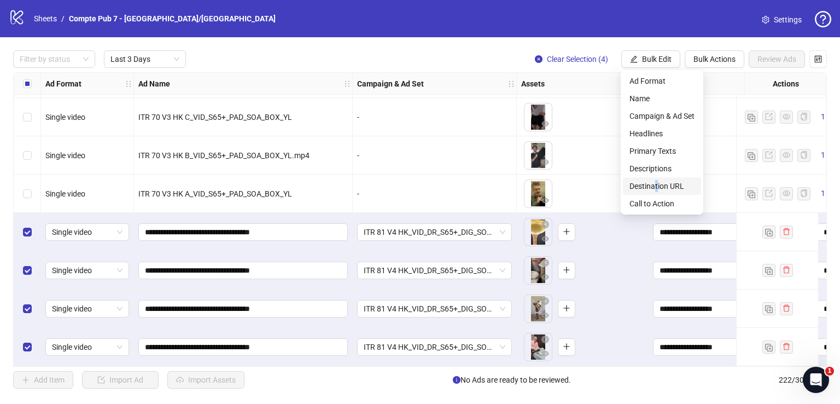
click at [656, 183] on span "Destination URL" at bounding box center [662, 186] width 65 height 12
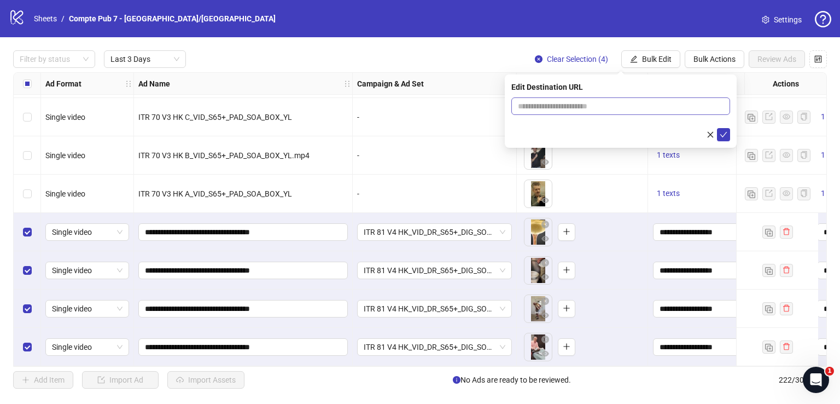
click at [599, 110] on span at bounding box center [621, 106] width 219 height 18
click at [599, 108] on input "text" at bounding box center [616, 106] width 197 height 12
paste input "**********"
type input "**********"
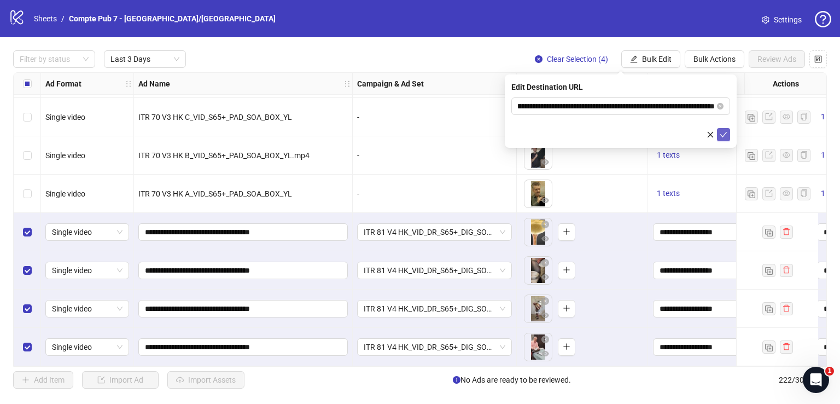
click at [725, 133] on icon "check" at bounding box center [723, 134] width 7 height 5
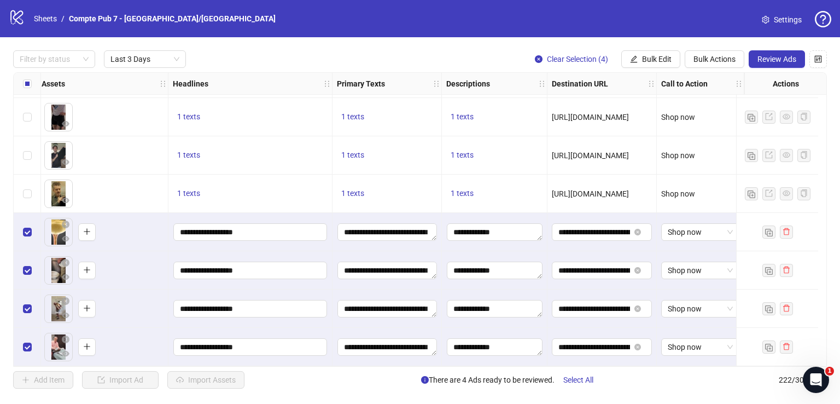
scroll to position [1226, 0]
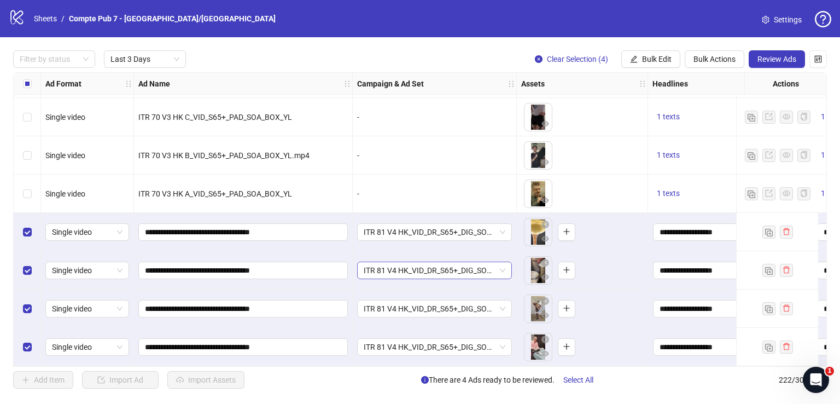
click at [409, 267] on span "ITR 81 V4 HK_VID_DR_S65+_DIG_SOA_Broad_US/[GEOGRAPHIC_DATA]/[GEOGRAPHIC_DATA]/A…" at bounding box center [435, 270] width 142 height 16
click at [410, 266] on span "ITR 81 V4 HK_VID_DR_S65+_DIG_SOA_Broad_US/[GEOGRAPHIC_DATA]/[GEOGRAPHIC_DATA]/A…" at bounding box center [435, 270] width 142 height 16
click at [421, 262] on span "ITR 81 V4 HK_VID_DR_S65+_DIG_SOA_Broad_US/[GEOGRAPHIC_DATA]/[GEOGRAPHIC_DATA]/A…" at bounding box center [435, 270] width 142 height 16
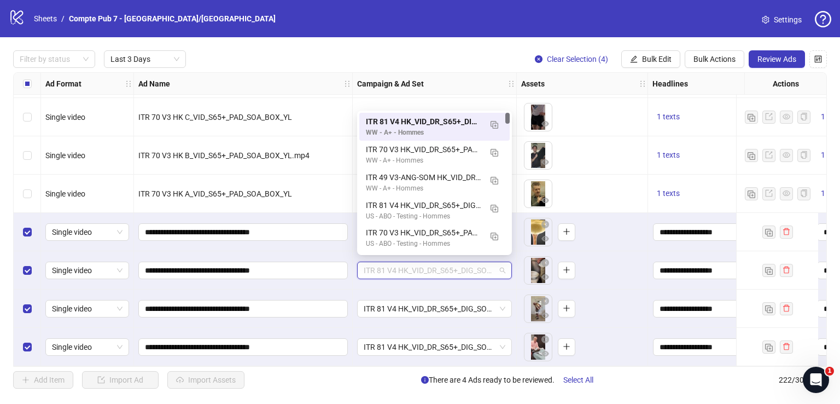
click at [420, 263] on span "ITR 81 V4 HK_VID_DR_S65+_DIG_SOA_Broad_US/[GEOGRAPHIC_DATA]/[GEOGRAPHIC_DATA]/A…" at bounding box center [435, 270] width 142 height 16
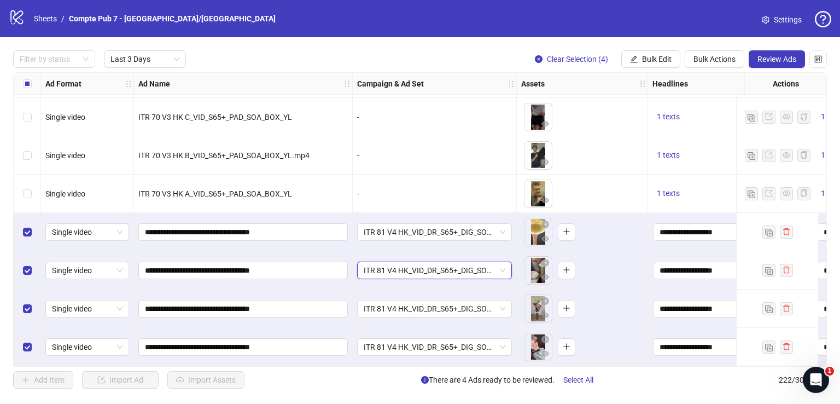
click at [418, 269] on span "ITR 81 V4 HK_VID_DR_S65+_DIG_SOA_Broad_US/[GEOGRAPHIC_DATA]/[GEOGRAPHIC_DATA]/A…" at bounding box center [435, 270] width 142 height 16
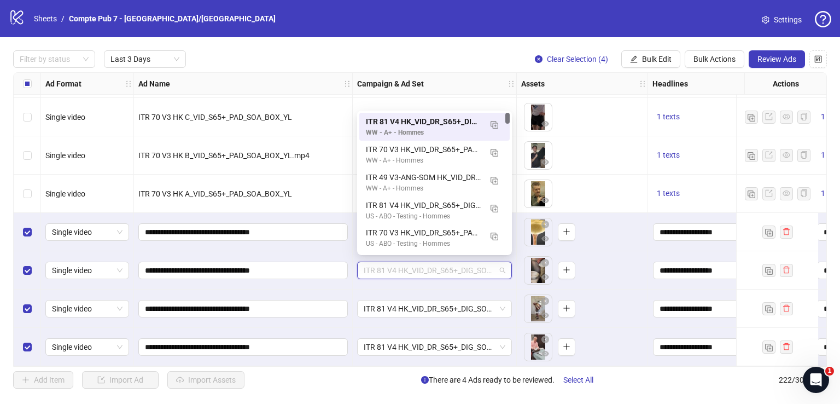
click at [418, 269] on span "ITR 81 V4 HK_VID_DR_S65+_DIG_SOA_Broad_US/[GEOGRAPHIC_DATA]/[GEOGRAPHIC_DATA]/A…" at bounding box center [435, 270] width 142 height 16
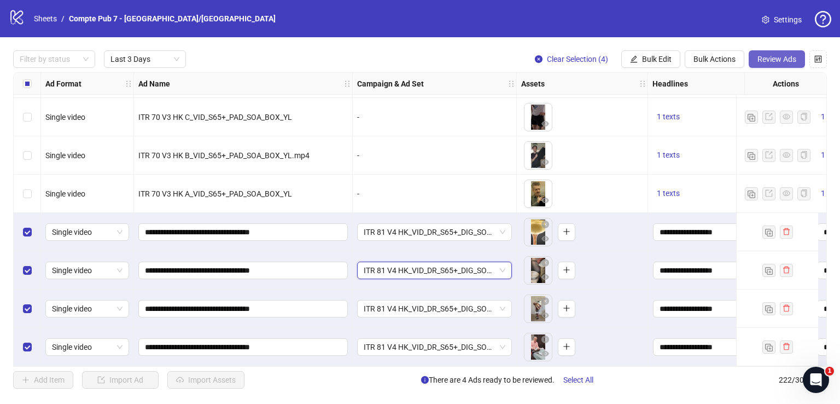
click at [775, 56] on span "Review Ads" at bounding box center [777, 59] width 39 height 9
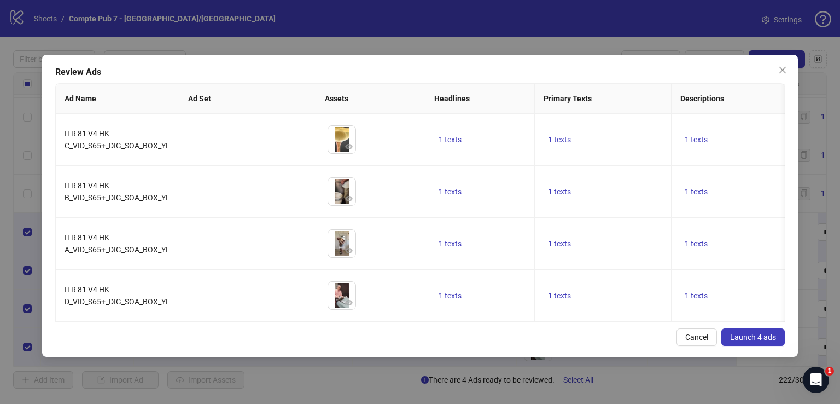
click at [756, 341] on span "Launch 4 ads" at bounding box center [753, 337] width 46 height 9
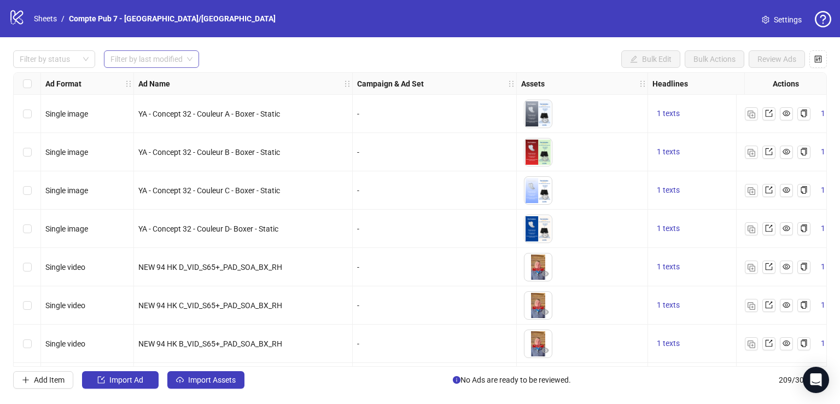
click at [181, 61] on input "search" at bounding box center [147, 59] width 72 height 16
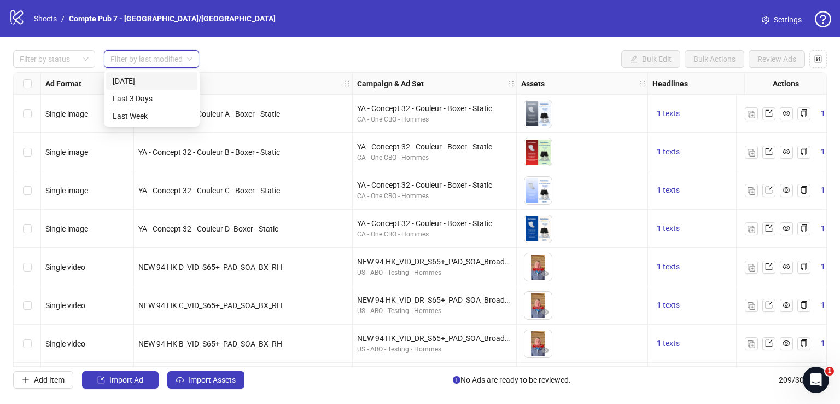
click at [150, 76] on div "[DATE]" at bounding box center [152, 81] width 78 height 12
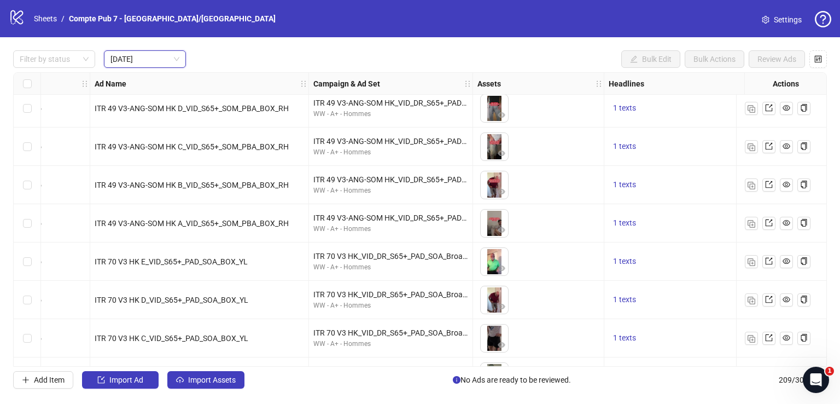
scroll to position [5, 0]
